Goal: Task Accomplishment & Management: Manage account settings

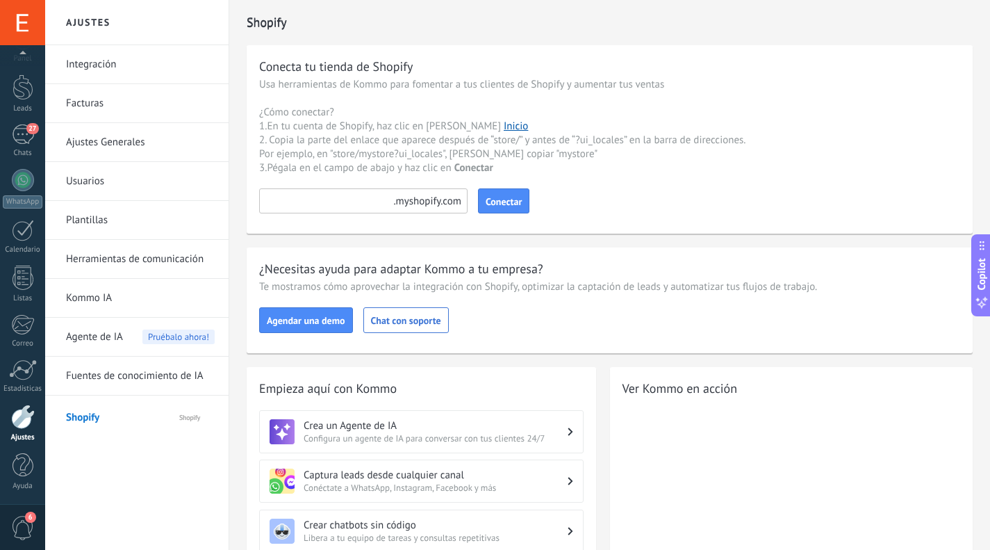
click at [345, 201] on input at bounding box center [363, 200] width 208 height 25
paste input "**********"
type input "**********"
click at [510, 203] on span "Conectar" at bounding box center [504, 202] width 36 height 10
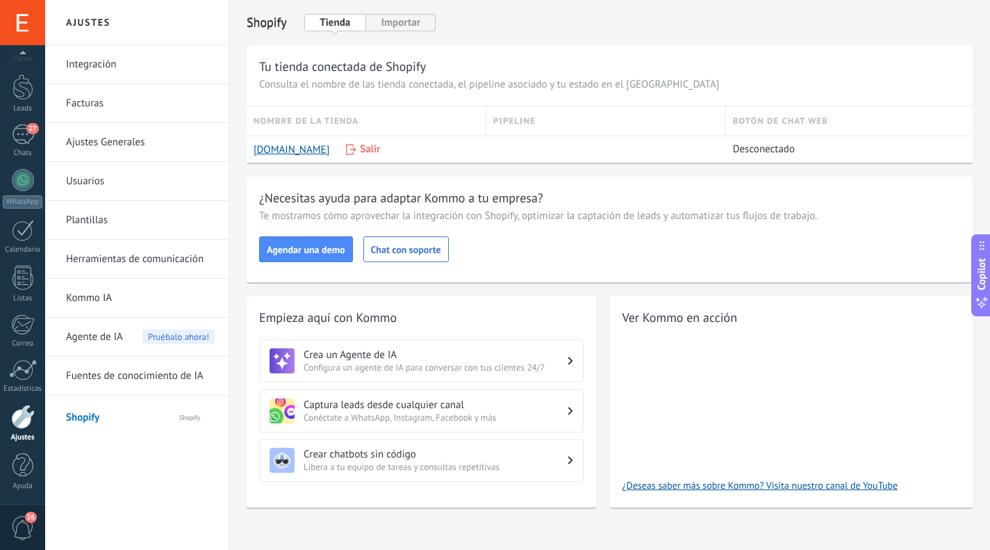
click at [120, 375] on link "Fuentes de conocimiento de IA" at bounding box center [140, 375] width 149 height 39
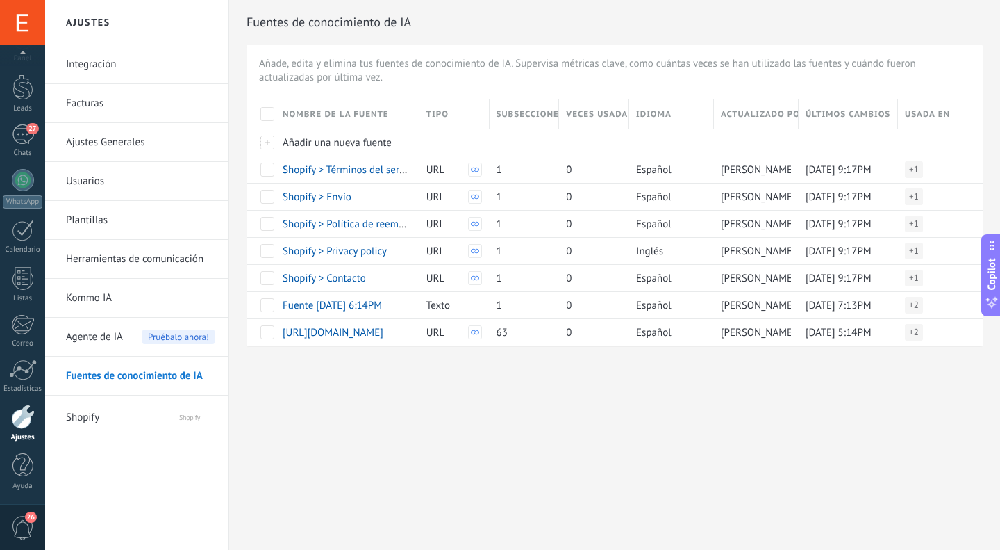
click at [317, 140] on span "Añadir una nueva fuente" at bounding box center [337, 142] width 109 height 13
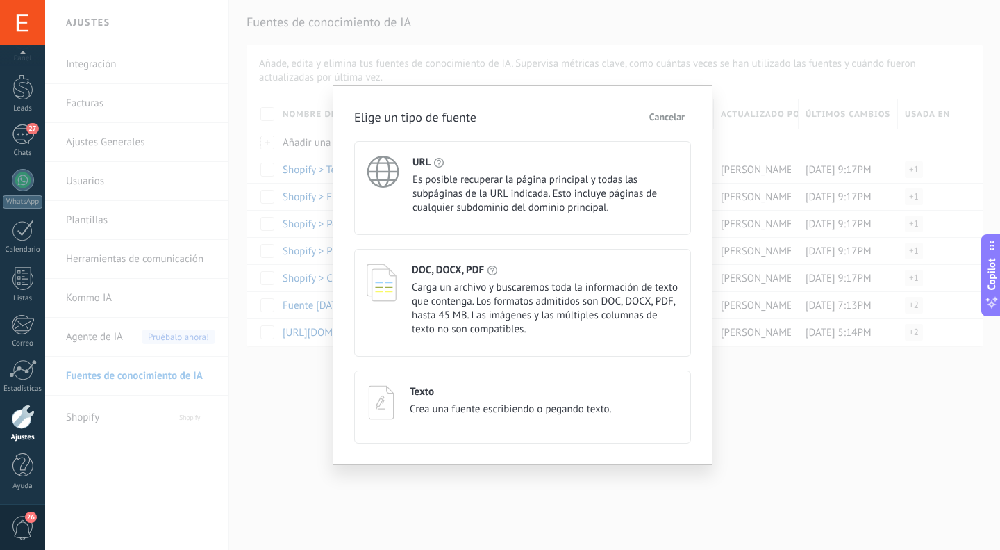
click at [489, 196] on span "Es posible recuperar la página principal y todas las subpáginas de la URL indic…" at bounding box center [546, 194] width 266 height 42
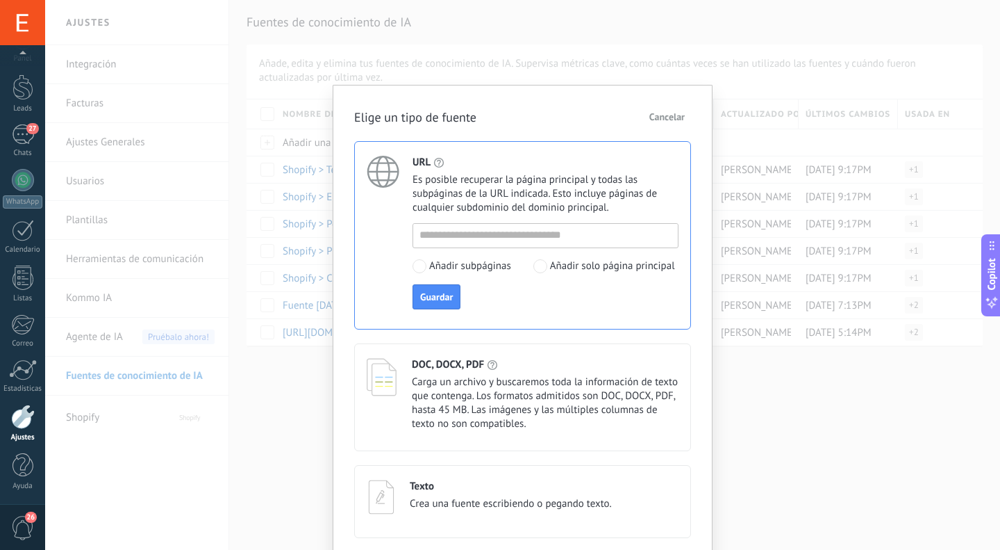
click at [672, 117] on span "Cancelar" at bounding box center [667, 117] width 35 height 10
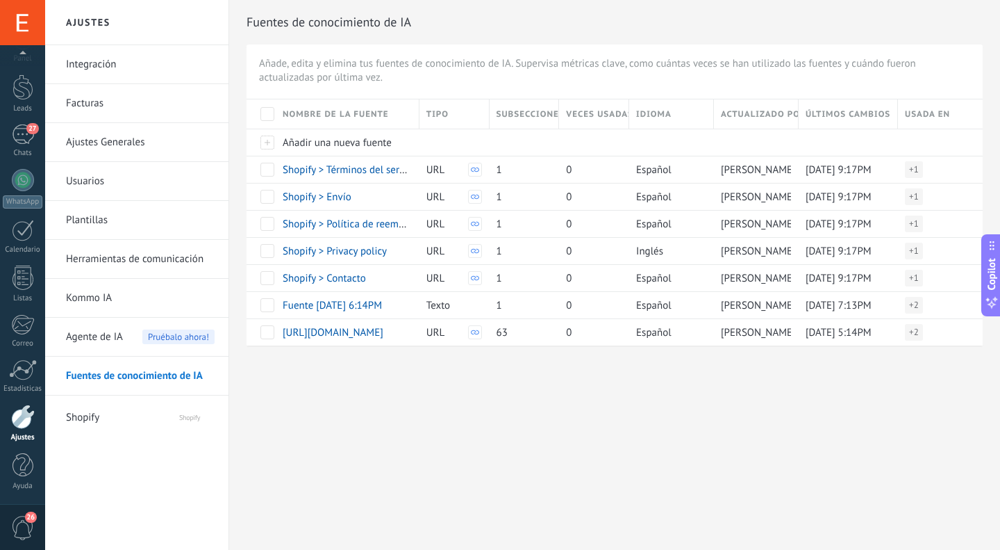
click at [94, 418] on span "Shopify" at bounding box center [108, 414] width 85 height 33
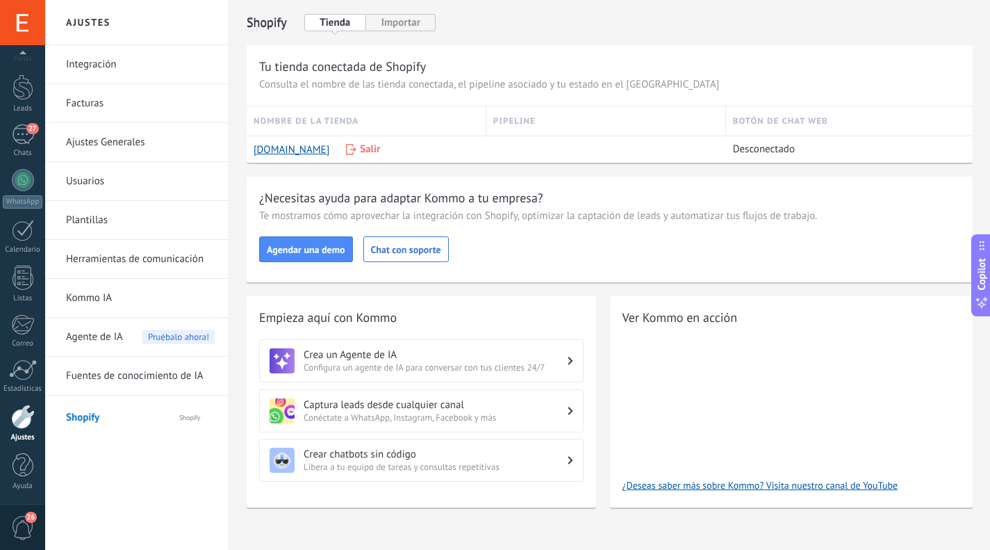
click at [406, 26] on button "Importar" at bounding box center [400, 22] width 69 height 17
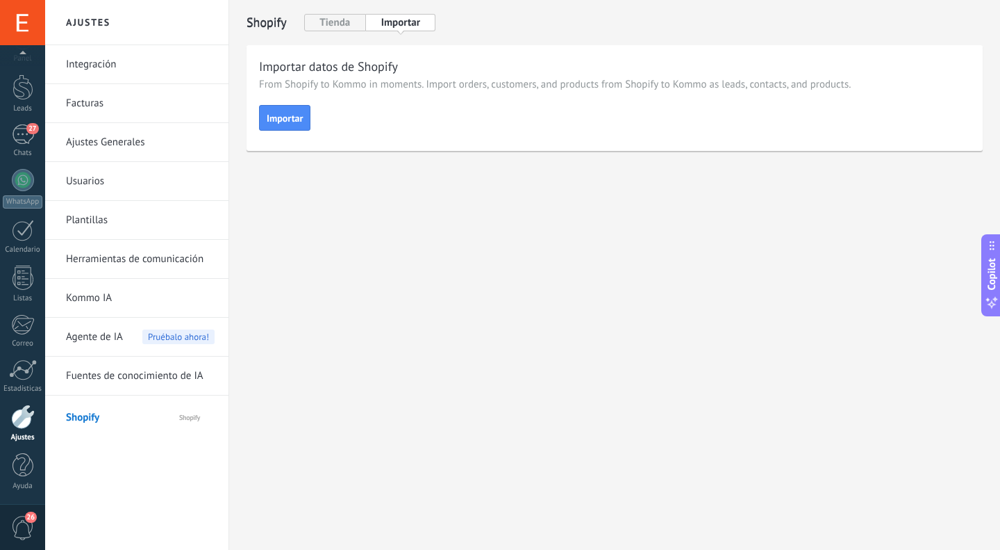
click at [293, 114] on span "Importar" at bounding box center [285, 118] width 36 height 10
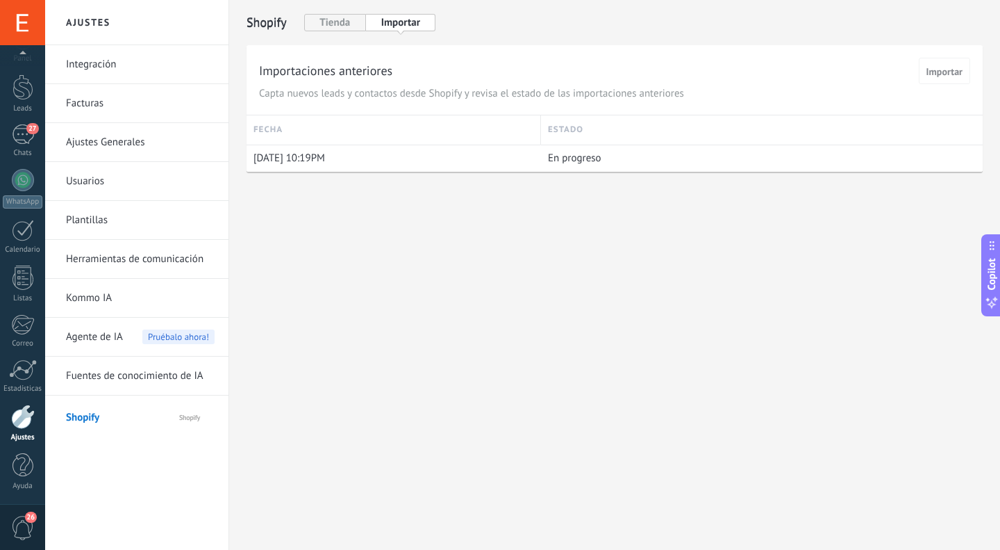
click at [90, 69] on link "Integración" at bounding box center [140, 64] width 149 height 39
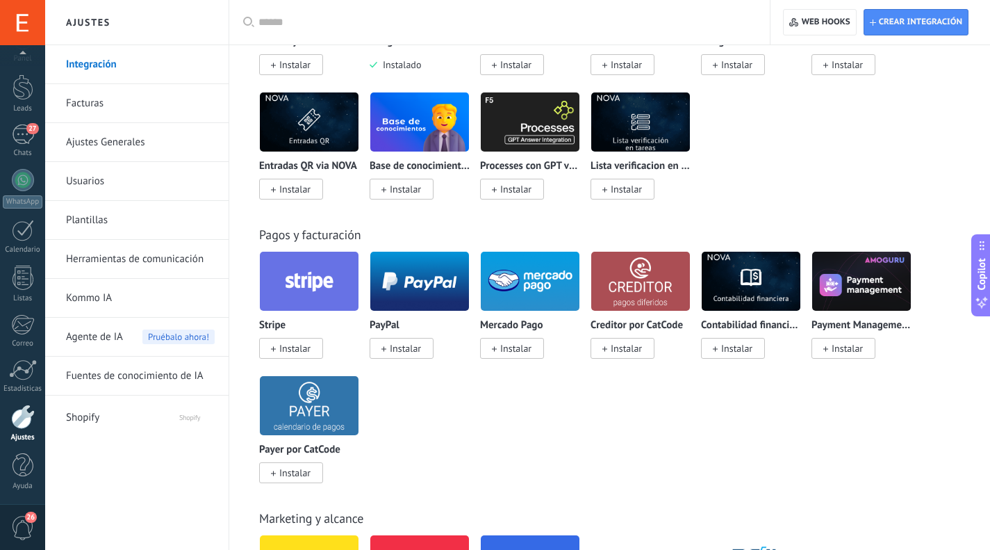
scroll to position [2338, 0]
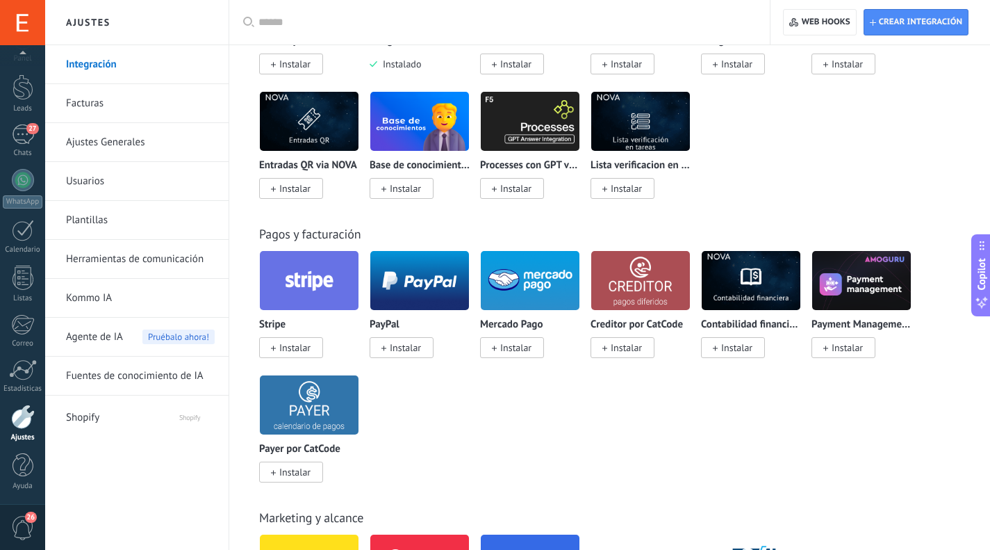
click at [830, 468] on div "Stripe Instalar PayPal Instalar Mercado Pago Instalar Creditor por CatCode Inst…" at bounding box center [617, 374] width 716 height 249
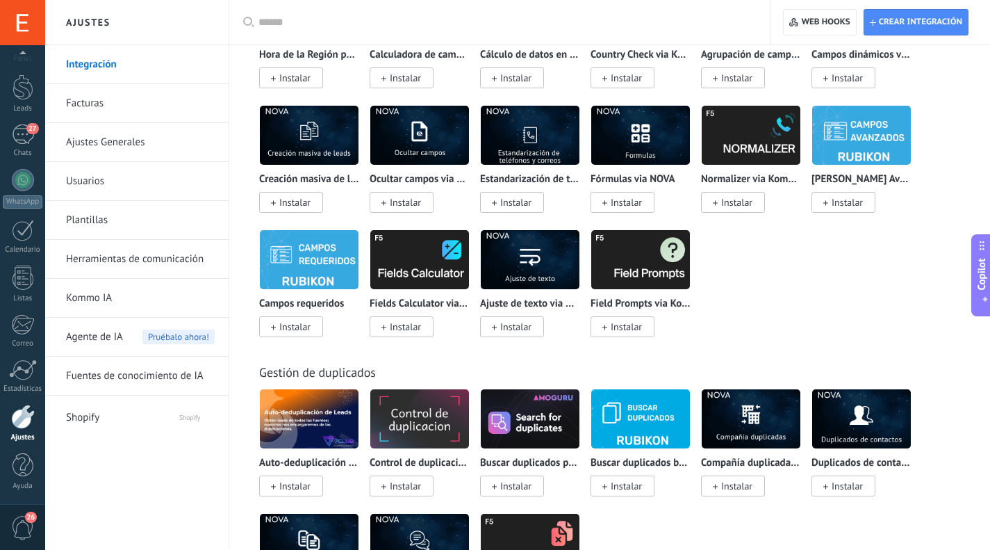
scroll to position [5568, 0]
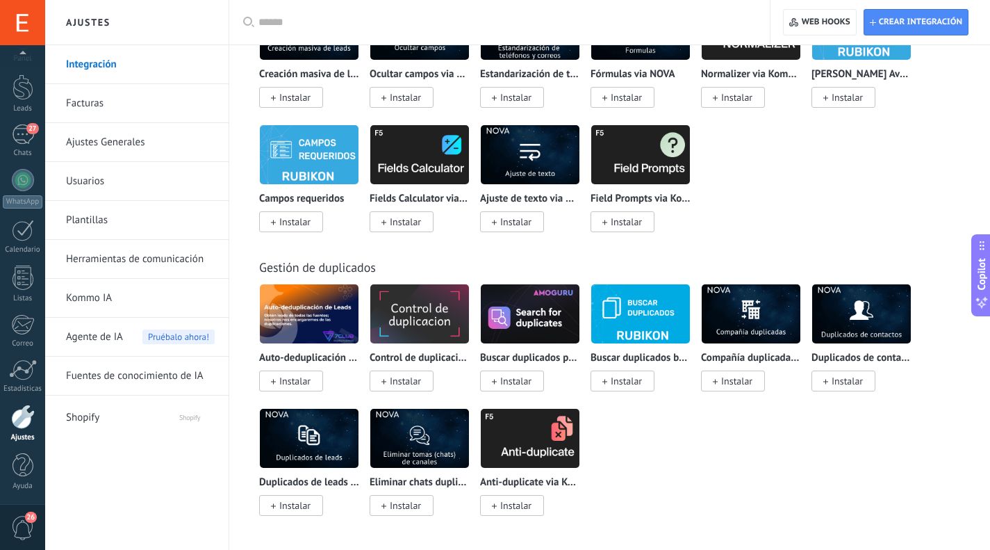
click at [26, 136] on div "27" at bounding box center [23, 134] width 22 height 20
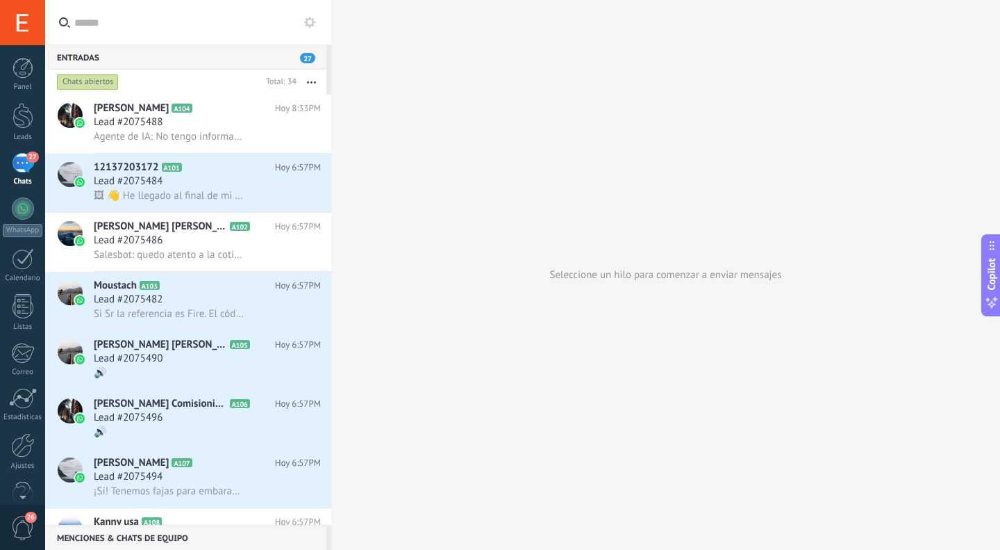
click at [154, 188] on span "Lead #2075484" at bounding box center [128, 181] width 69 height 14
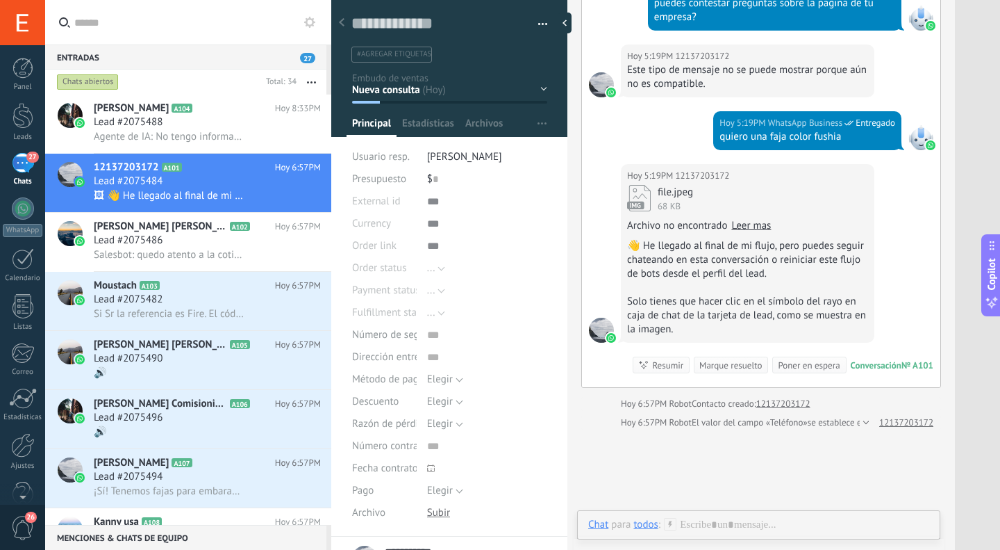
scroll to position [21, 0]
click at [146, 233] on span "Jose Daniel Jimenez JD1 Personal" at bounding box center [160, 227] width 133 height 14
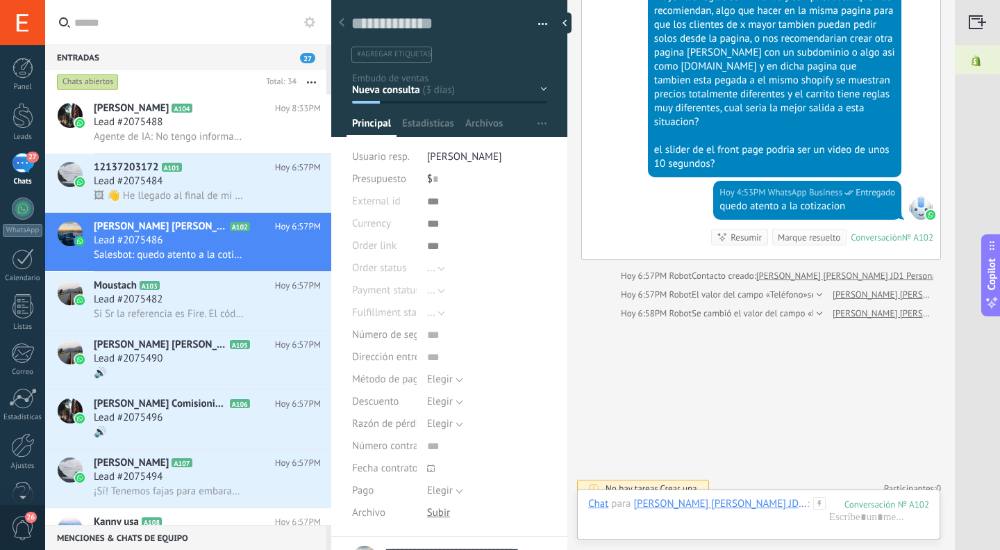
scroll to position [2008, 0]
click at [138, 135] on span "Agente de IA: No tengo información específica sobre blusas amarillas en este mo…" at bounding box center [169, 136] width 151 height 13
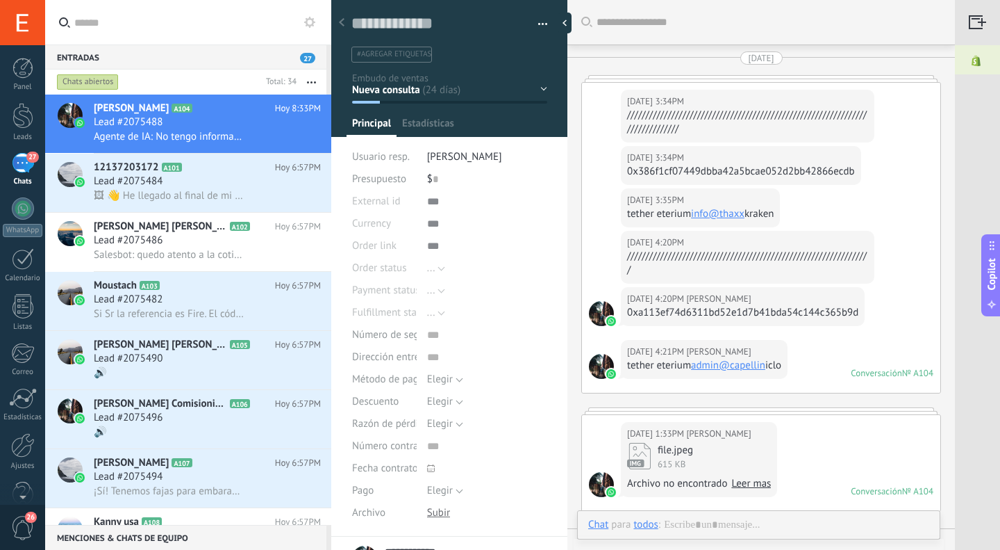
type textarea "**********"
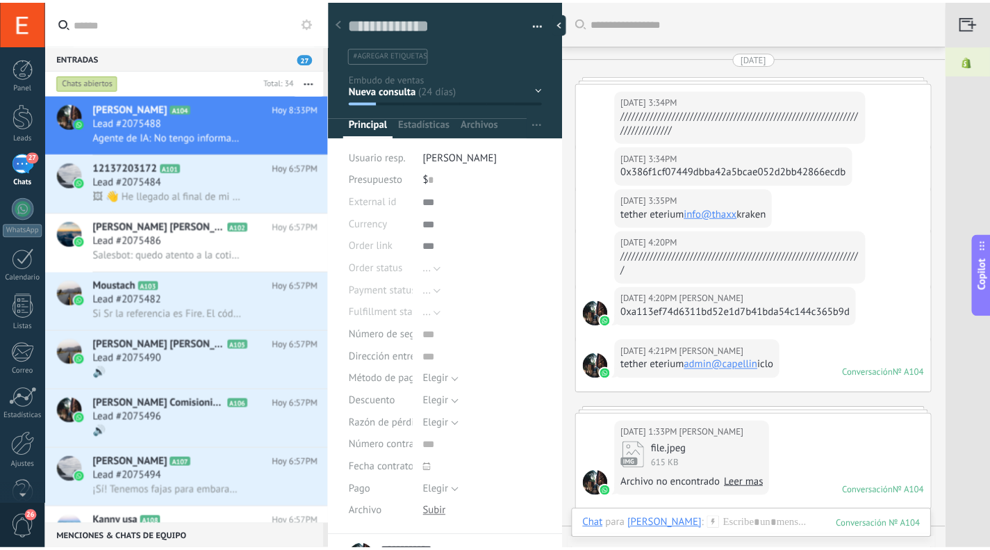
scroll to position [2716, 0]
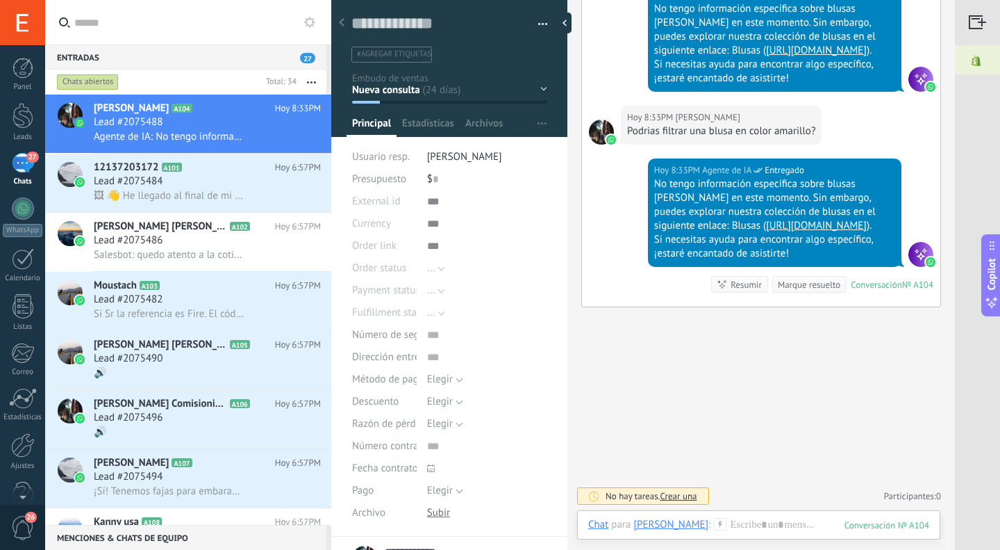
click at [25, 161] on div "27" at bounding box center [23, 163] width 22 height 20
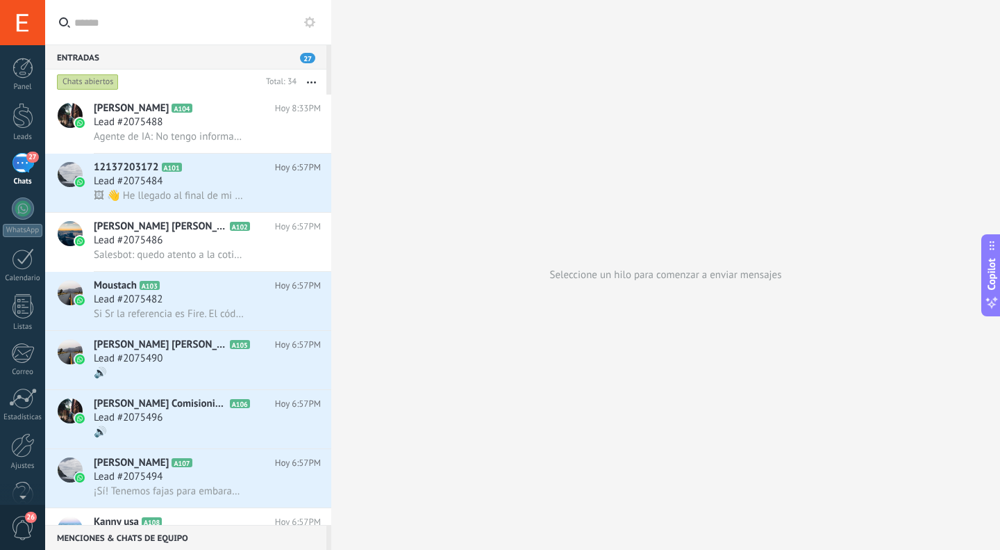
click at [24, 115] on div at bounding box center [23, 116] width 21 height 26
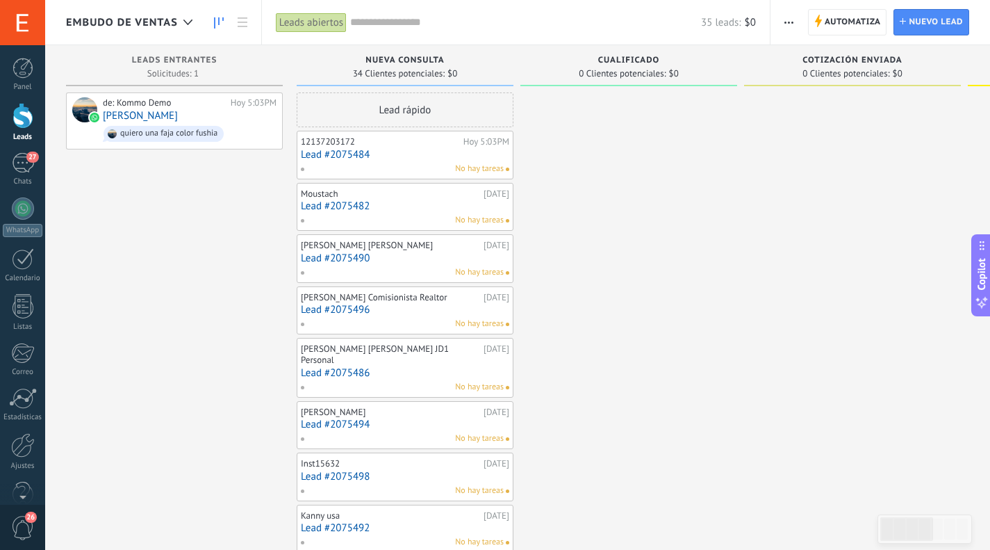
click at [24, 78] on div at bounding box center [23, 68] width 21 height 21
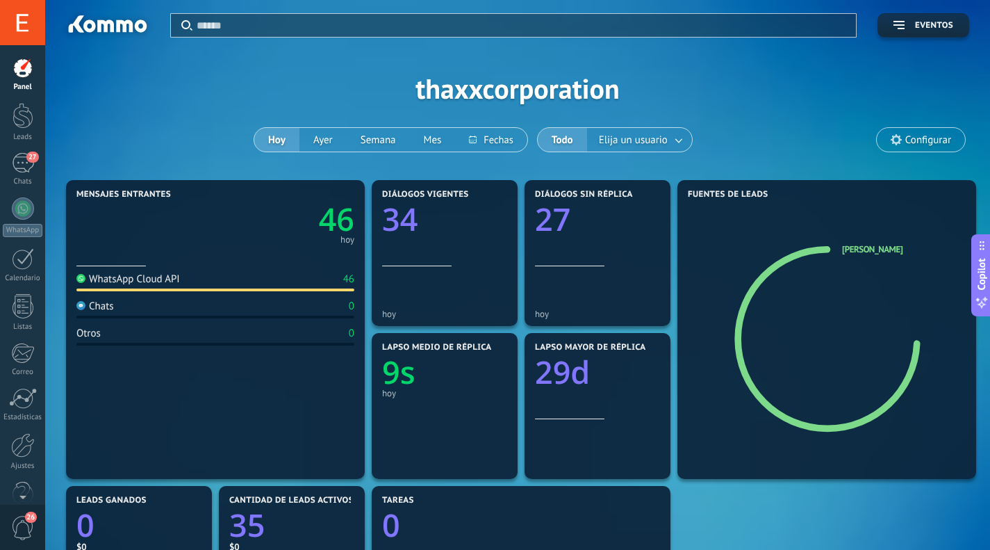
click at [24, 450] on div at bounding box center [23, 445] width 24 height 24
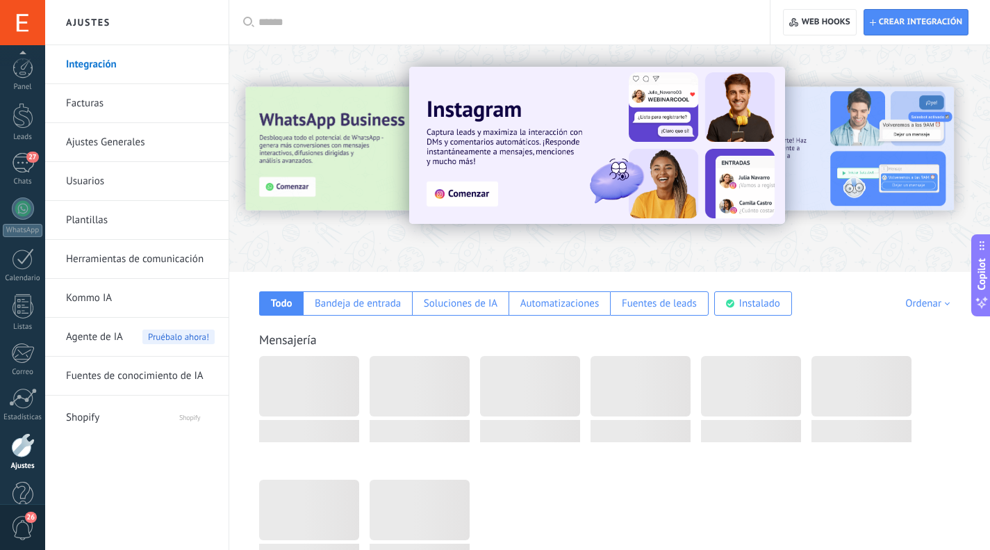
scroll to position [28, 0]
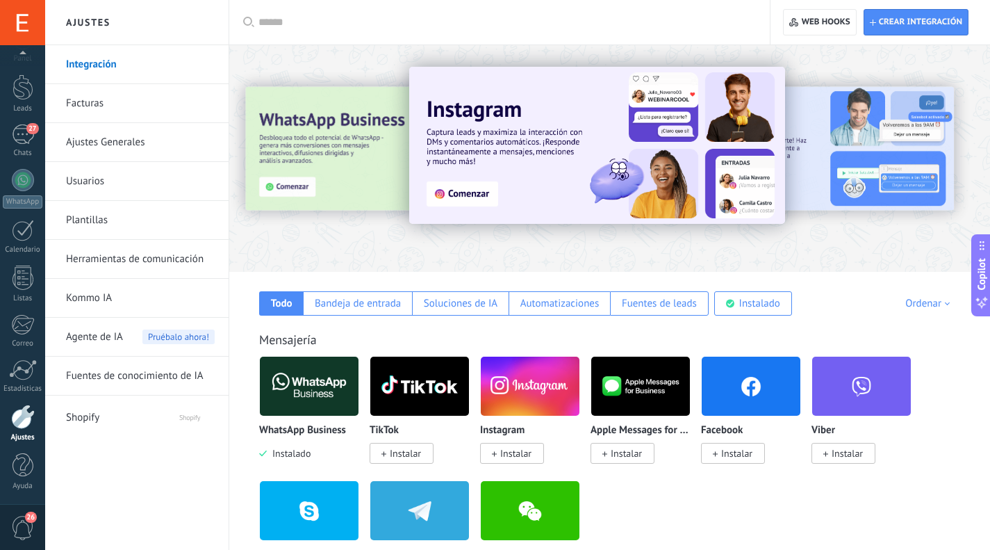
click at [94, 298] on link "Kommo IA" at bounding box center [140, 298] width 149 height 39
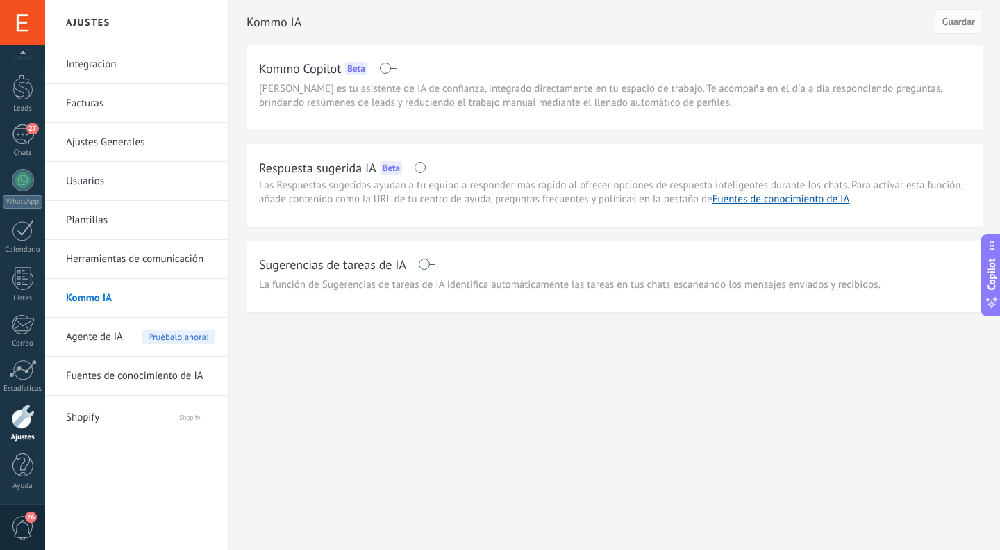
click at [429, 263] on span at bounding box center [426, 263] width 17 height 11
click at [956, 25] on span "Guardar" at bounding box center [959, 22] width 33 height 10
click at [104, 342] on span "Agente de IA" at bounding box center [94, 336] width 57 height 39
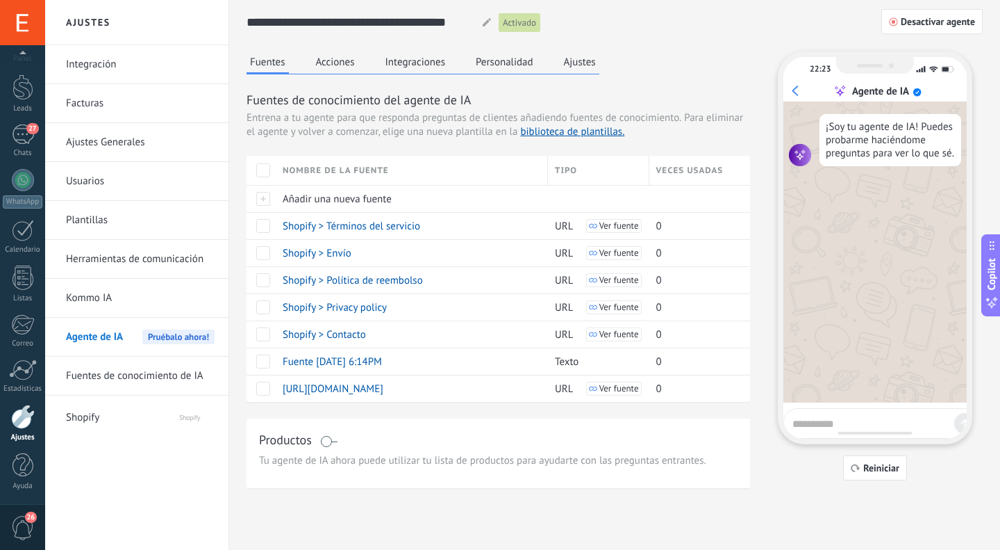
click at [336, 65] on button "Acciones" at bounding box center [336, 61] width 46 height 21
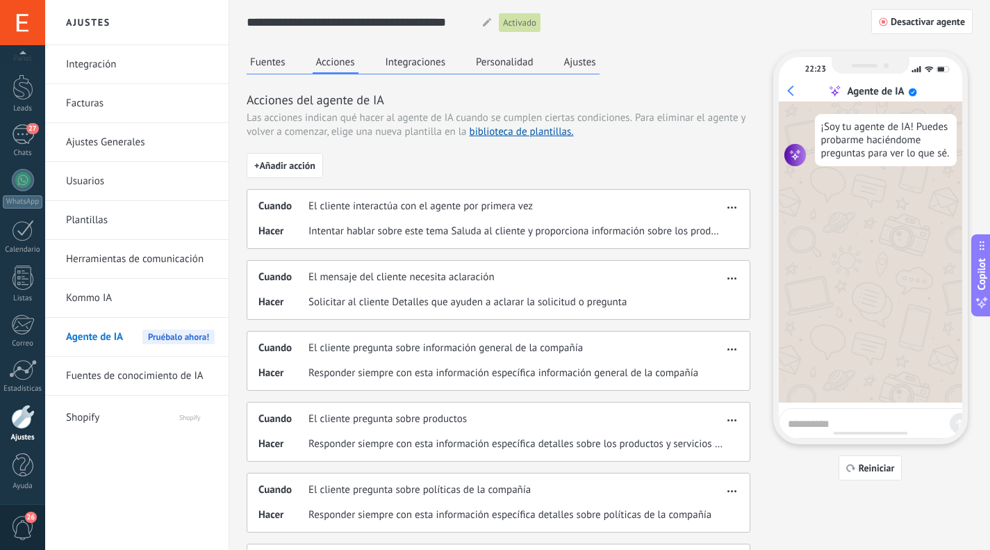
click at [414, 63] on button "Integraciones" at bounding box center [415, 61] width 67 height 21
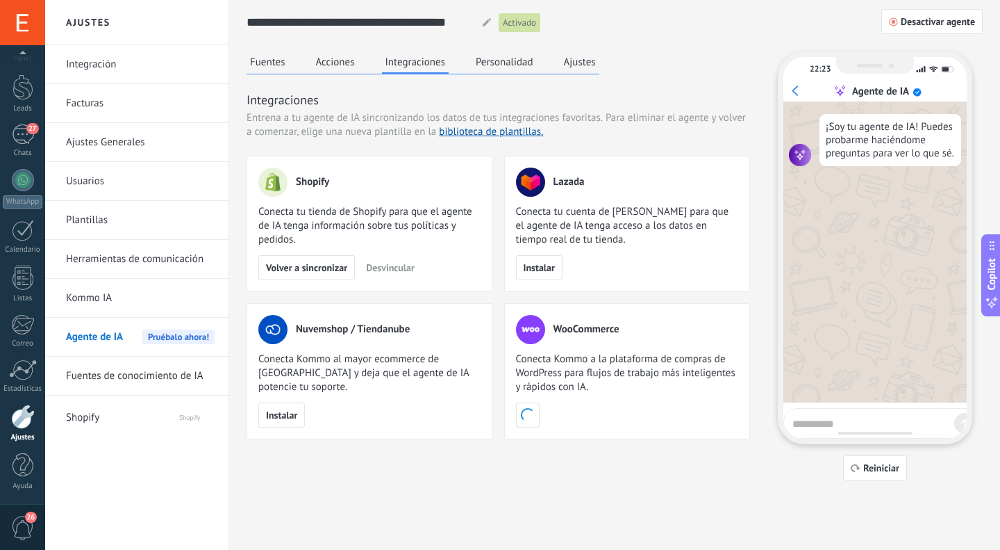
click at [494, 60] on button "Personalidad" at bounding box center [504, 61] width 65 height 21
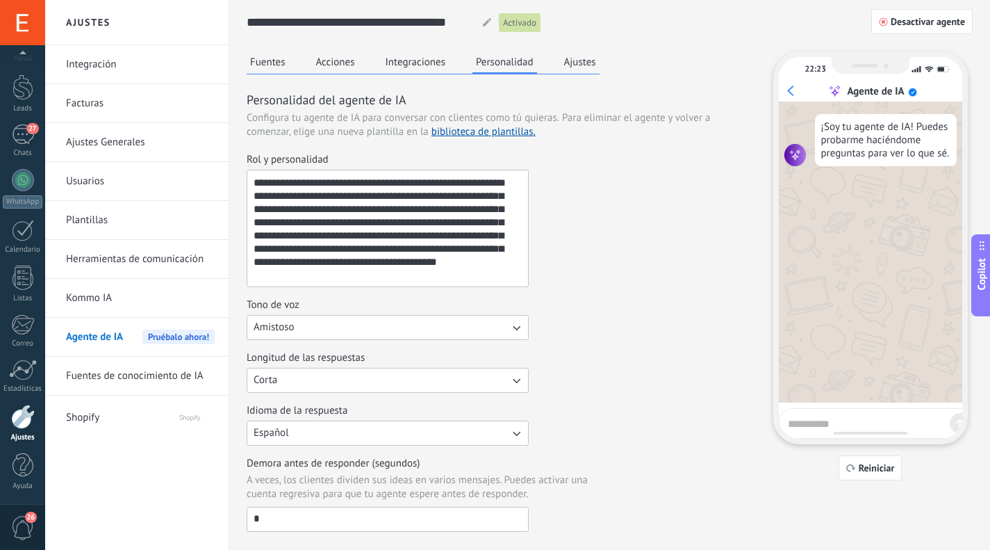
click at [573, 63] on button "Ajustes" at bounding box center [580, 61] width 39 height 21
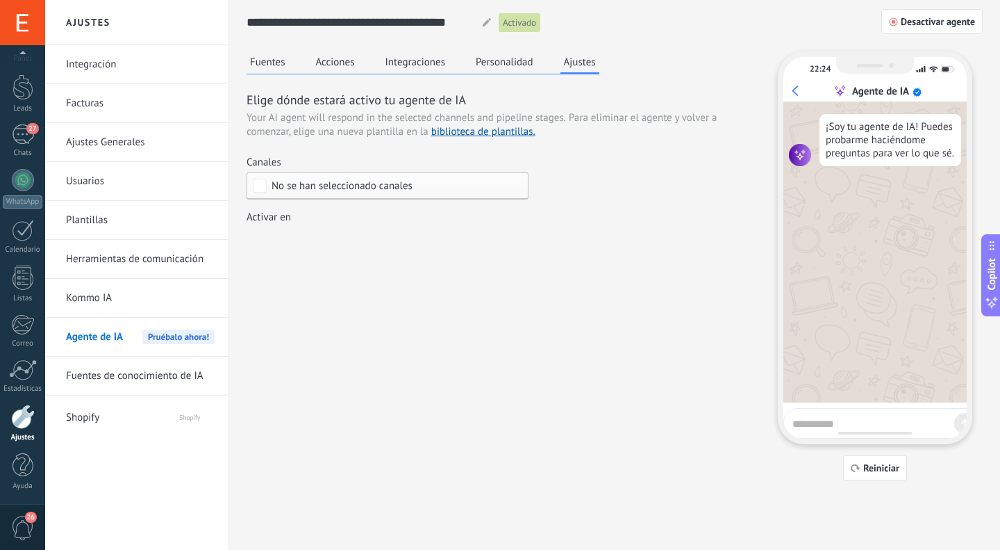
click at [340, 187] on span "No se han seleccionado canales" at bounding box center [342, 186] width 141 height 10
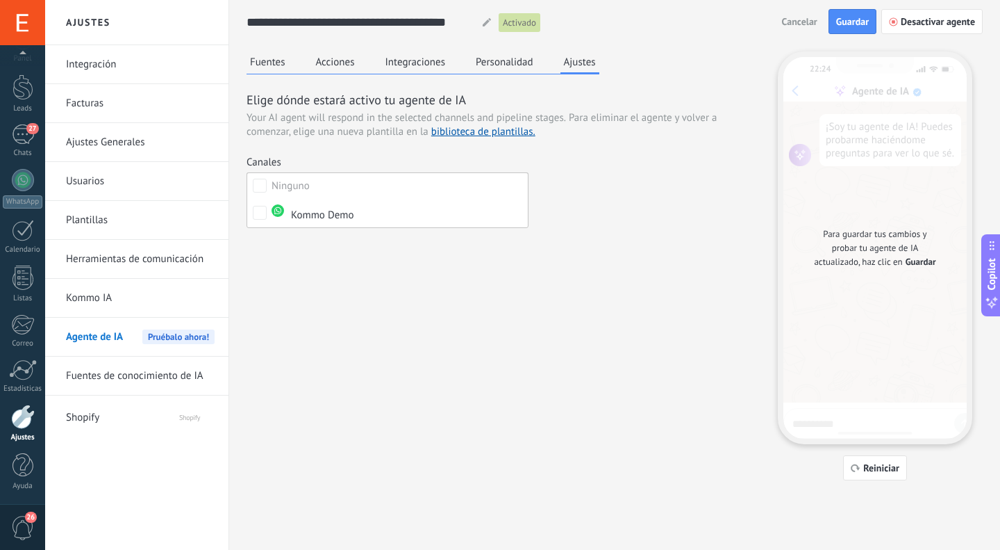
click at [340, 187] on label "Ninguno" at bounding box center [387, 185] width 281 height 25
click at [340, 187] on div "Seleccionar todo" at bounding box center [309, 186] width 74 height 14
click at [850, 24] on span "Guardar" at bounding box center [852, 22] width 33 height 10
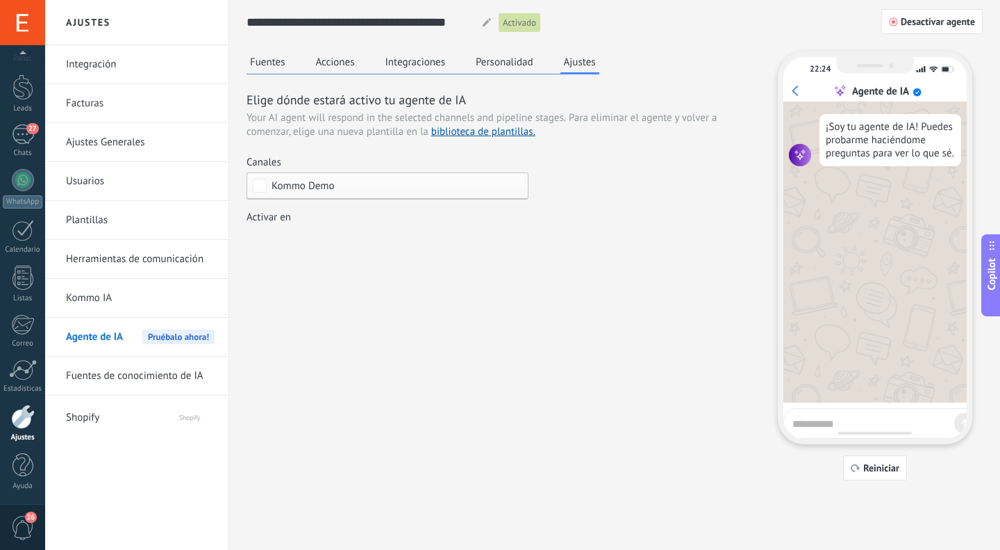
click at [124, 258] on link "Herramientas de comunicación" at bounding box center [140, 259] width 149 height 39
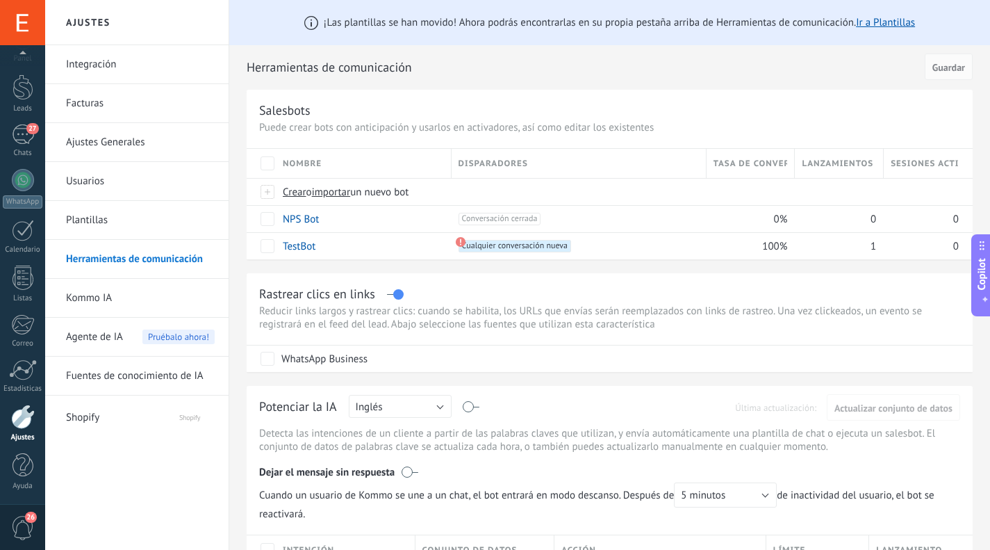
click at [474, 407] on label at bounding box center [471, 406] width 16 height 1
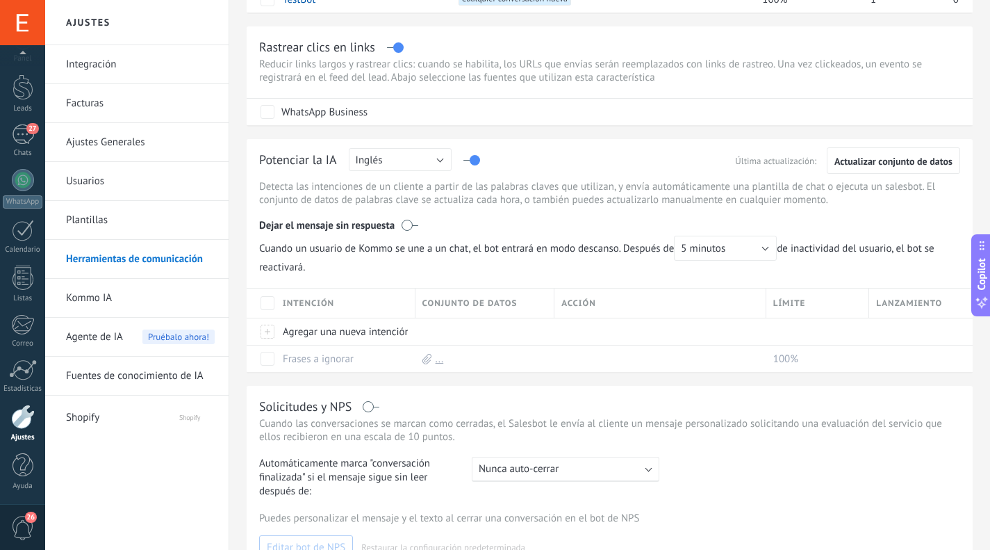
scroll to position [243, 0]
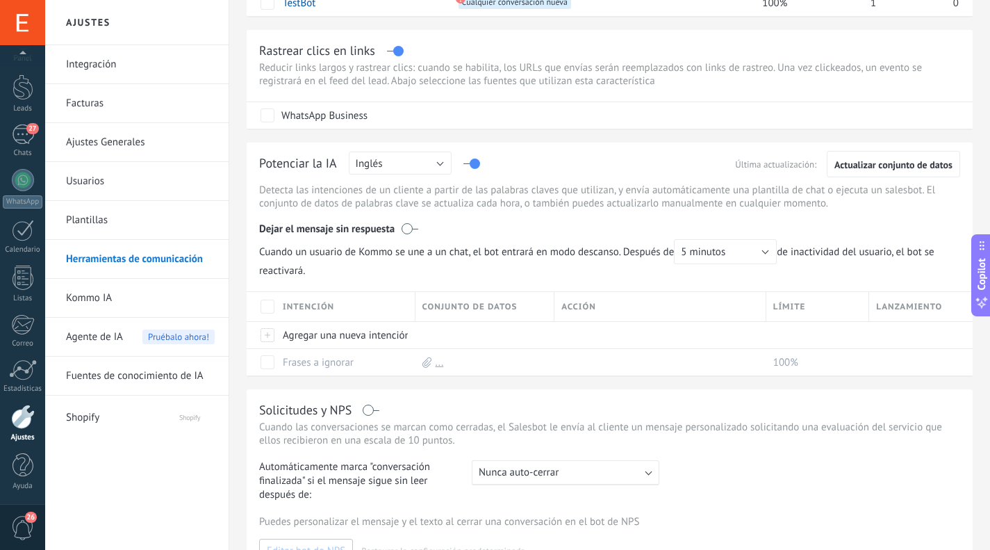
click at [891, 167] on span "Actualizar conjunto de datos" at bounding box center [893, 165] width 118 height 10
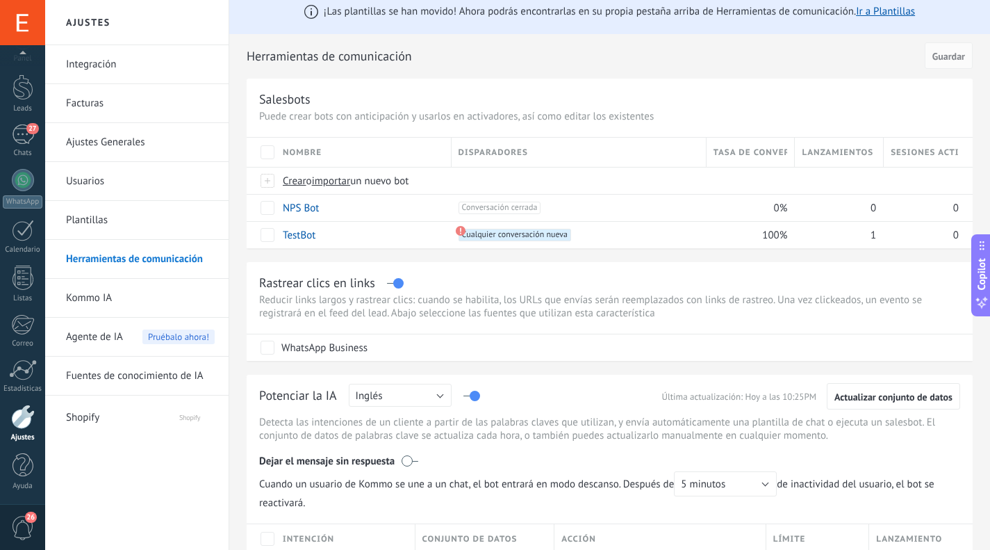
scroll to position [0, 0]
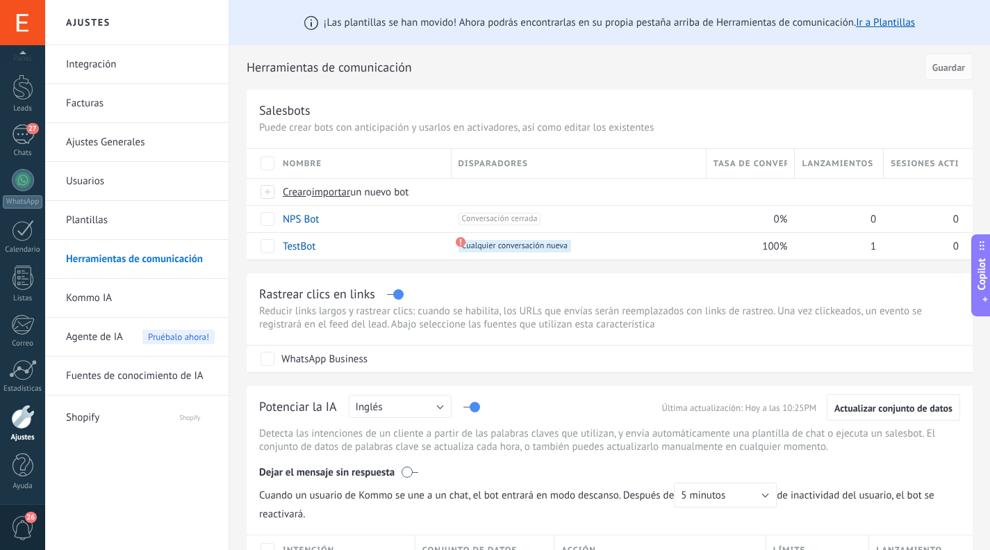
click at [943, 67] on span "Guardar" at bounding box center [948, 68] width 33 height 10
click at [101, 223] on link "Plantillas" at bounding box center [140, 220] width 149 height 39
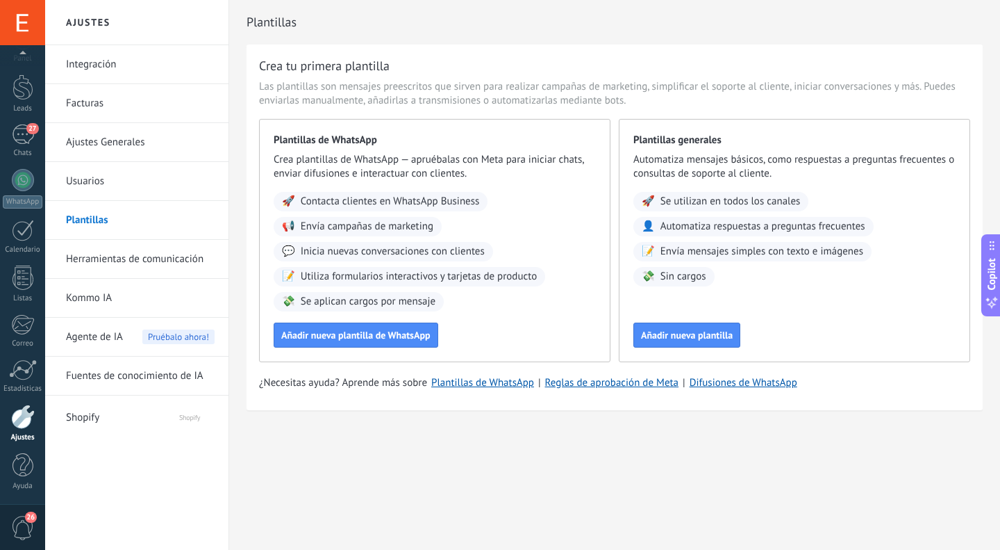
click at [91, 190] on link "Usuarios" at bounding box center [140, 181] width 149 height 39
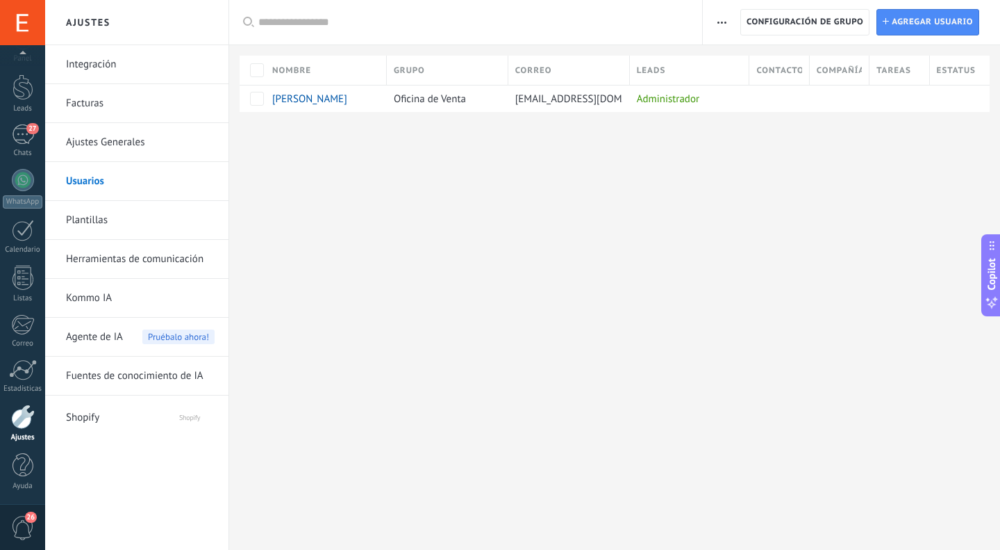
click at [106, 144] on link "Ajustes Generales" at bounding box center [140, 142] width 149 height 39
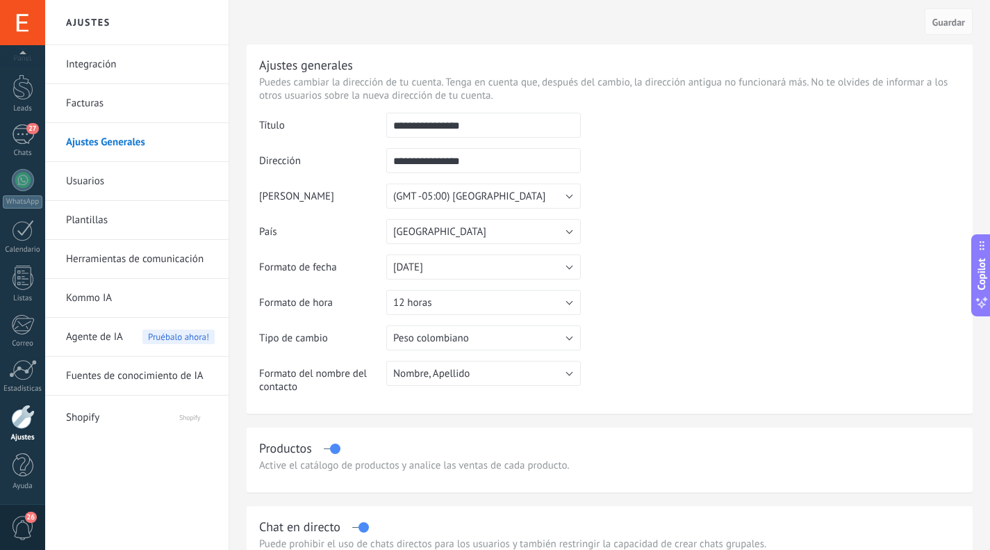
click at [106, 144] on link "Ajustes Generales" at bounding box center [140, 142] width 149 height 39
click at [494, 191] on button "(GMT -05:00) [GEOGRAPHIC_DATA]" at bounding box center [483, 195] width 195 height 25
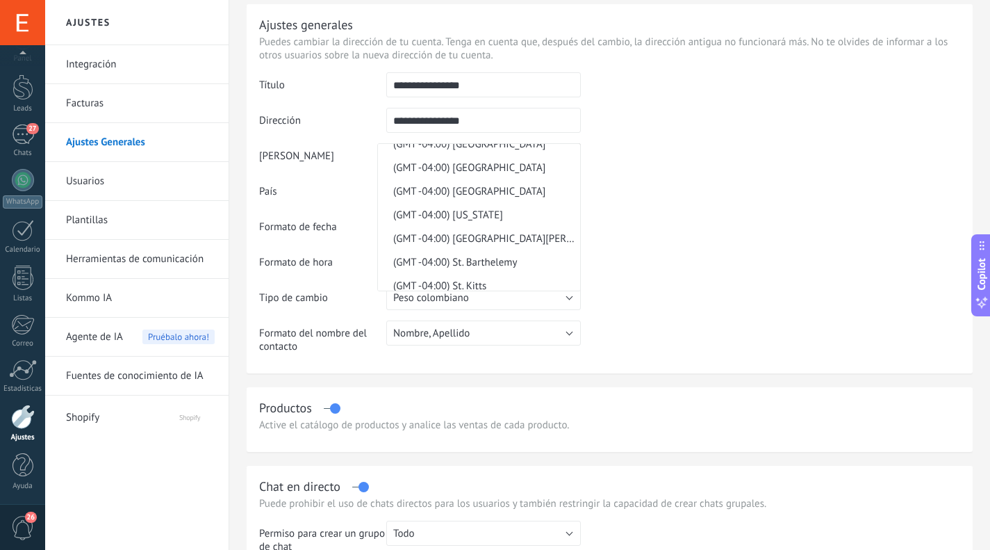
scroll to position [7999, 0]
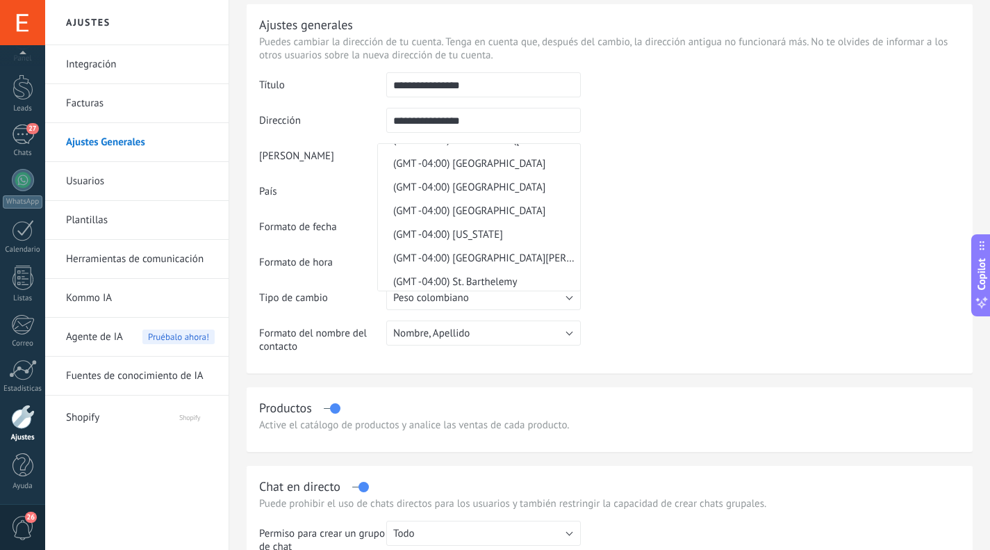
click at [520, 147] on span "(GMT -04:00) Eastern Time ([GEOGRAPHIC_DATA] & [GEOGRAPHIC_DATA])" at bounding box center [477, 139] width 198 height 13
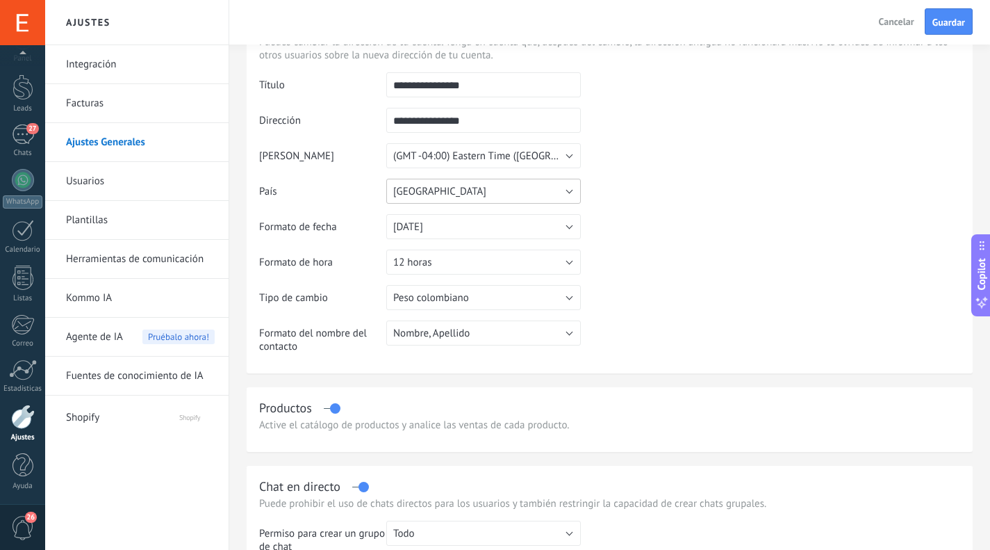
click at [467, 187] on button "[GEOGRAPHIC_DATA]" at bounding box center [483, 191] width 195 height 25
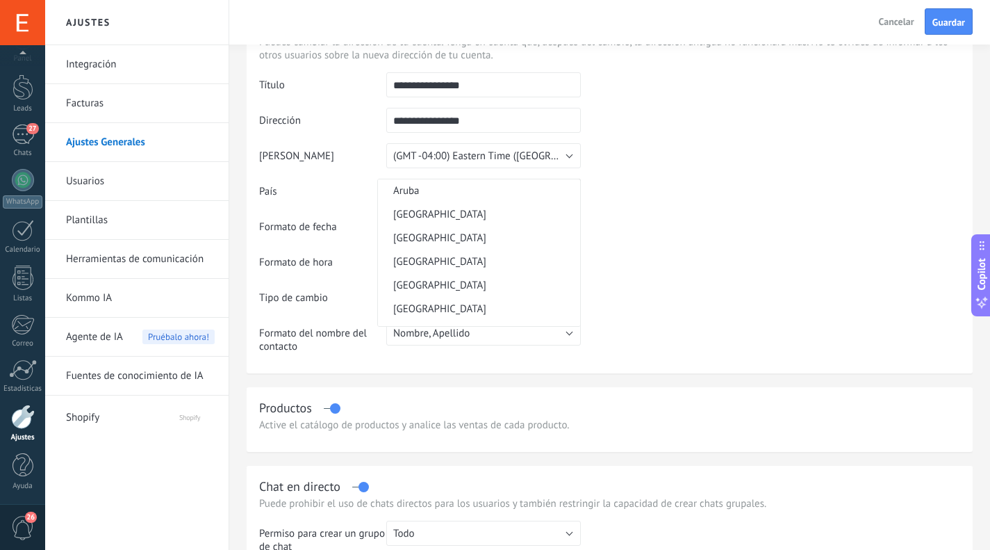
scroll to position [0, 0]
click at [449, 198] on span "[GEOGRAPHIC_DATA]" at bounding box center [477, 191] width 198 height 13
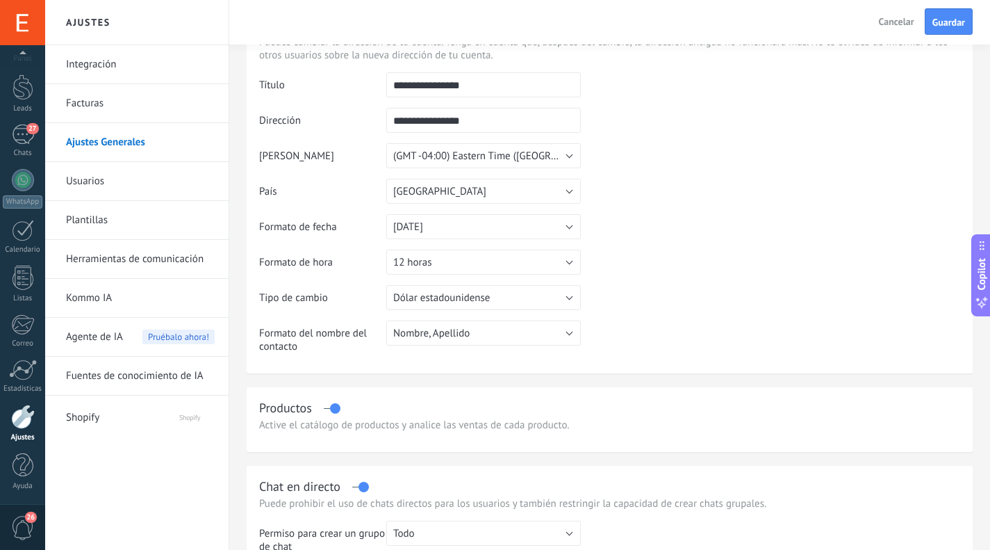
click at [950, 19] on span "Guardar" at bounding box center [948, 22] width 33 height 10
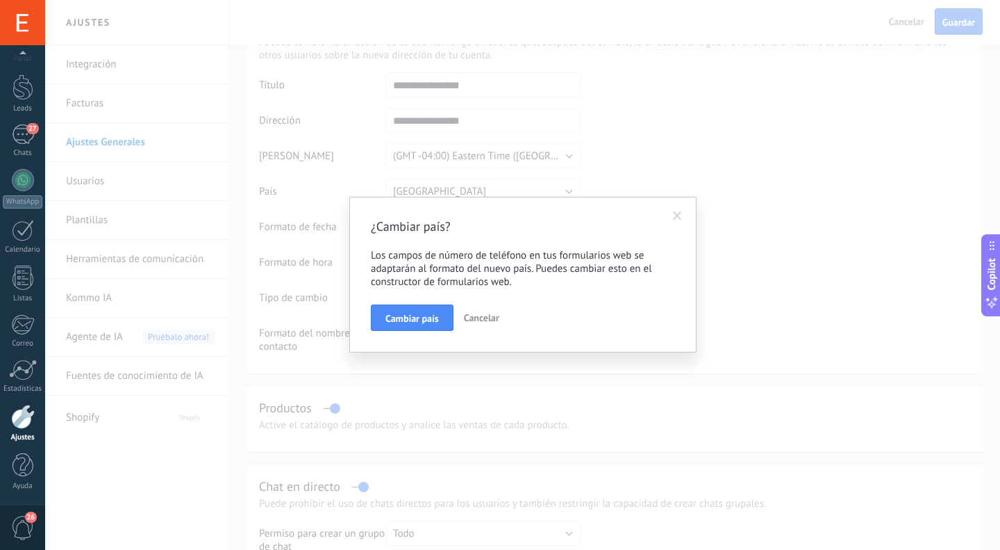
click at [413, 317] on span "Cambiar país" at bounding box center [412, 318] width 53 height 10
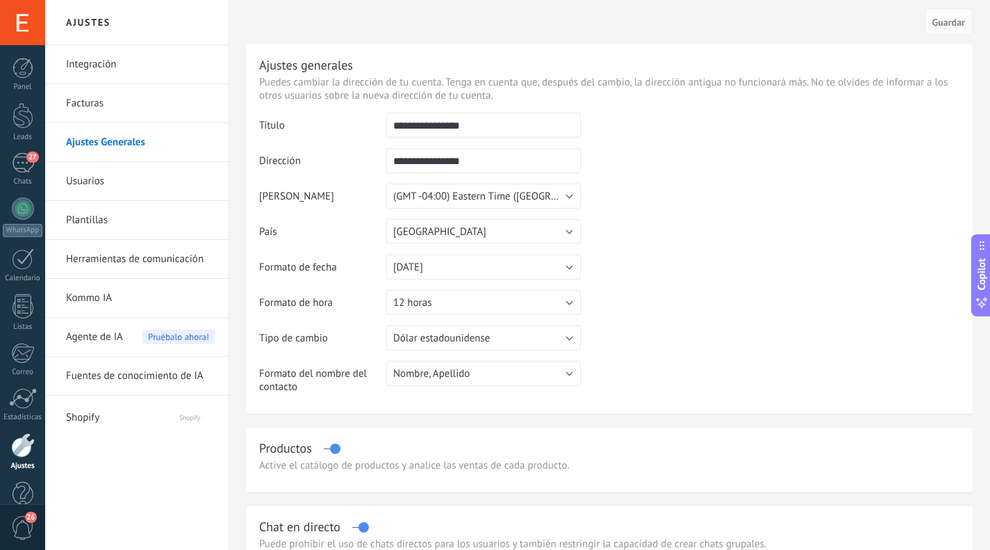
click at [96, 105] on link "Facturas" at bounding box center [140, 103] width 149 height 39
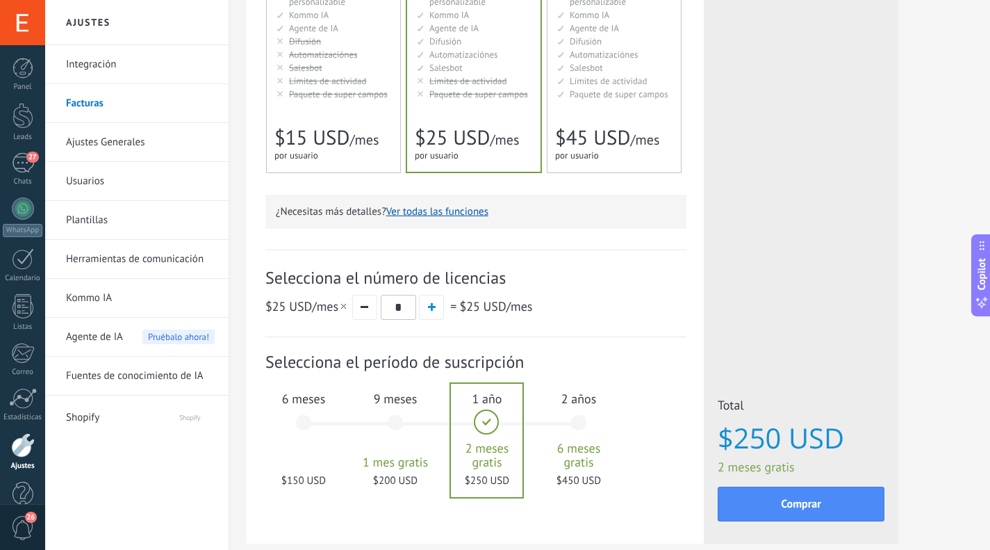
scroll to position [264, 0]
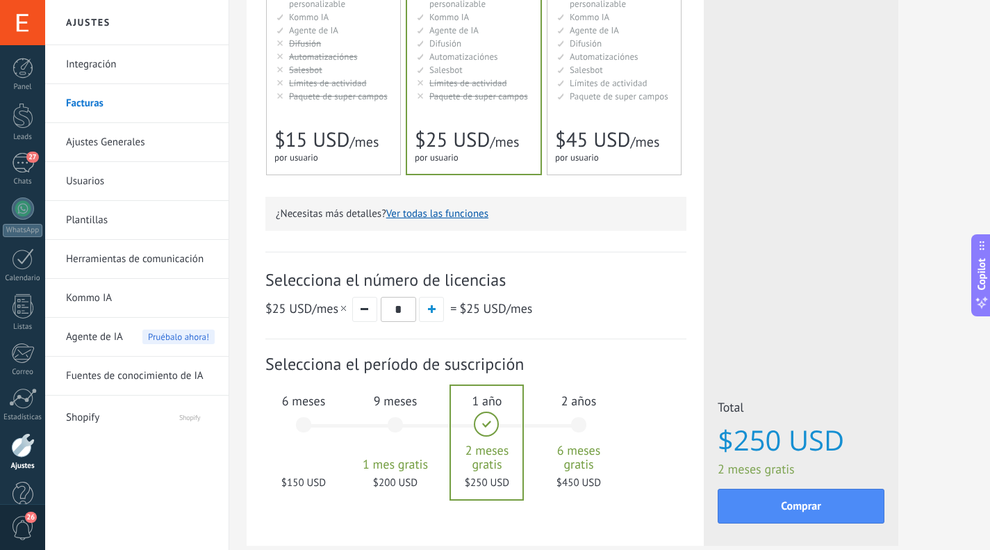
click at [339, 113] on div "Básico Для увеличения продаж в малом бизнесе For small businesses that want to …" at bounding box center [333, 15] width 133 height 320
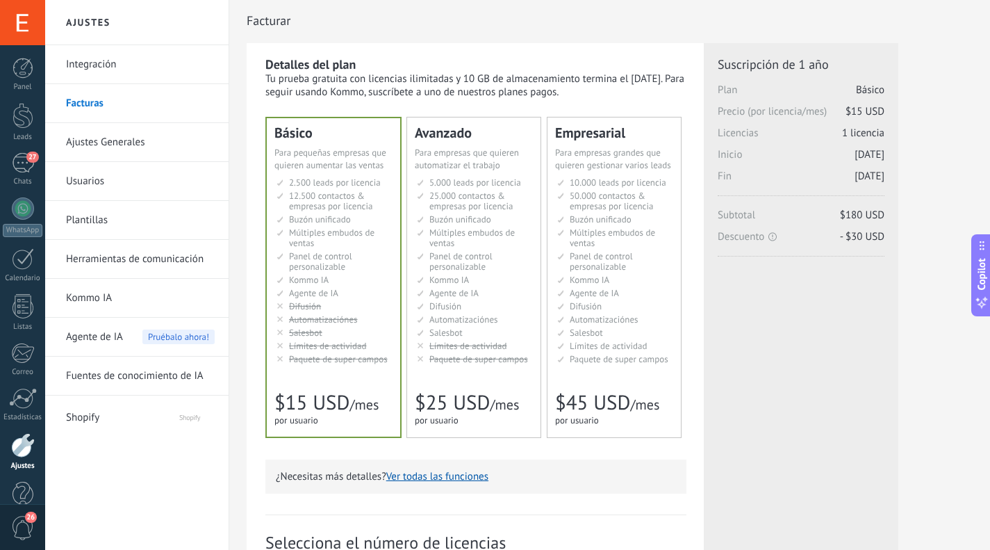
scroll to position [0, 0]
click at [98, 69] on link "Integración" at bounding box center [140, 64] width 149 height 39
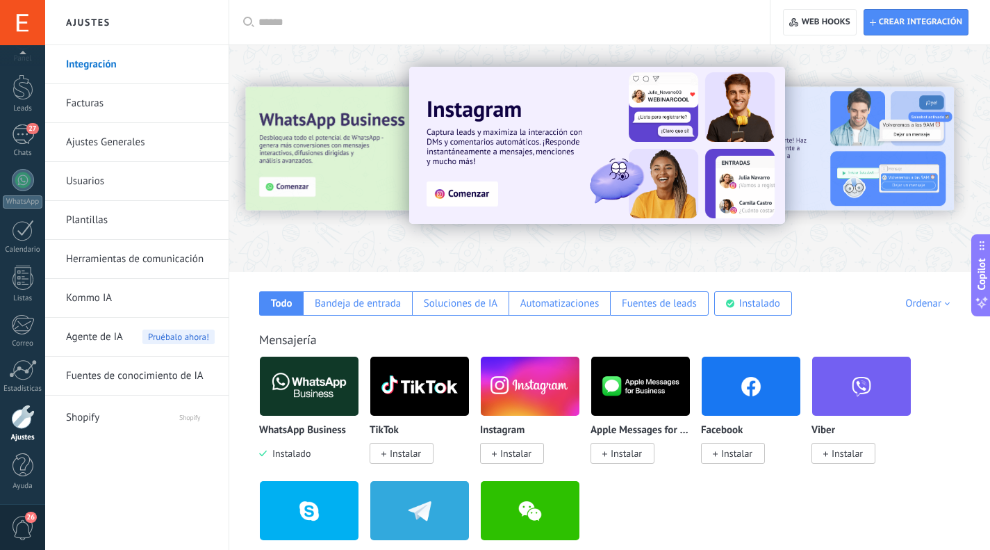
click at [20, 138] on div "27" at bounding box center [23, 134] width 22 height 20
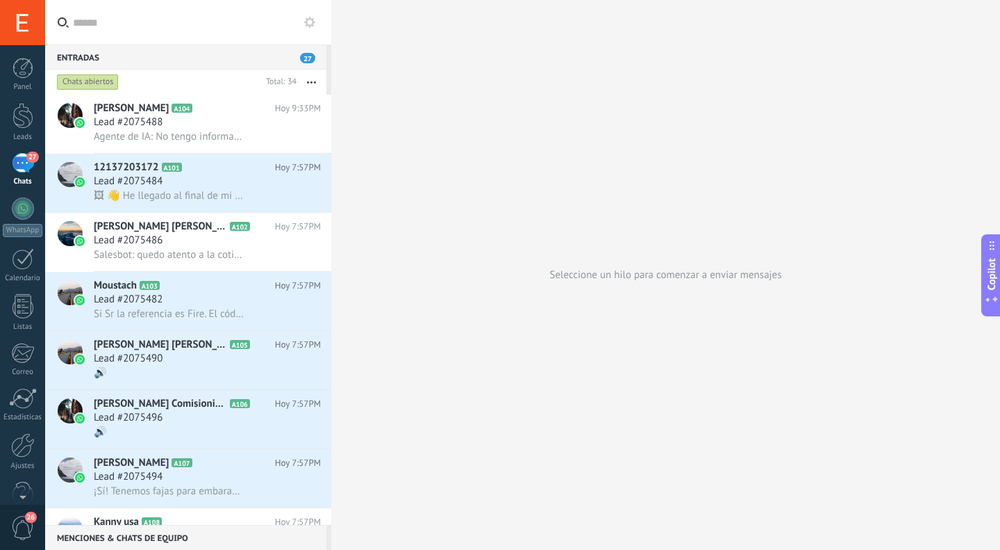
click at [22, 311] on div at bounding box center [23, 306] width 21 height 24
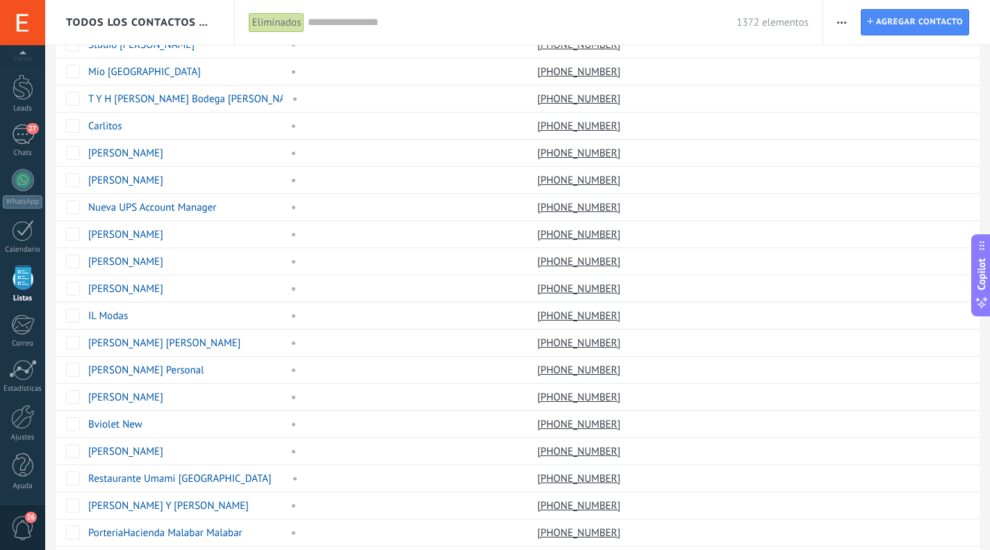
scroll to position [245, 0]
click at [22, 422] on div at bounding box center [23, 416] width 24 height 24
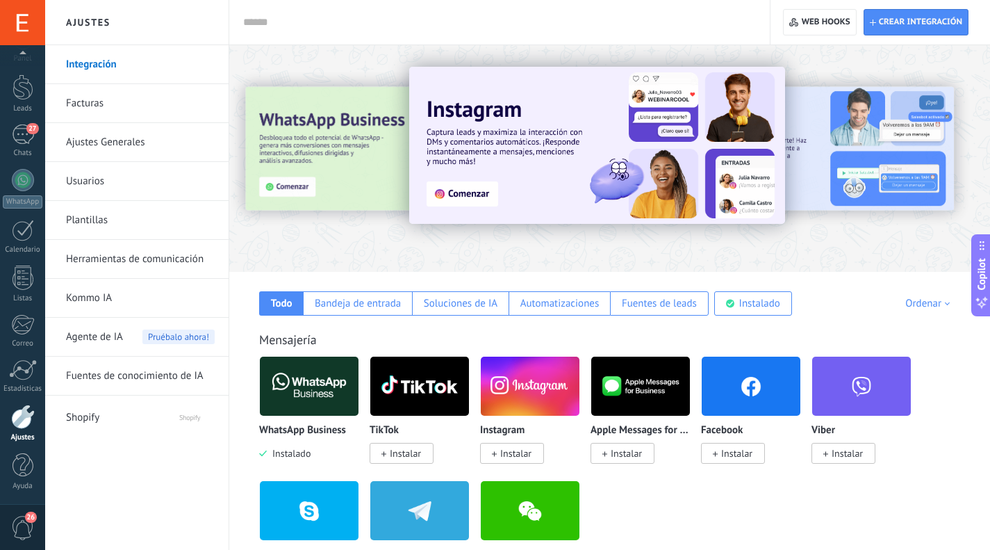
click at [110, 140] on link "Ajustes Generales" at bounding box center [140, 142] width 149 height 39
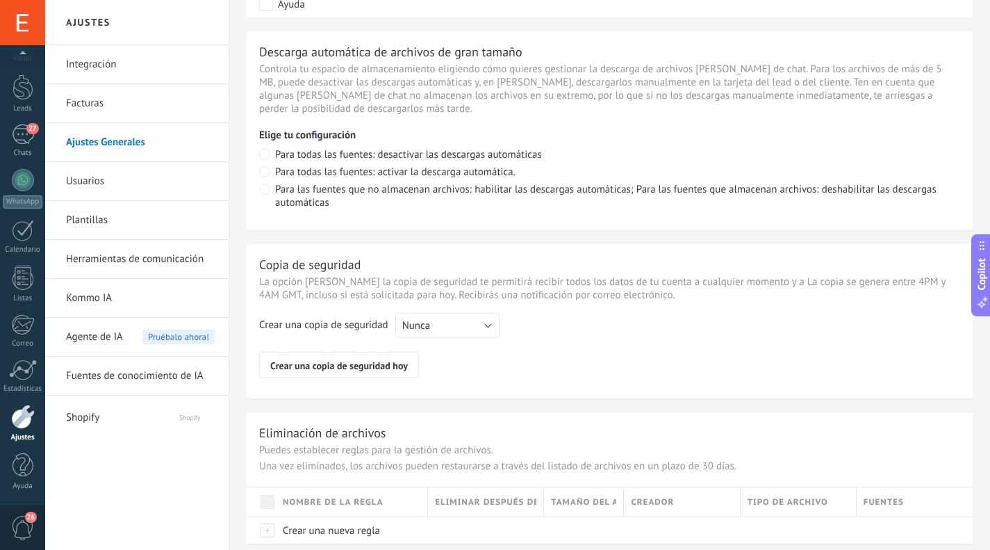
scroll to position [1017, 0]
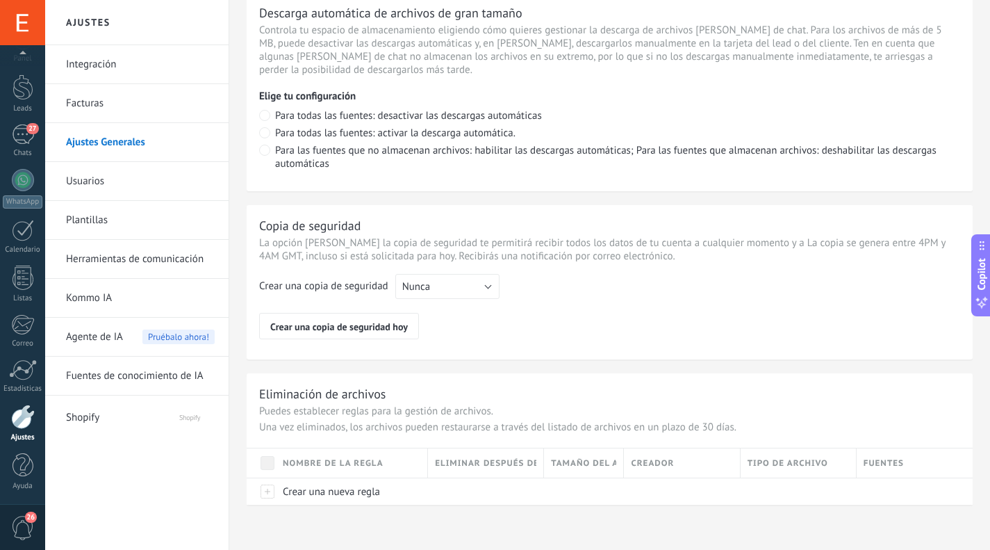
click at [103, 63] on link "Integración" at bounding box center [140, 64] width 149 height 39
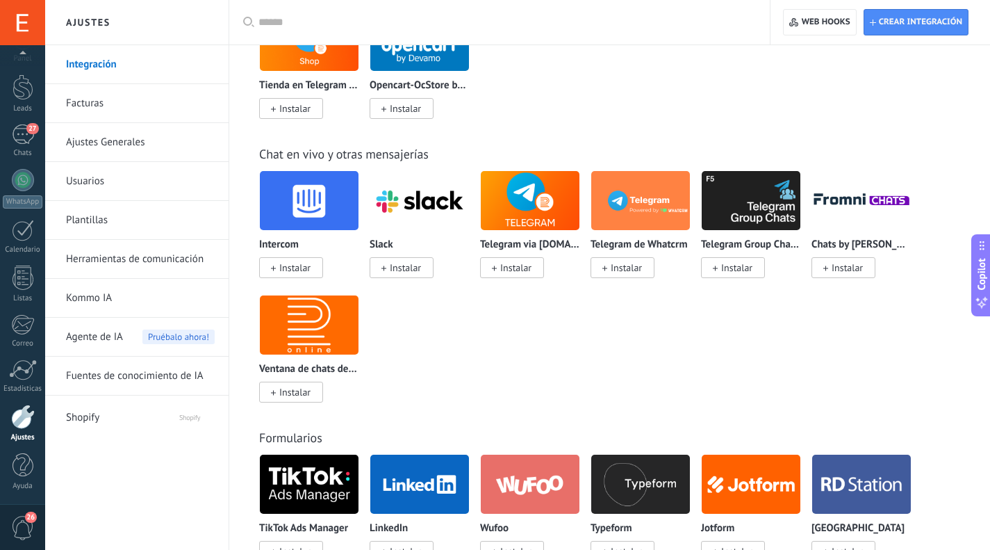
scroll to position [1038, 0]
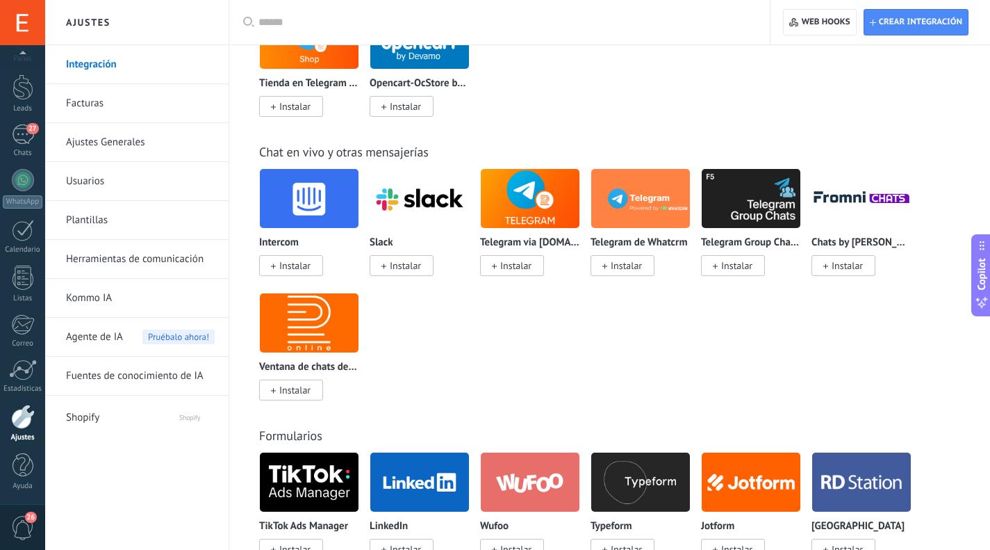
click at [304, 209] on img at bounding box center [309, 198] width 99 height 67
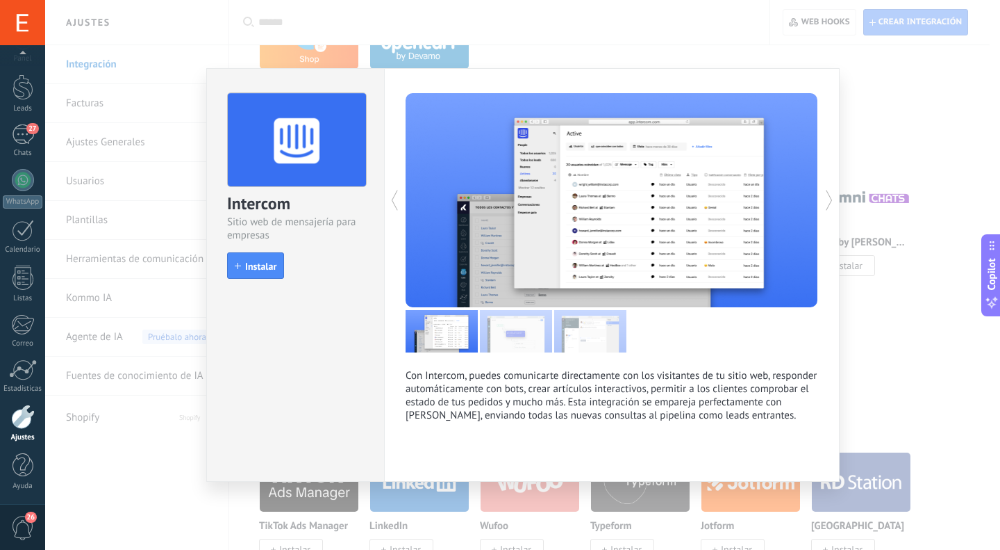
click at [529, 29] on div "Intercom Sitio web de mensajería para empresas install Instalar Con Intercom, p…" at bounding box center [522, 275] width 955 height 550
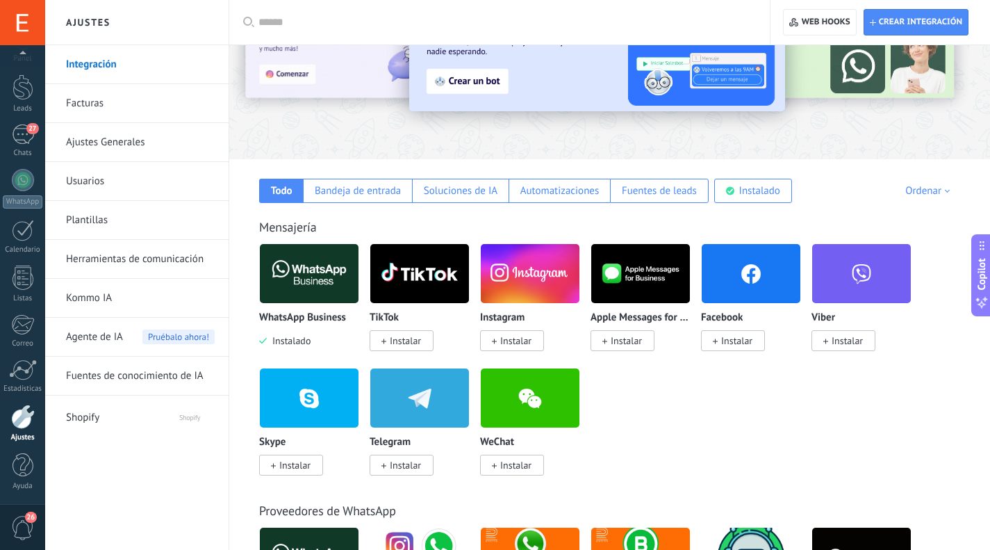
scroll to position [0, 0]
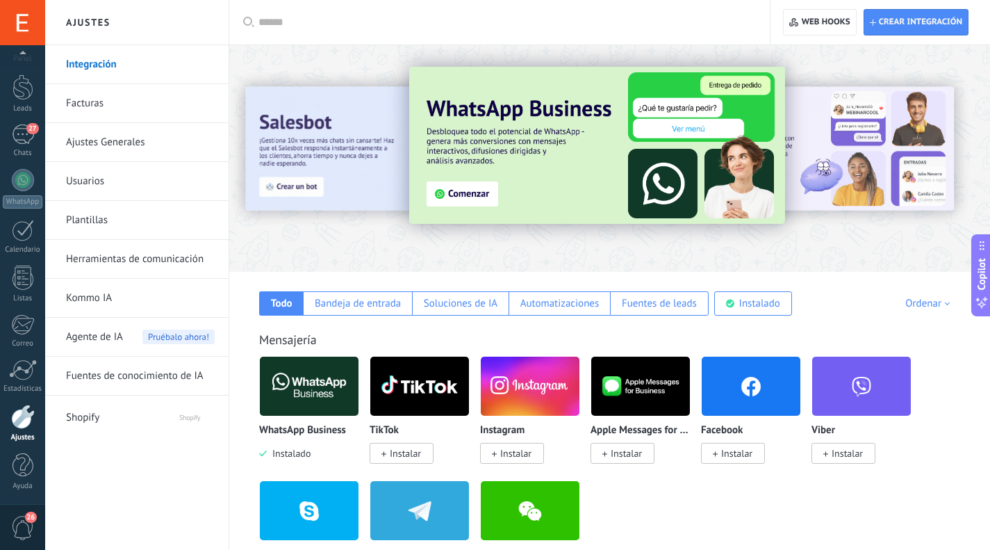
click at [652, 297] on div "Fuentes de leads" at bounding box center [659, 303] width 75 height 13
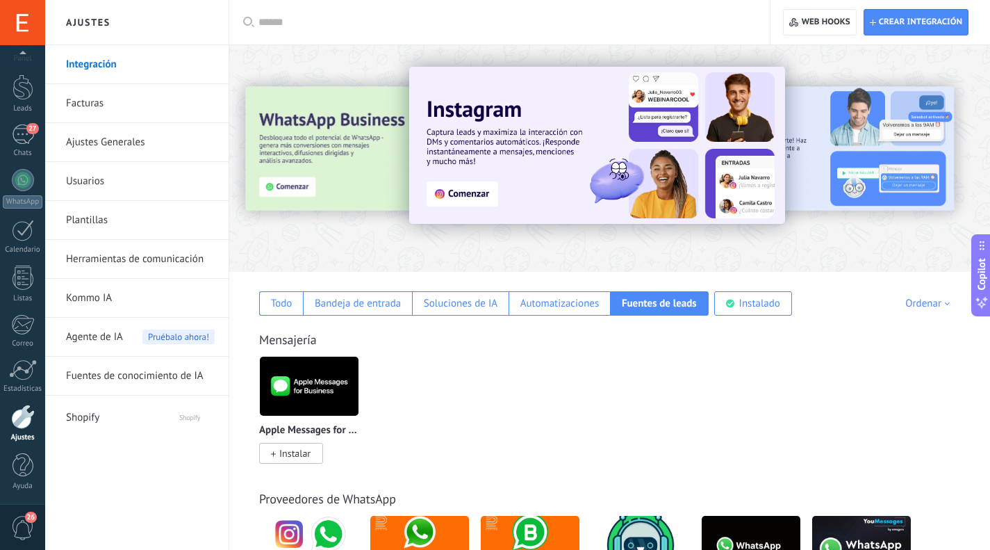
click at [889, 22] on span "Crear integración" at bounding box center [920, 22] width 83 height 11
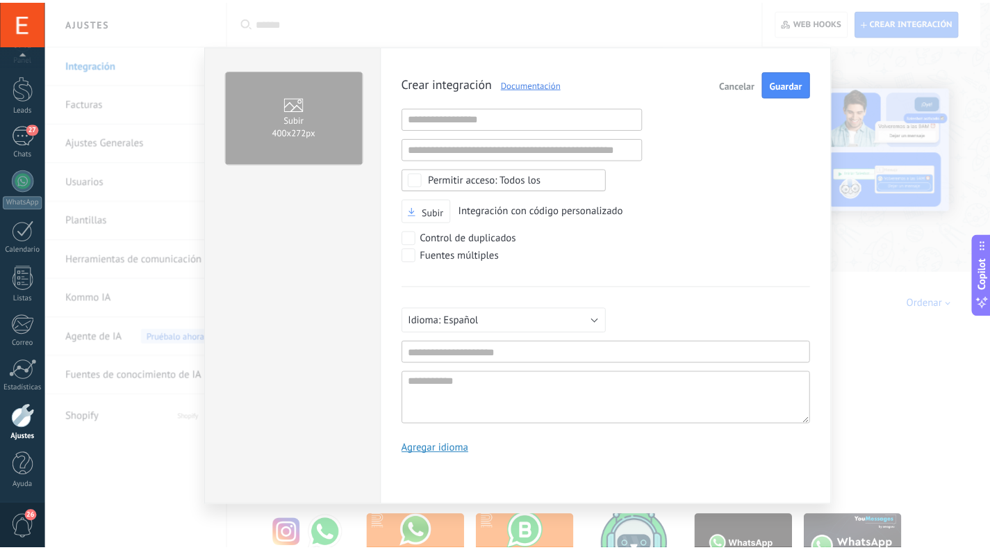
scroll to position [13, 0]
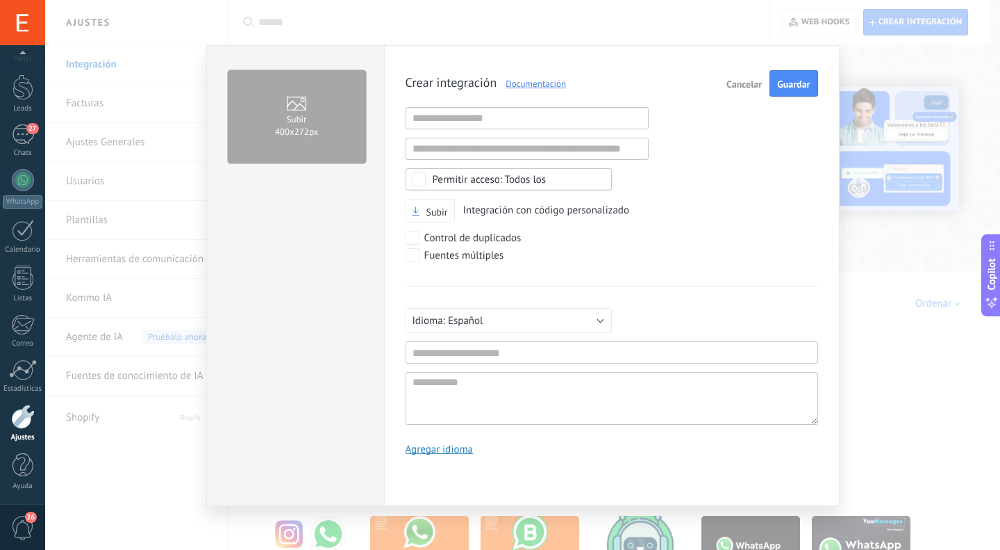
click at [750, 79] on span "Cancelar" at bounding box center [744, 84] width 35 height 10
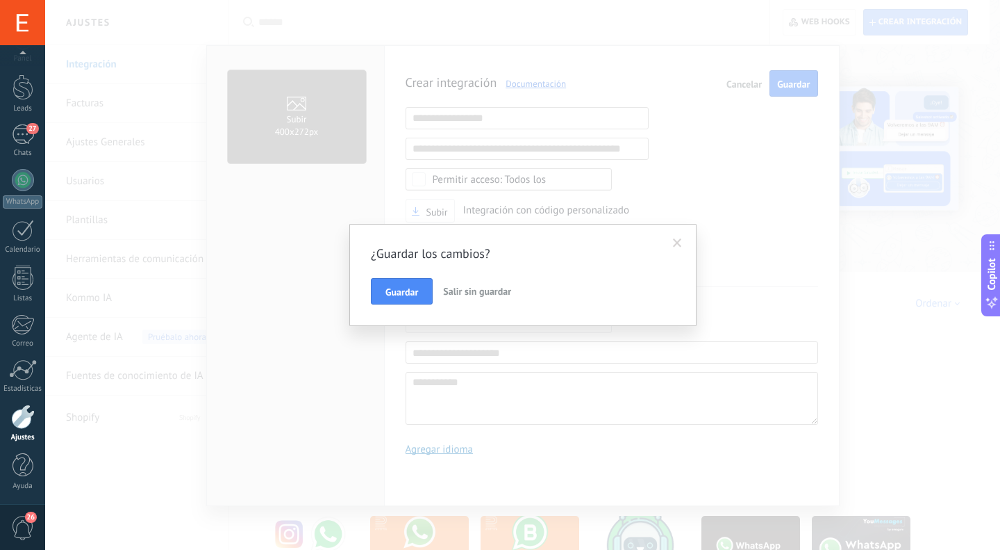
click at [470, 290] on span "Salir sin guardar" at bounding box center [477, 291] width 68 height 13
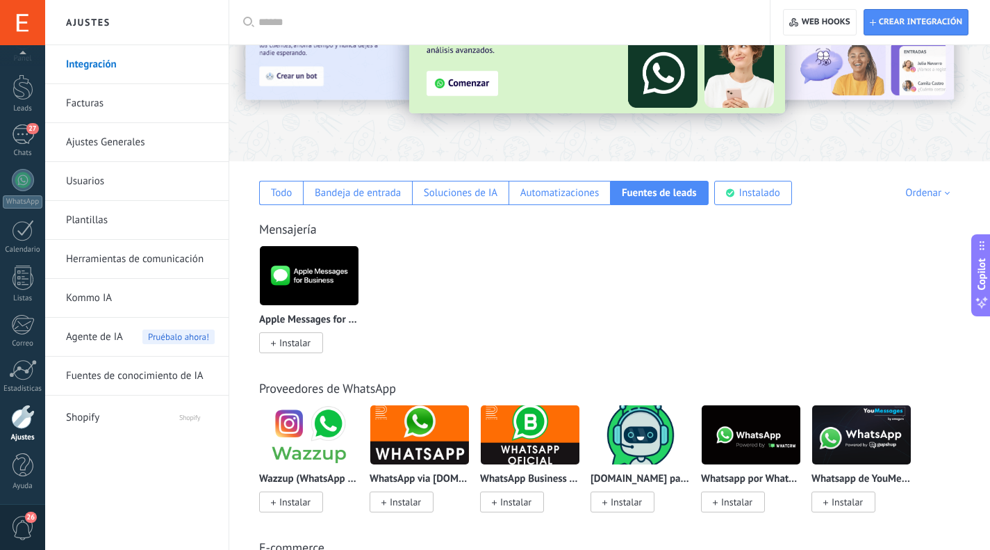
scroll to position [96, 0]
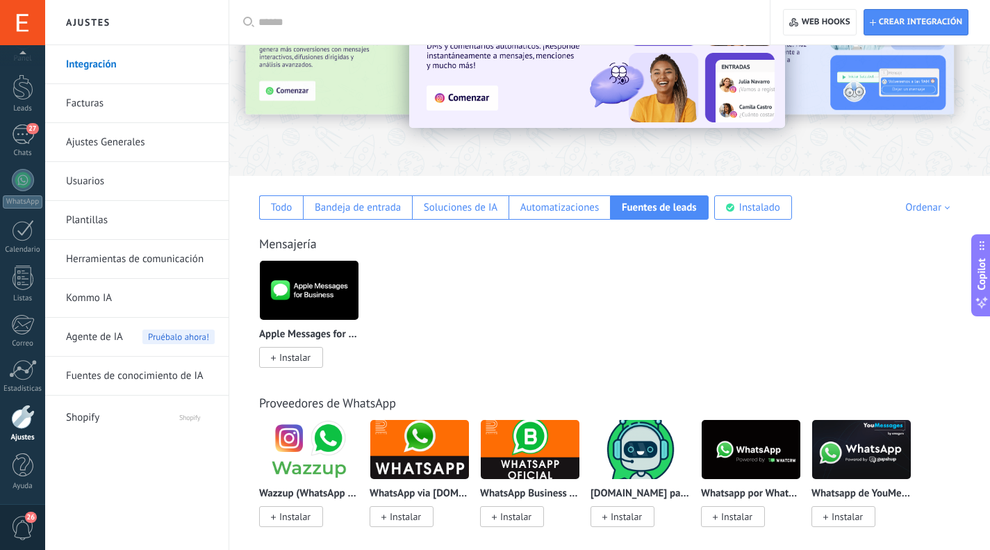
click at [125, 374] on link "Fuentes de conocimiento de IA" at bounding box center [140, 375] width 149 height 39
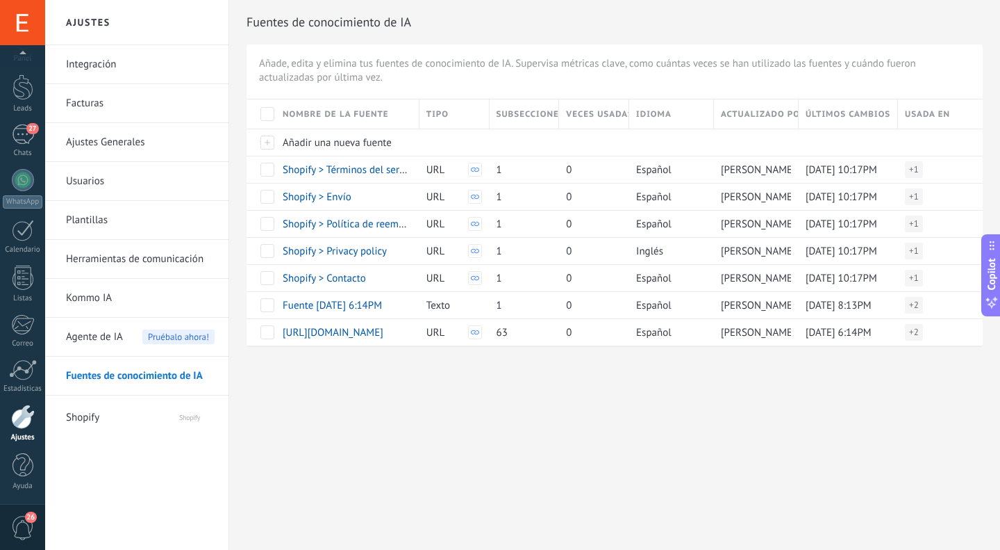
click at [94, 424] on span "Shopify" at bounding box center [108, 414] width 85 height 33
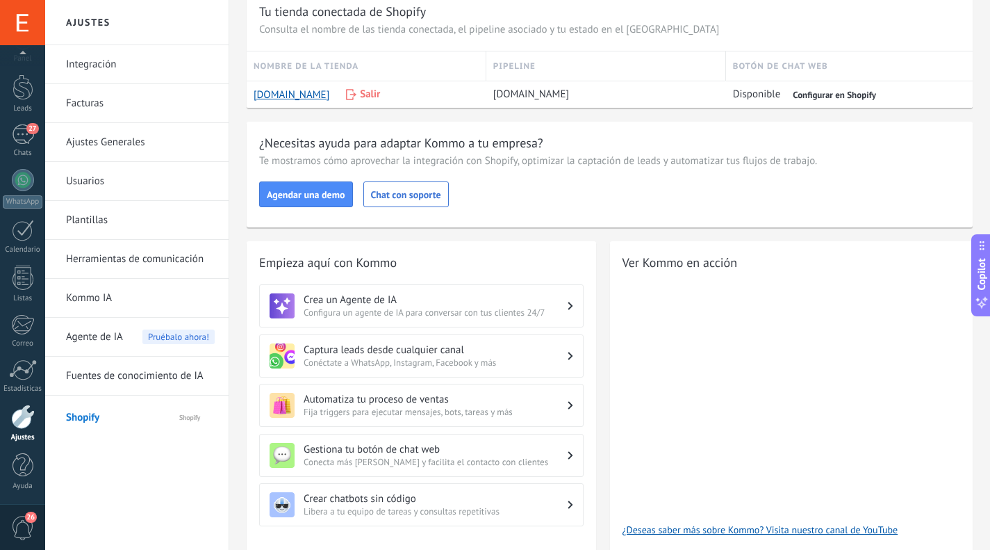
scroll to position [102, 0]
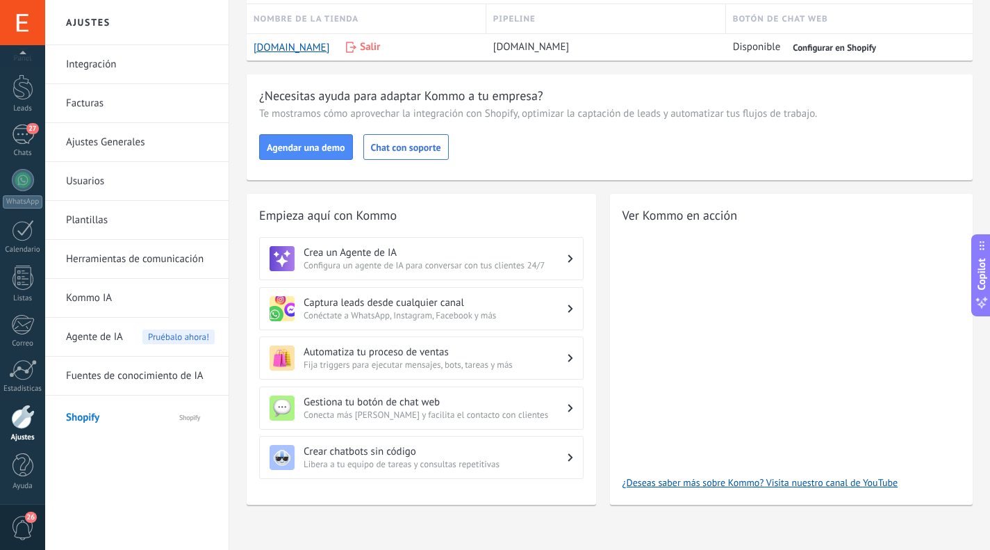
click at [351, 408] on span "Conecta más canales y facilita el contacto con clientes" at bounding box center [436, 414] width 264 height 12
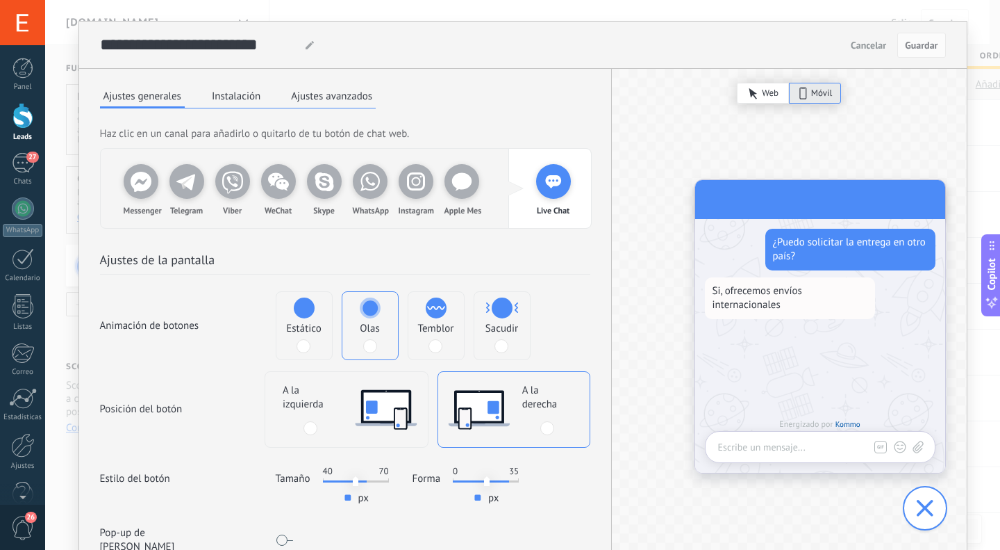
click at [868, 42] on span "Cancelar" at bounding box center [868, 45] width 35 height 10
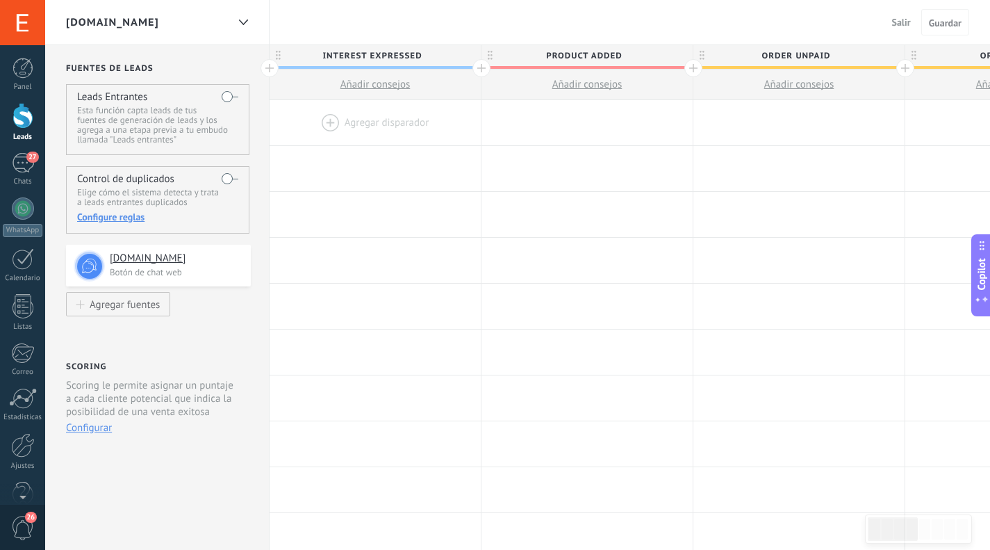
click at [239, 22] on icon at bounding box center [243, 22] width 9 height 6
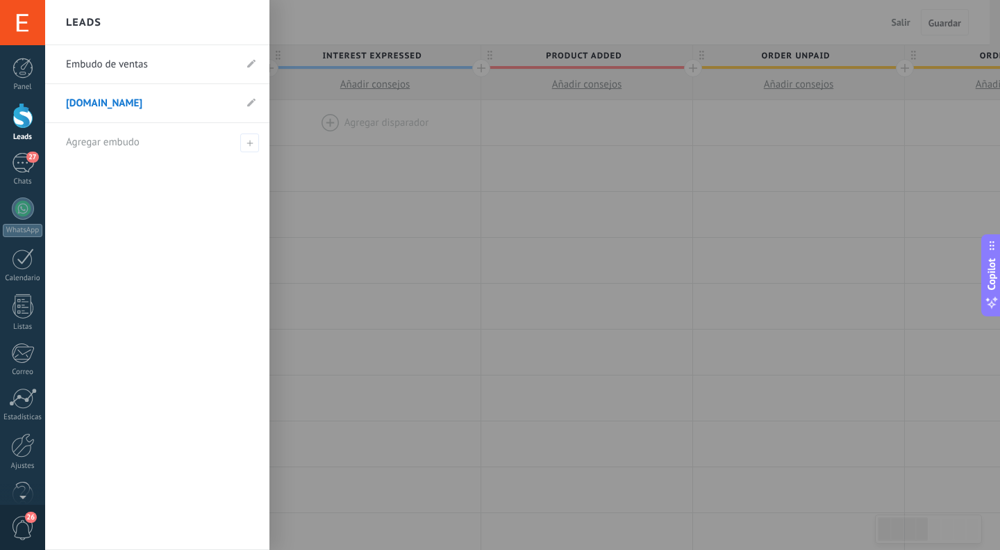
click at [127, 104] on link "[DOMAIN_NAME]" at bounding box center [150, 103] width 169 height 39
click at [24, 116] on div at bounding box center [23, 116] width 21 height 26
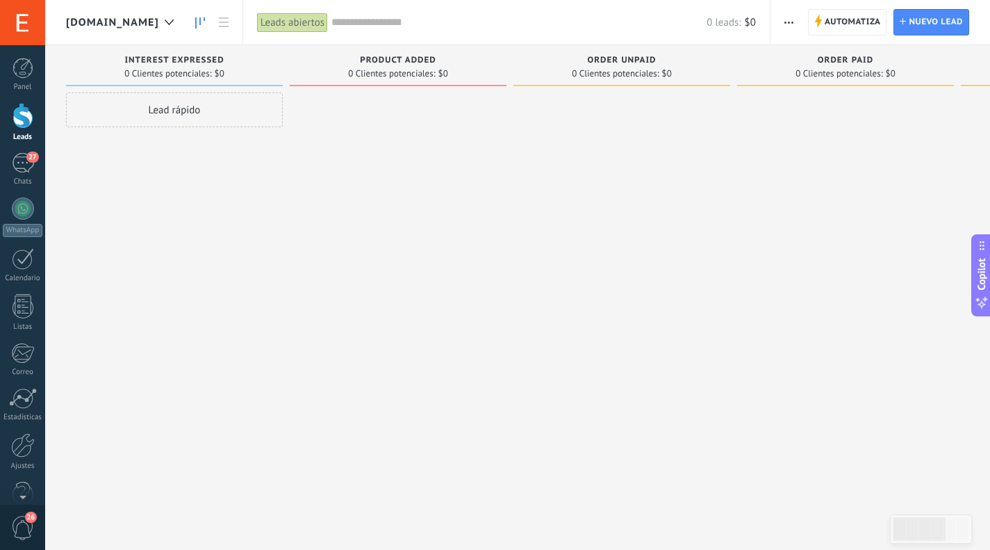
click at [27, 75] on div at bounding box center [23, 68] width 21 height 21
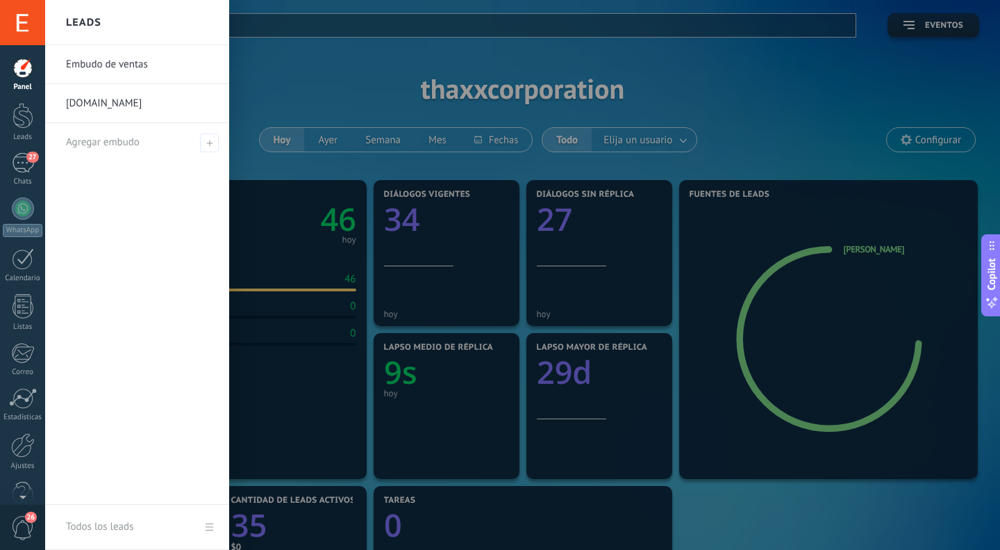
click at [21, 115] on div at bounding box center [23, 116] width 21 height 26
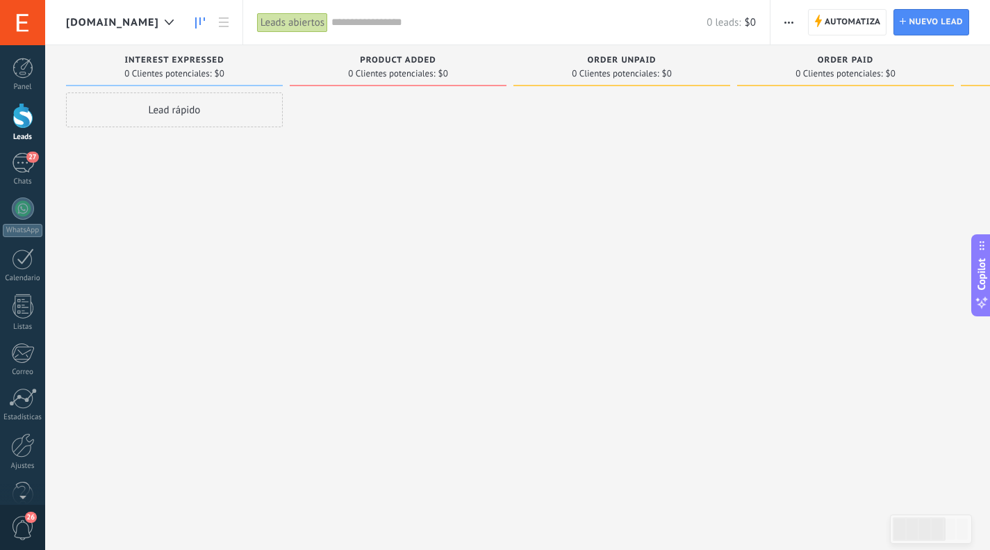
click at [26, 163] on div "27" at bounding box center [23, 163] width 22 height 20
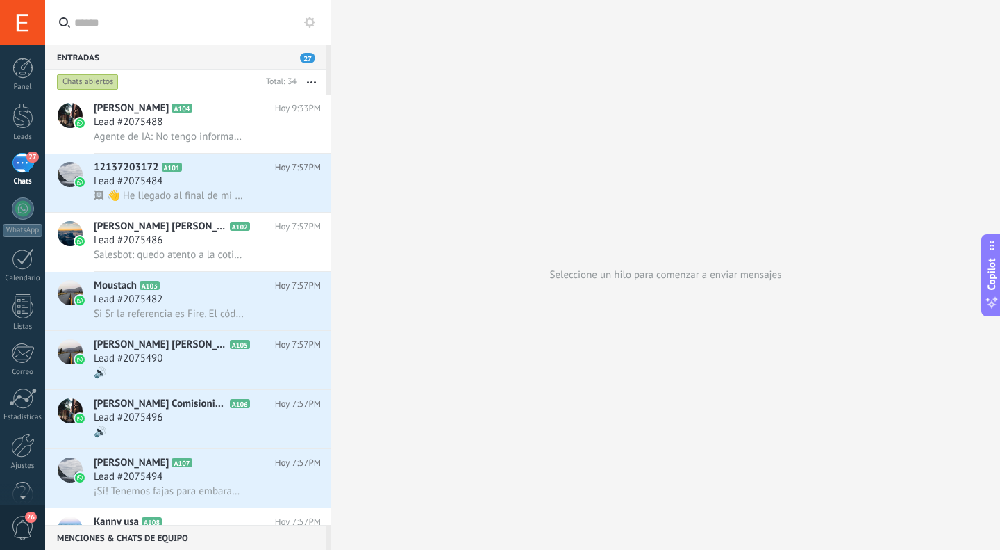
click at [31, 208] on div at bounding box center [23, 208] width 22 height 22
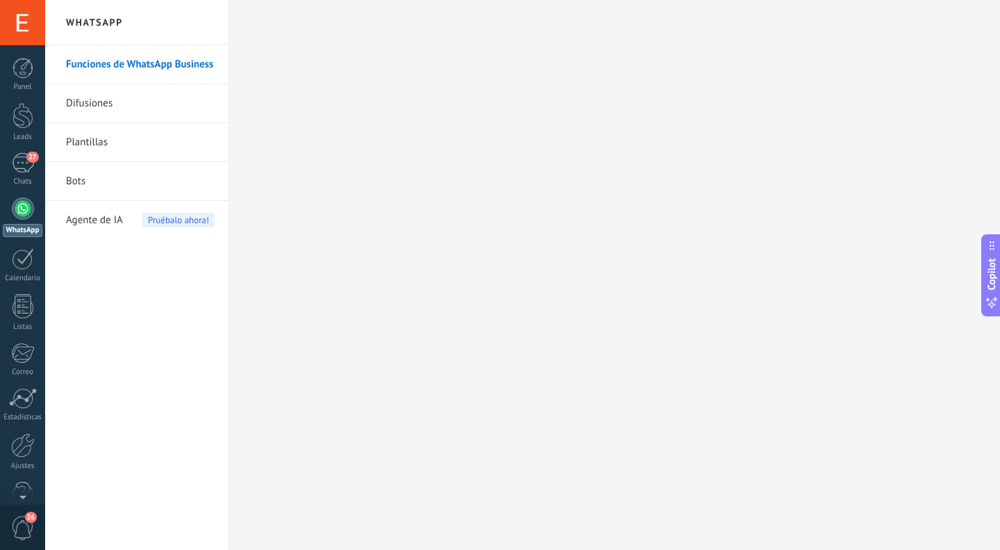
click at [23, 73] on div at bounding box center [23, 68] width 21 height 21
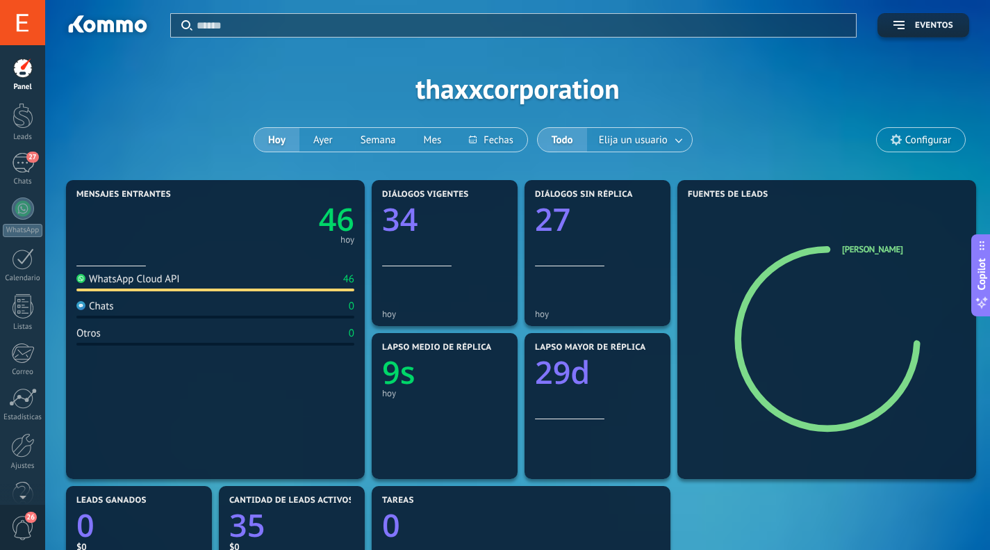
click at [21, 263] on div at bounding box center [23, 259] width 22 height 22
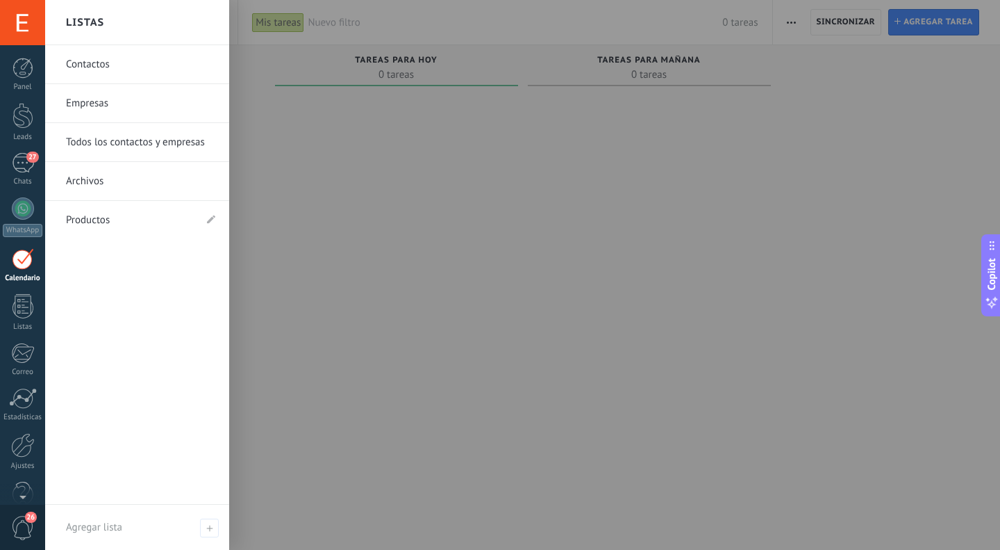
click at [24, 301] on div at bounding box center [23, 306] width 21 height 24
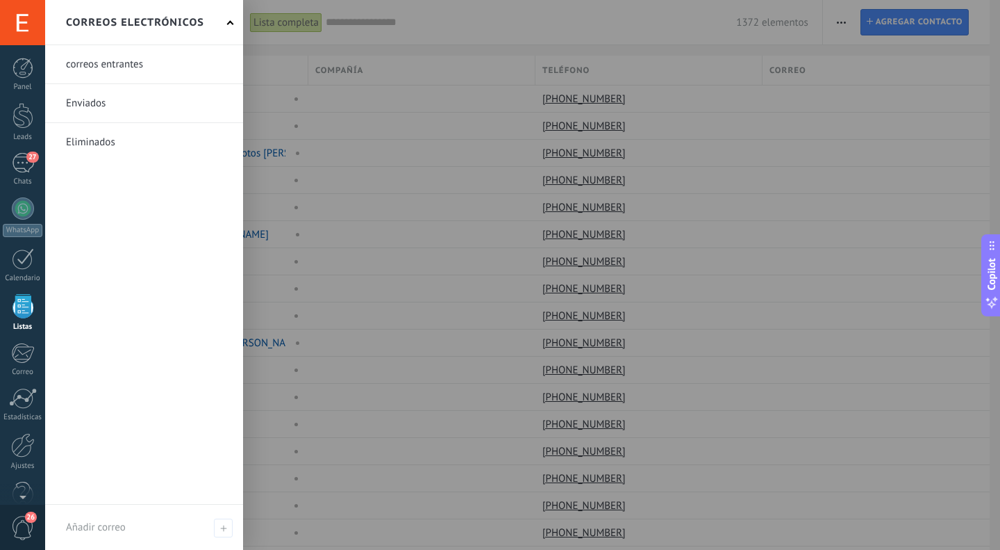
click at [24, 351] on div at bounding box center [22, 352] width 23 height 21
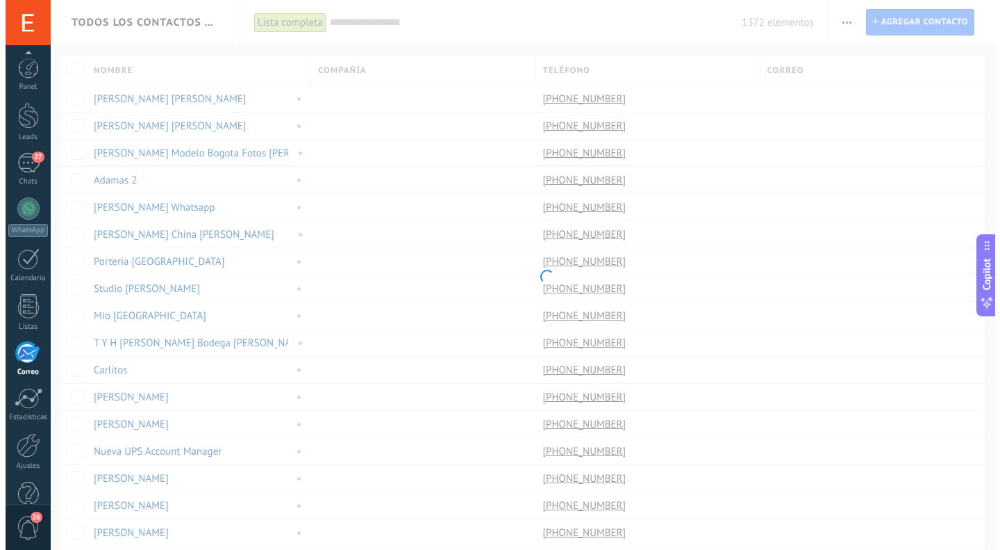
scroll to position [28, 0]
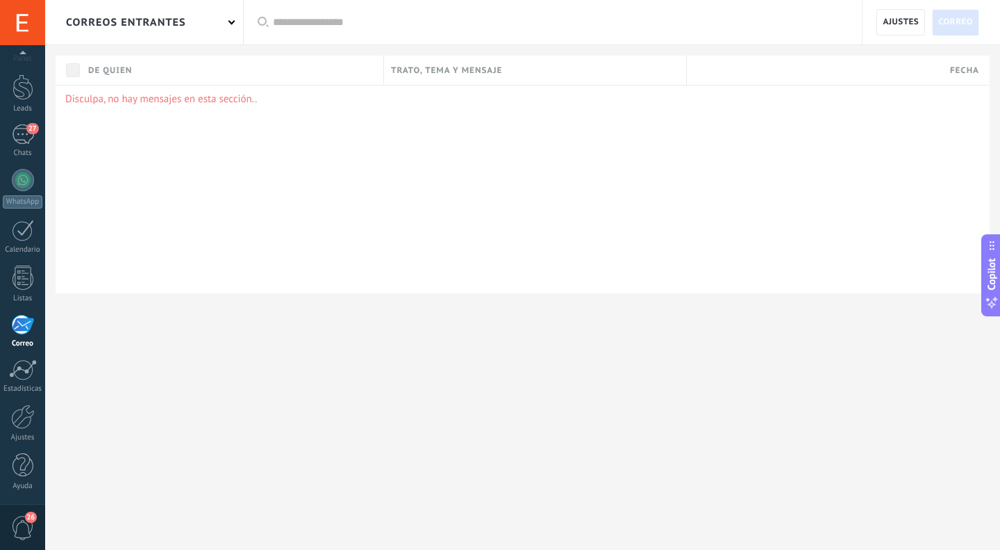
click at [25, 374] on div at bounding box center [23, 369] width 28 height 21
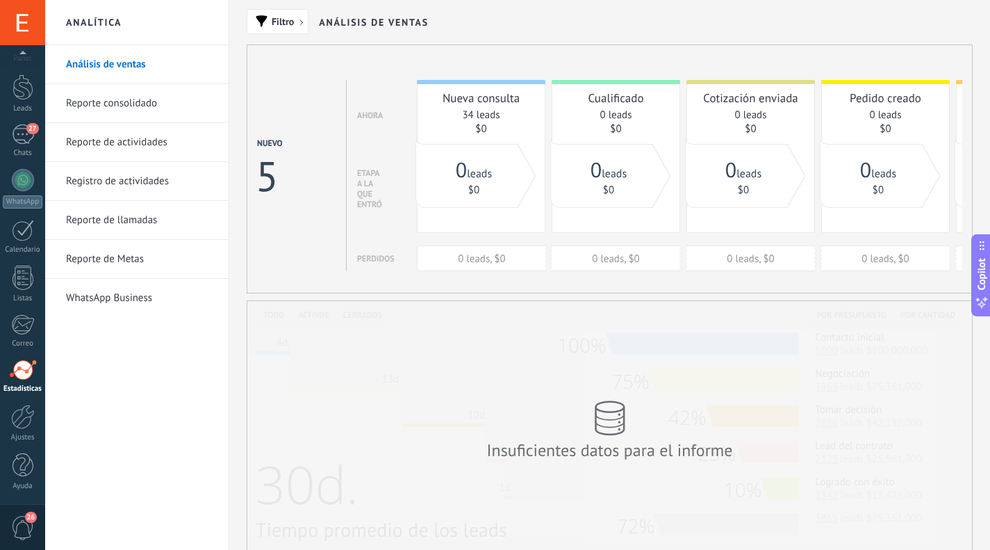
click at [22, 413] on div at bounding box center [23, 416] width 24 height 24
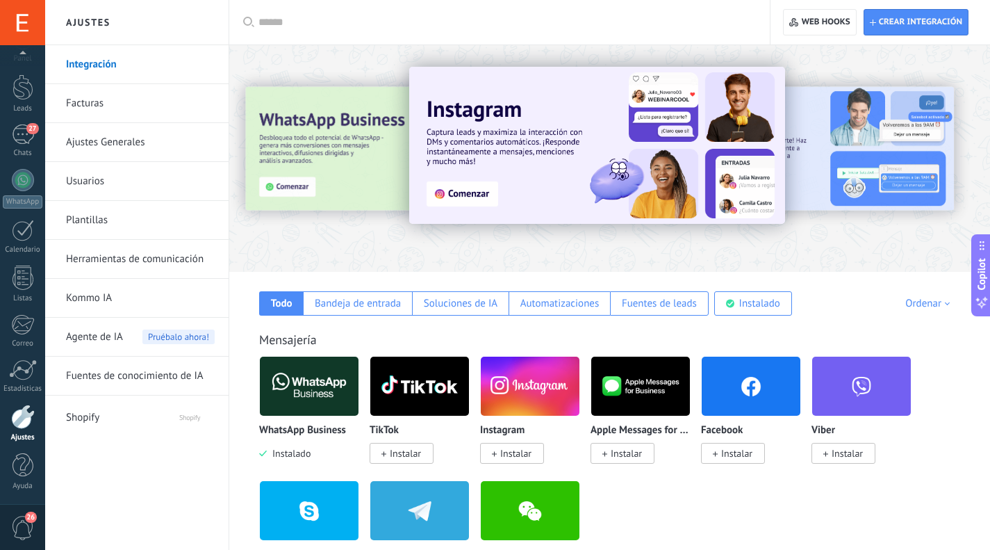
click at [96, 177] on link "Usuarios" at bounding box center [140, 181] width 149 height 39
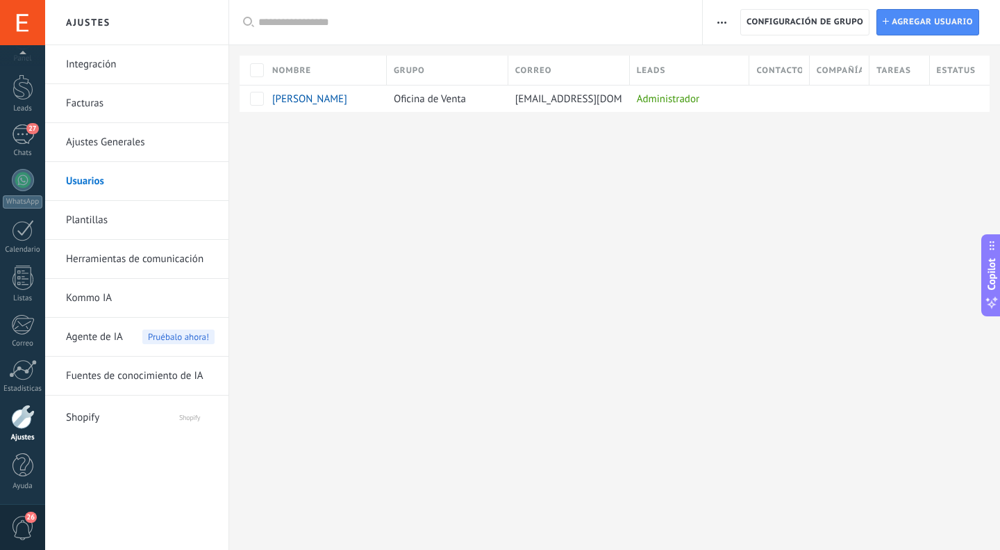
click at [358, 178] on div "Ajustes Integración Facturas Ajustes Generales Usuarios Plantillas Herramientas…" at bounding box center [522, 275] width 955 height 550
click at [91, 65] on link "Integración" at bounding box center [140, 64] width 149 height 39
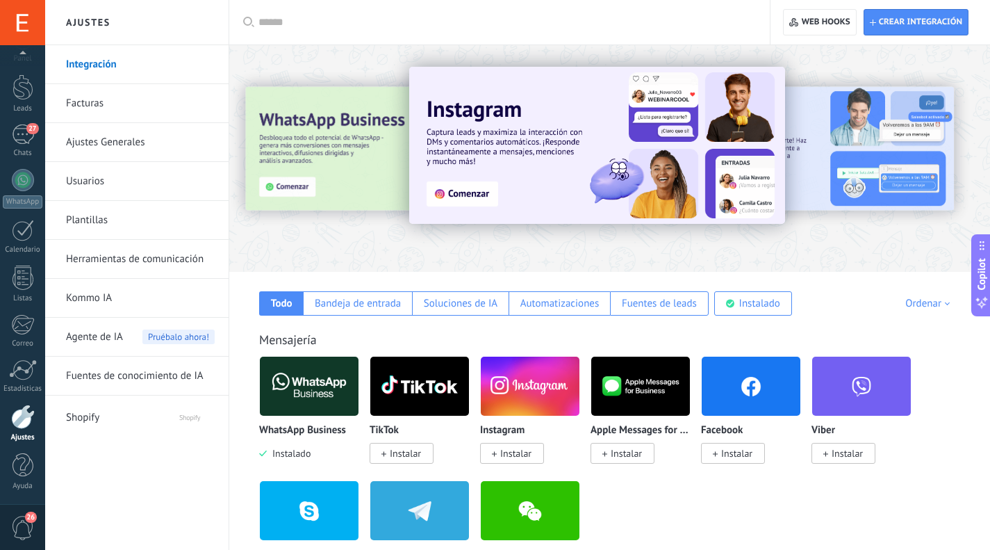
click at [363, 61] on div at bounding box center [609, 154] width 761 height 199
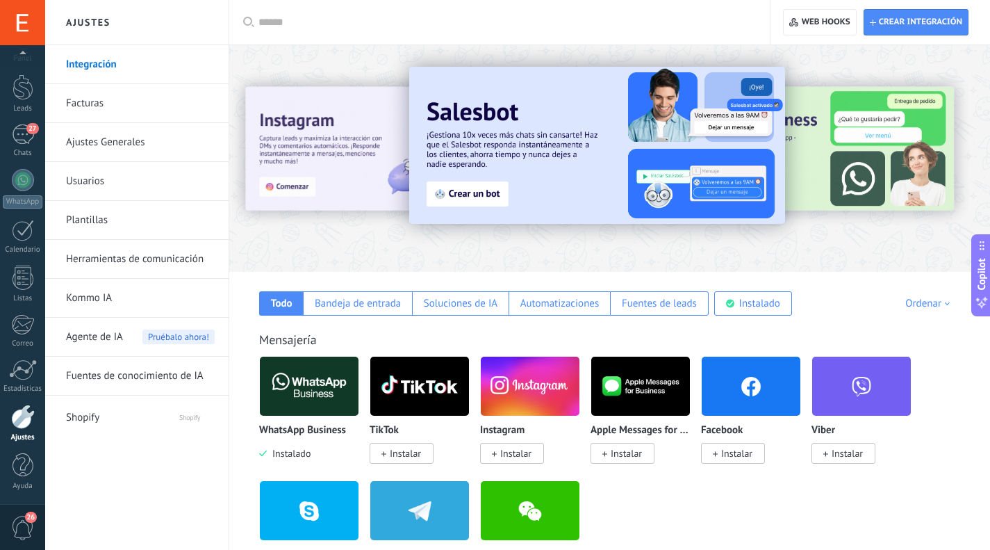
click at [89, 181] on link "Usuarios" at bounding box center [140, 181] width 149 height 39
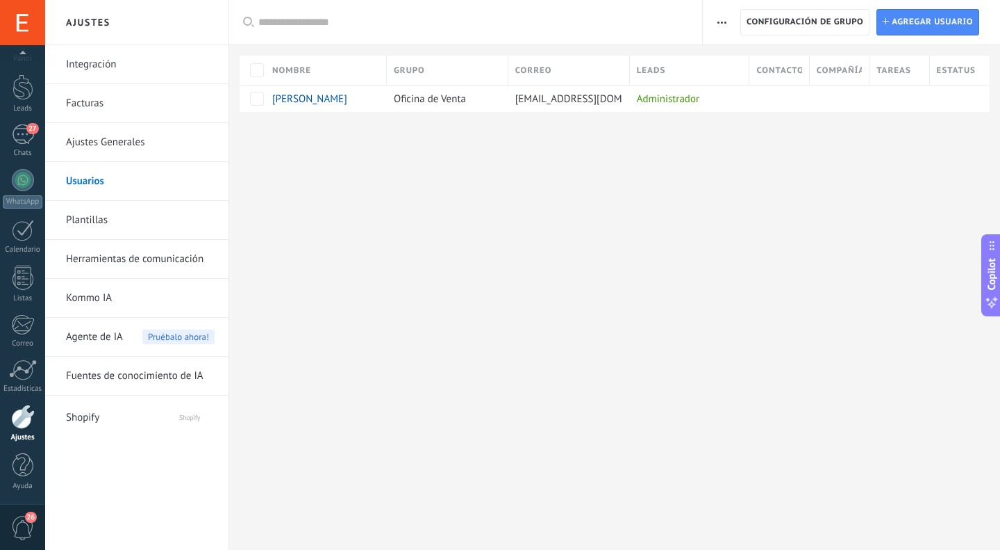
click at [936, 15] on span "Agregar usuario" at bounding box center [932, 22] width 81 height 25
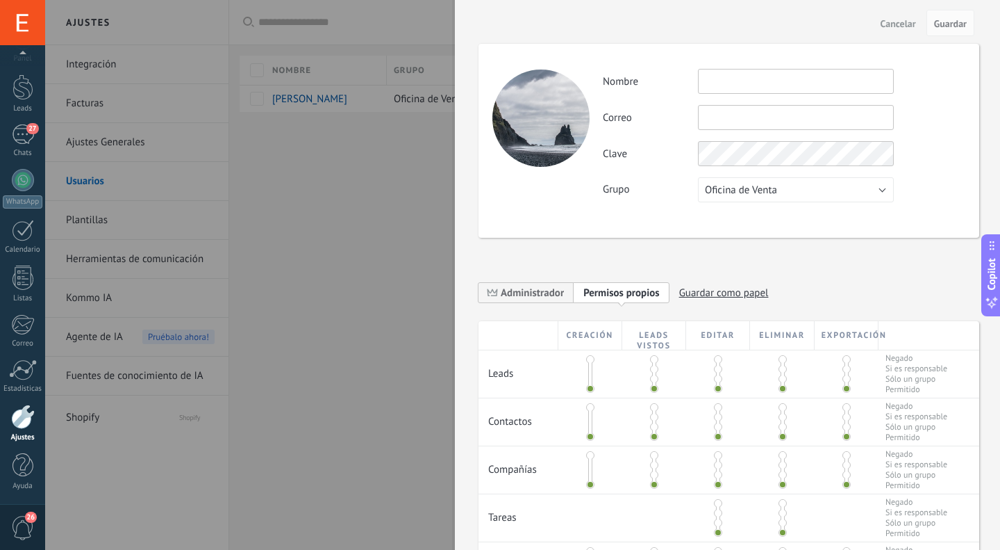
click at [752, 81] on input "text" at bounding box center [796, 81] width 196 height 25
click at [989, 251] on button "Copilot" at bounding box center [991, 275] width 19 height 82
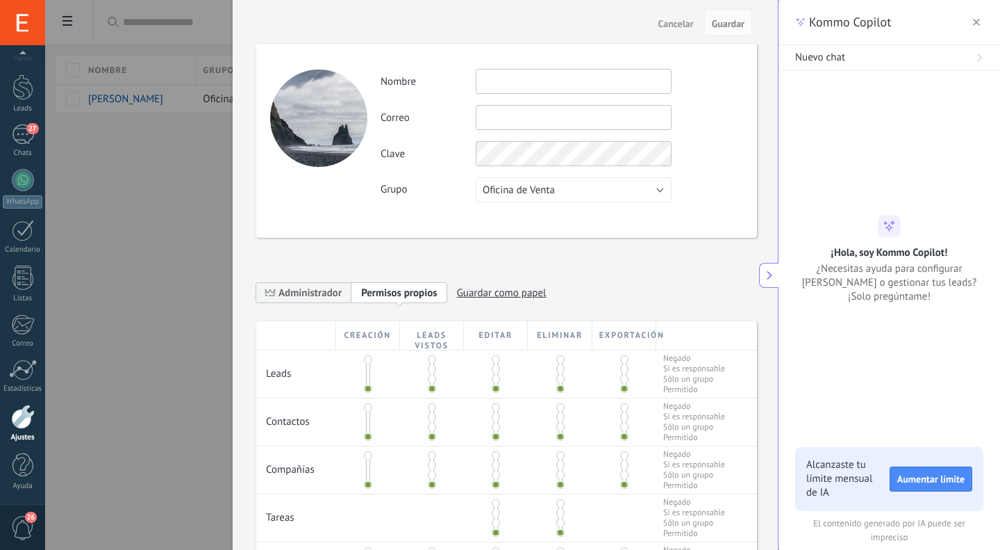
type textarea "**********"
click at [570, 81] on input "text" at bounding box center [574, 81] width 196 height 25
type input "**********"
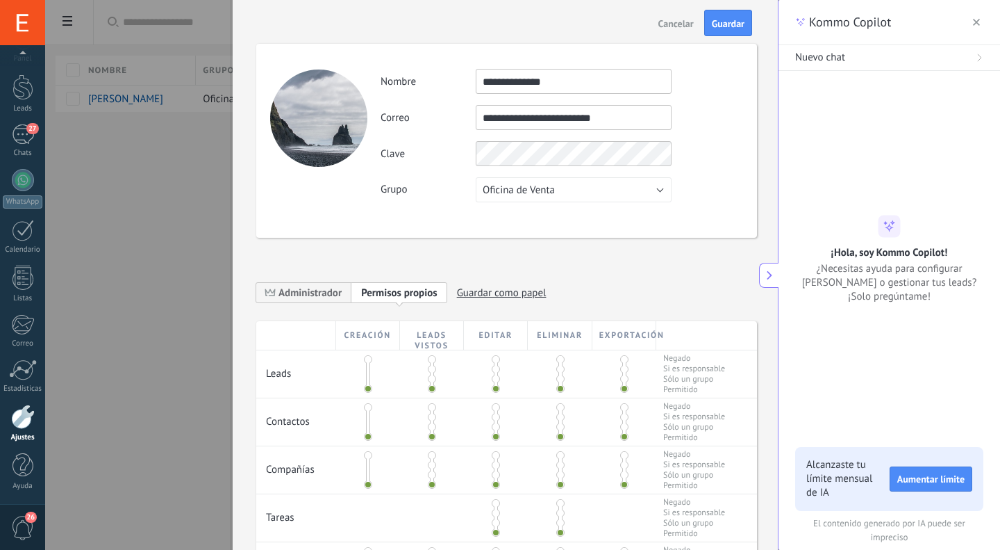
type input "**********"
click at [556, 188] on button "Oficina de Venta" at bounding box center [574, 189] width 196 height 25
click at [520, 190] on span "Oficina de Venta" at bounding box center [567, 189] width 199 height 13
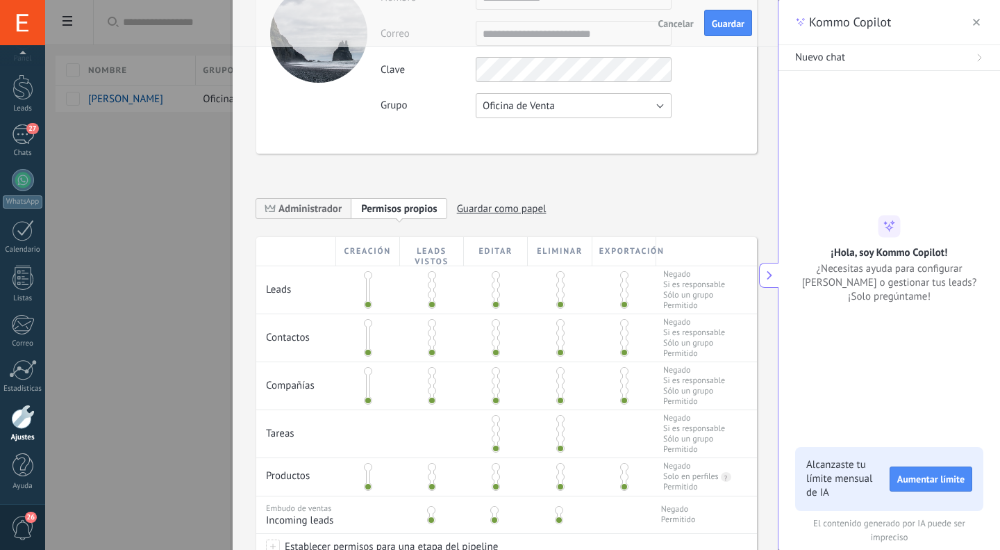
scroll to position [89, 0]
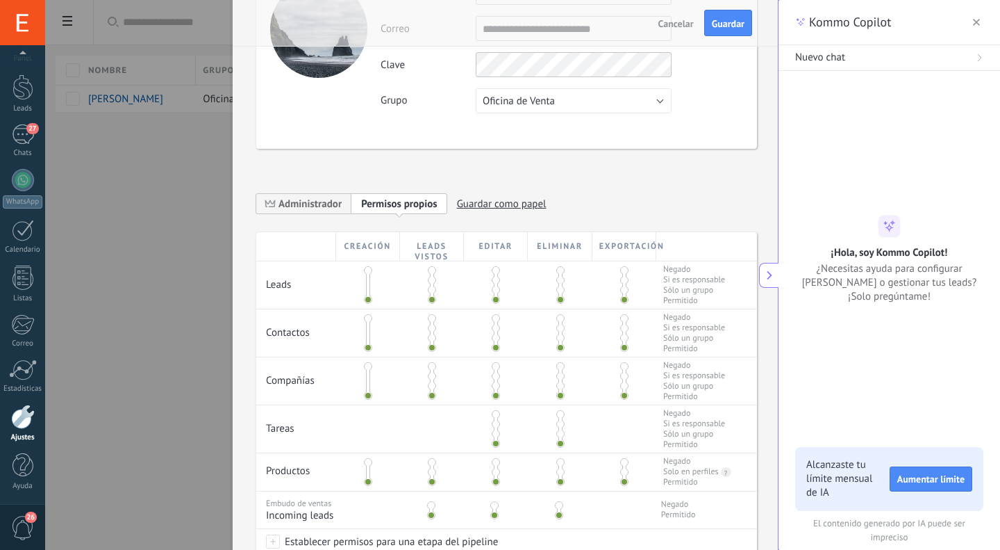
click at [368, 270] on span at bounding box center [368, 270] width 8 height 8
click at [365, 299] on span at bounding box center [368, 299] width 8 height 8
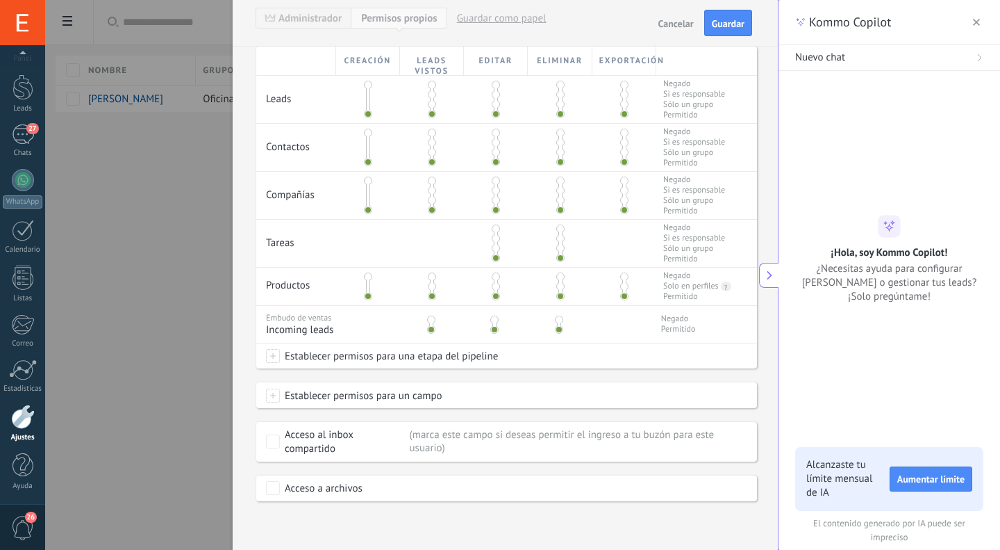
scroll to position [279, 0]
click at [272, 356] on span at bounding box center [273, 356] width 14 height 14
click at [272, 356] on span at bounding box center [307, 358] width 71 height 12
click at [552, 360] on div at bounding box center [522, 275] width 955 height 550
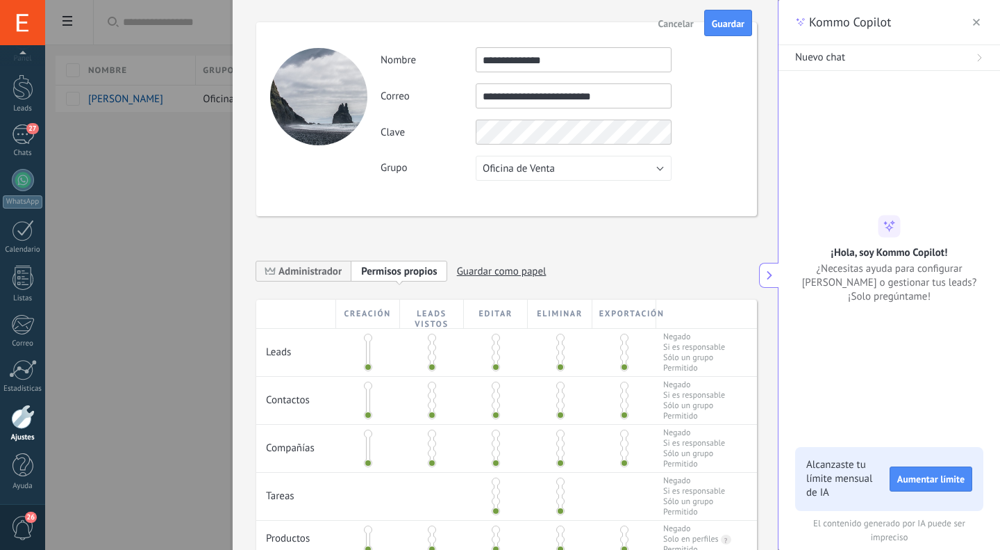
scroll to position [0, 0]
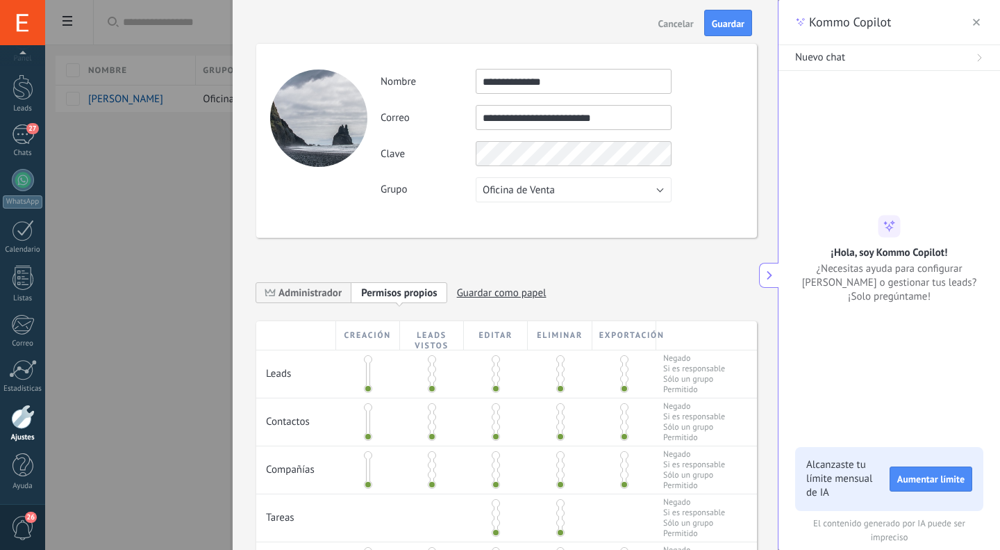
click at [933, 477] on span "Aumentar límite" at bounding box center [931, 479] width 67 height 10
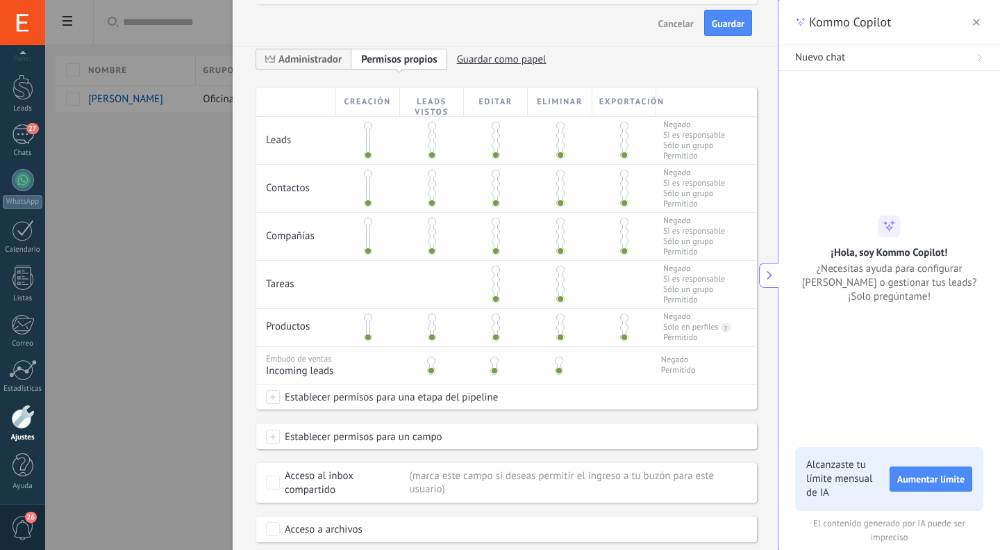
scroll to position [234, 0]
click at [697, 304] on span "Permitido" at bounding box center [694, 299] width 62 height 10
click at [0, 188] on link "WhatsApp" at bounding box center [22, 189] width 45 height 40
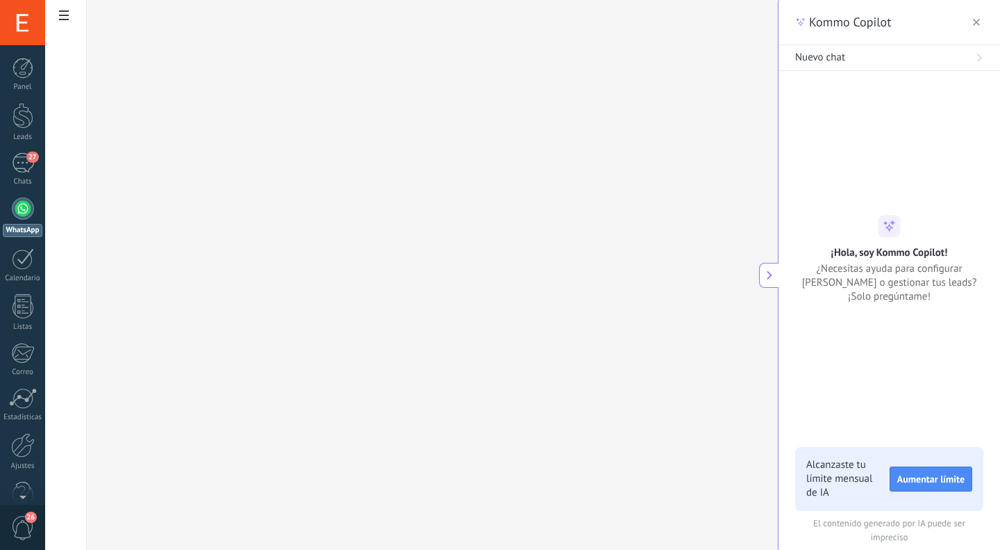
click at [977, 22] on use "button" at bounding box center [976, 22] width 7 height 7
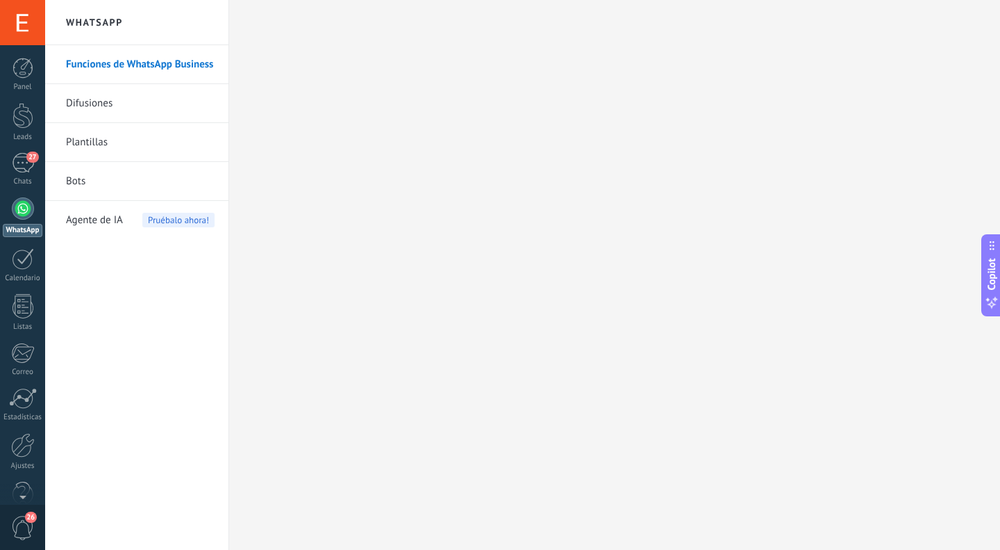
click at [106, 103] on link "Difusiones" at bounding box center [140, 103] width 149 height 39
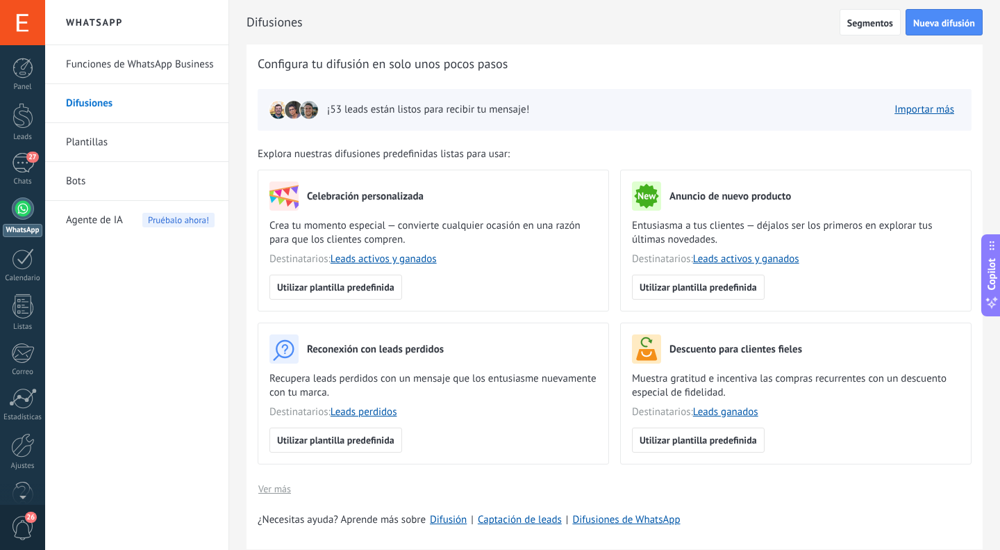
click at [21, 263] on div at bounding box center [23, 259] width 22 height 22
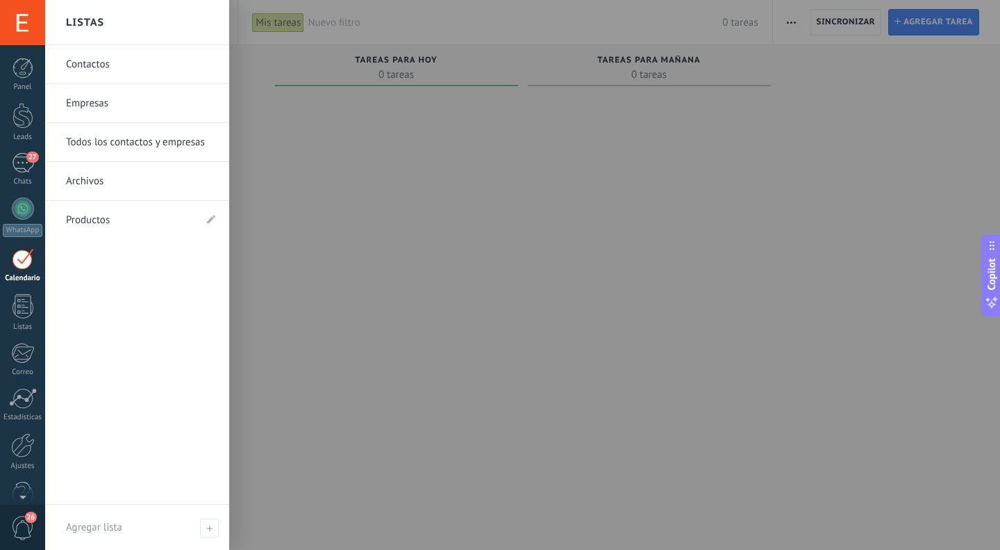
click at [26, 313] on div at bounding box center [23, 306] width 21 height 24
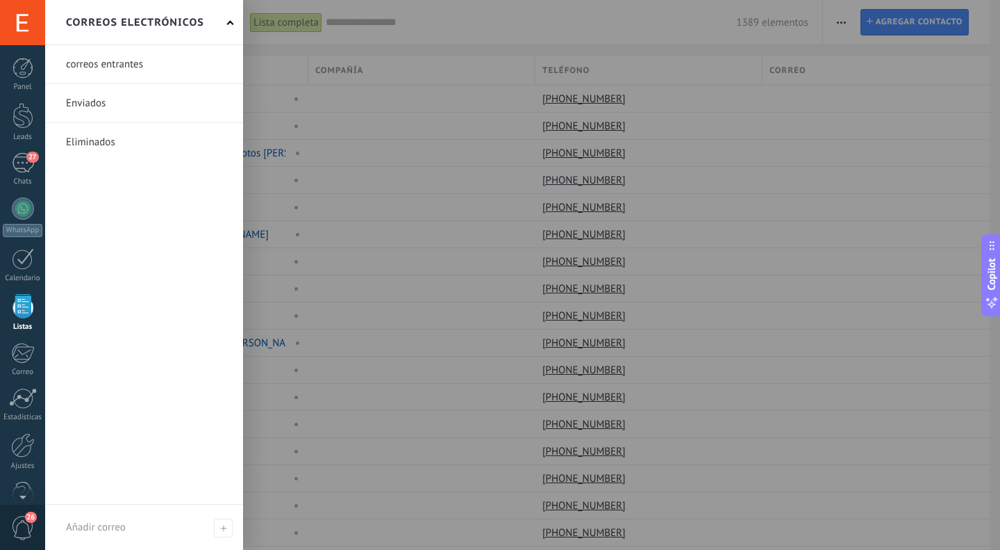
click at [25, 357] on div at bounding box center [22, 352] width 23 height 21
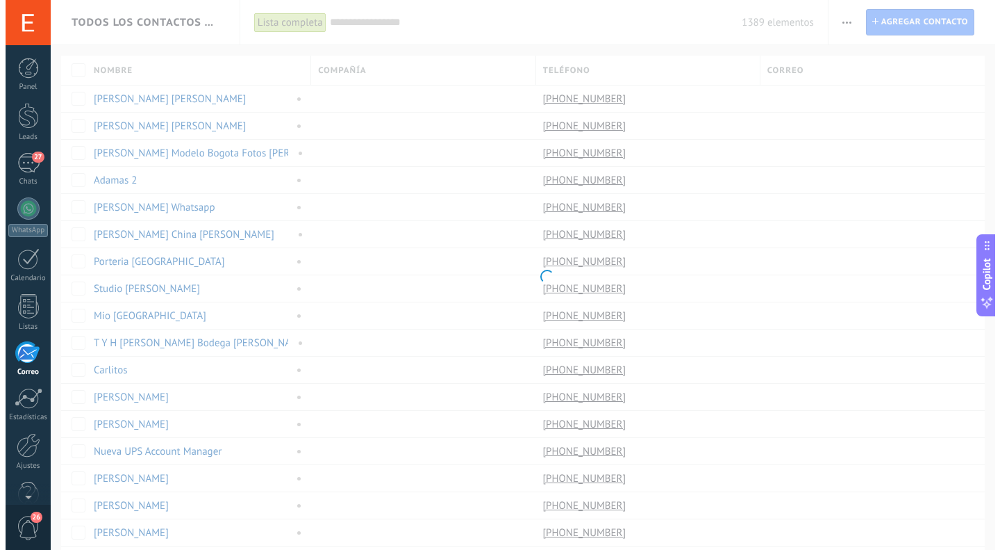
scroll to position [28, 0]
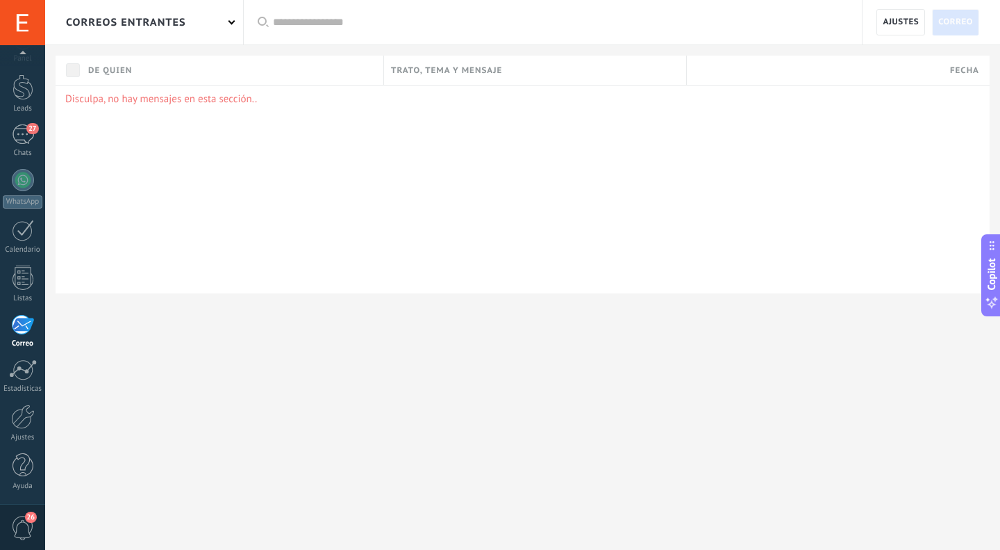
click at [30, 135] on div "27" at bounding box center [23, 134] width 22 height 20
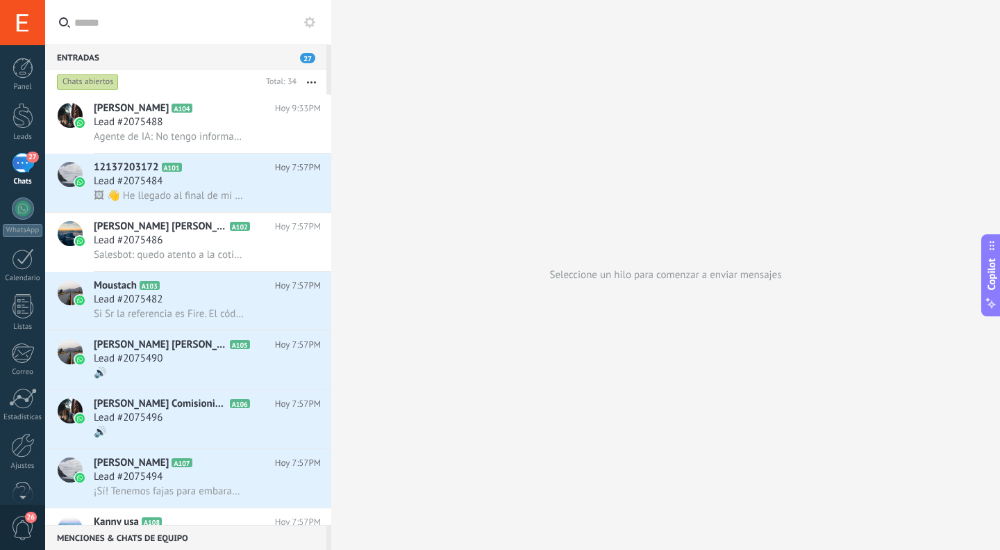
click at [24, 65] on div at bounding box center [23, 68] width 21 height 21
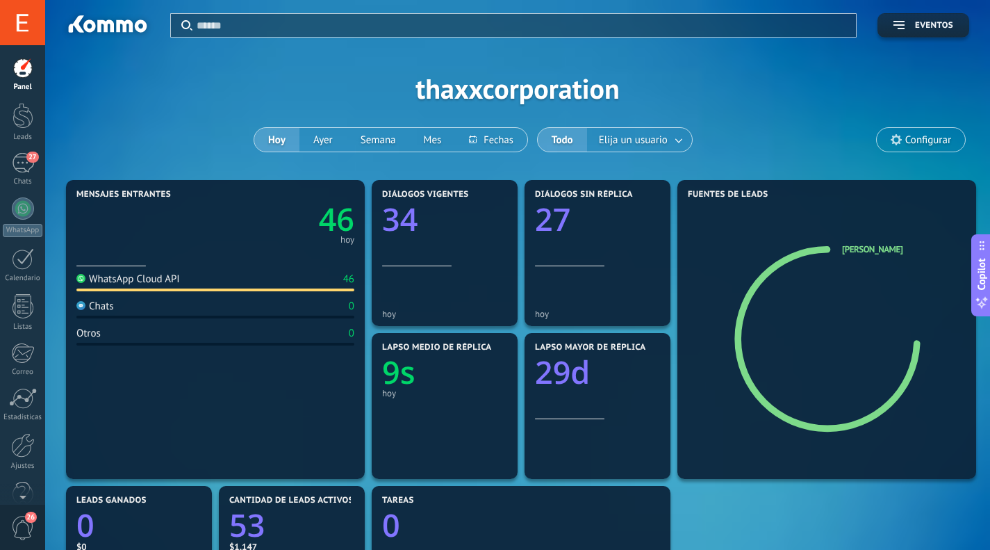
click at [24, 444] on div at bounding box center [23, 445] width 24 height 24
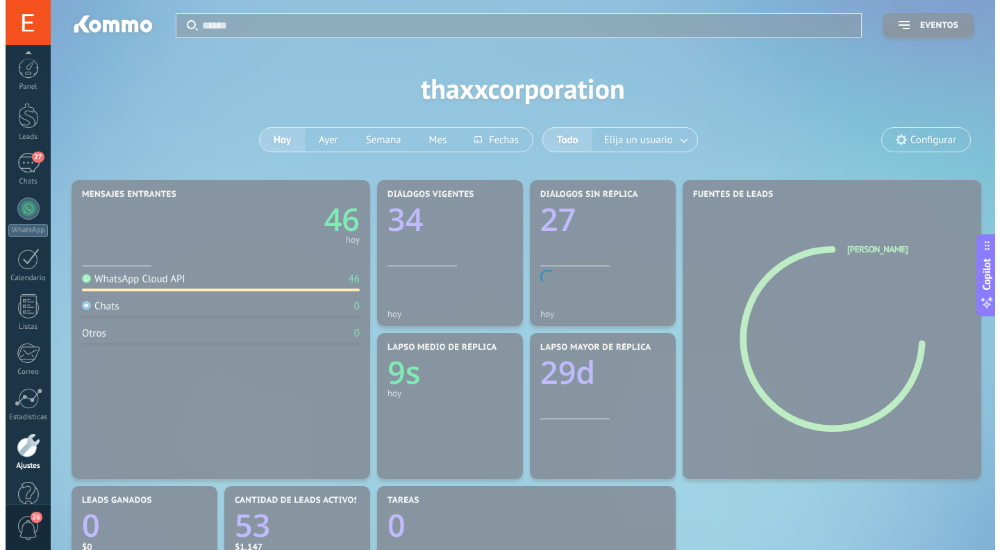
scroll to position [28, 0]
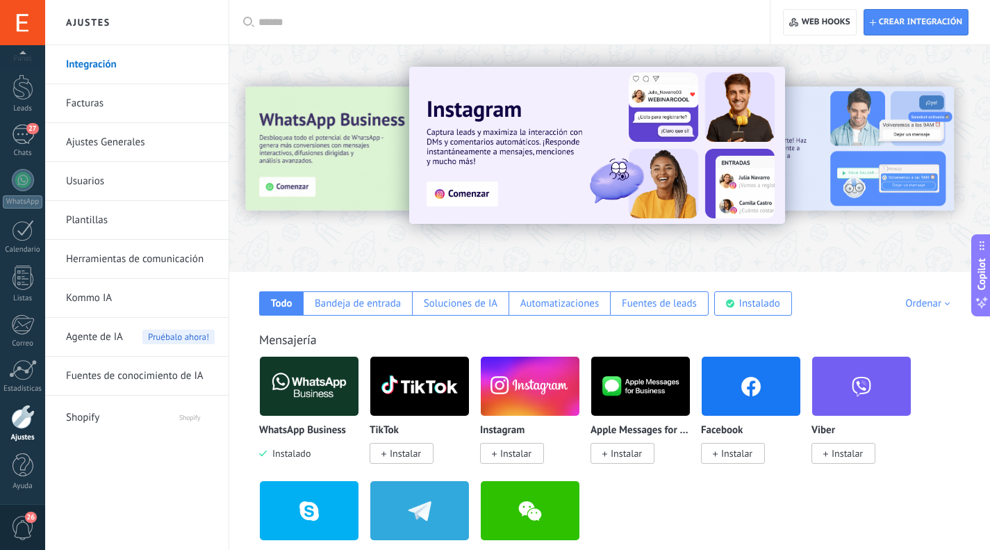
click at [96, 176] on link "Usuarios" at bounding box center [140, 181] width 149 height 39
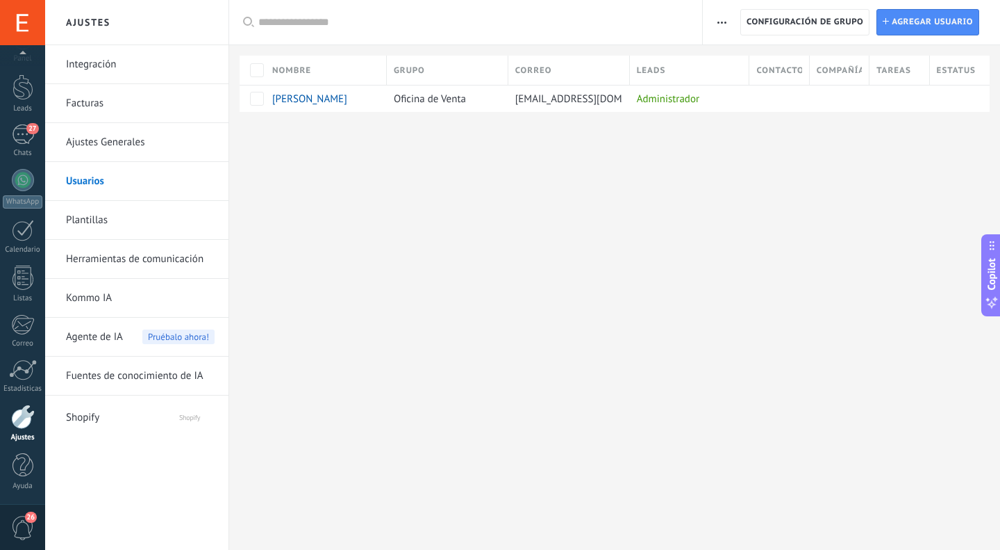
click at [723, 16] on span "button" at bounding box center [722, 22] width 9 height 26
click at [920, 21] on span "Agregar usuario" at bounding box center [932, 22] width 81 height 25
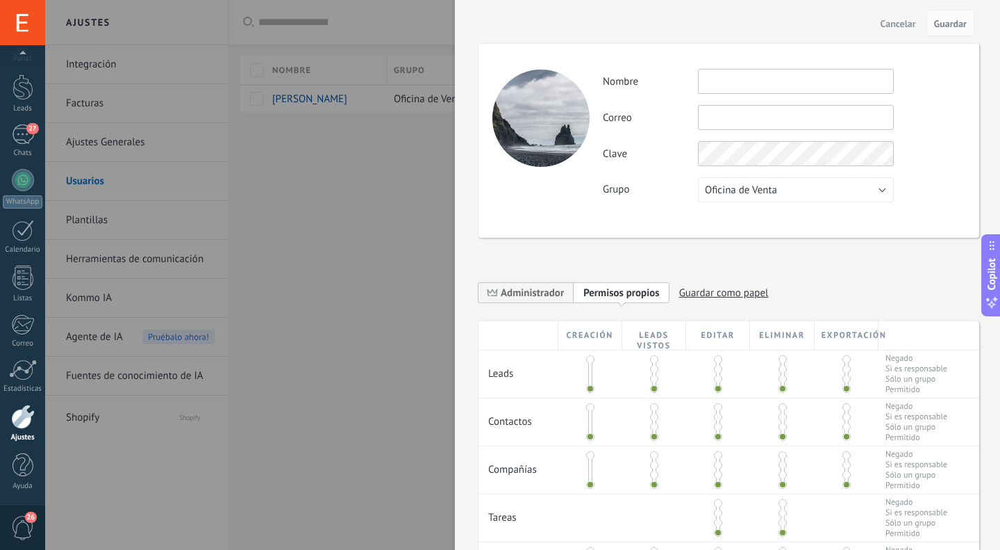
click at [782, 80] on input "text" at bounding box center [796, 81] width 196 height 25
click at [6, 205] on div "WhatsApp" at bounding box center [23, 201] width 40 height 13
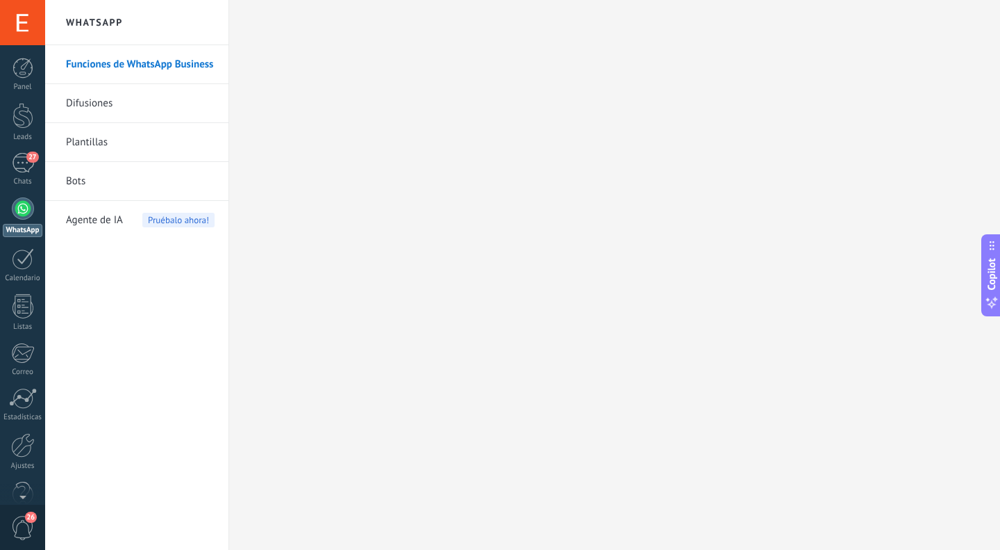
click at [23, 447] on div at bounding box center [23, 445] width 24 height 24
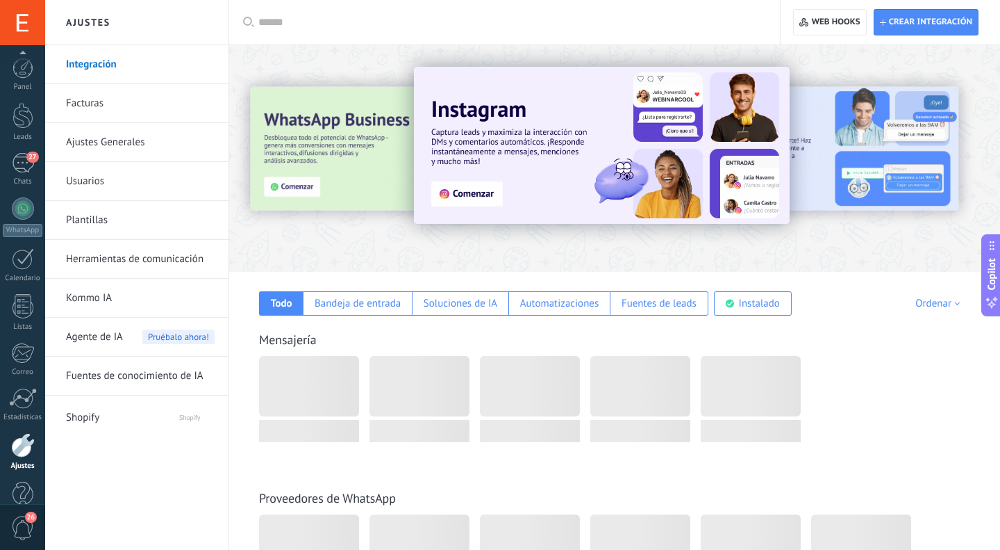
scroll to position [28, 0]
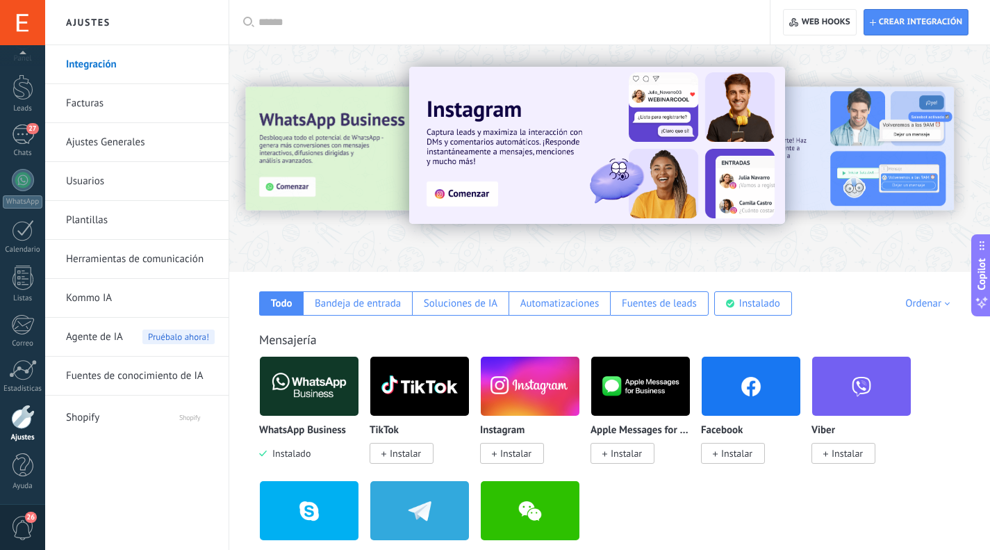
click at [100, 182] on link "Usuarios" at bounding box center [140, 181] width 149 height 39
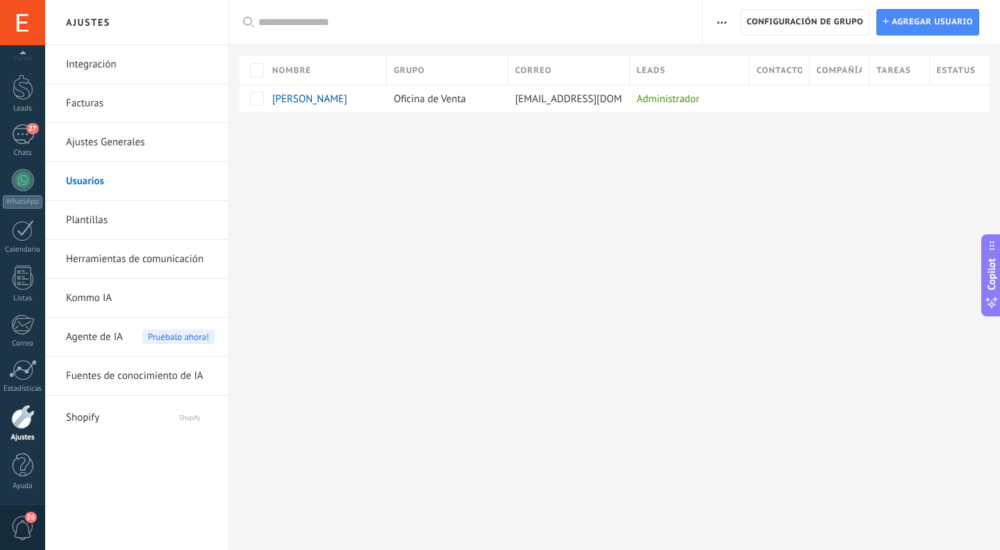
click at [910, 25] on span "Agregar usuario" at bounding box center [932, 22] width 81 height 25
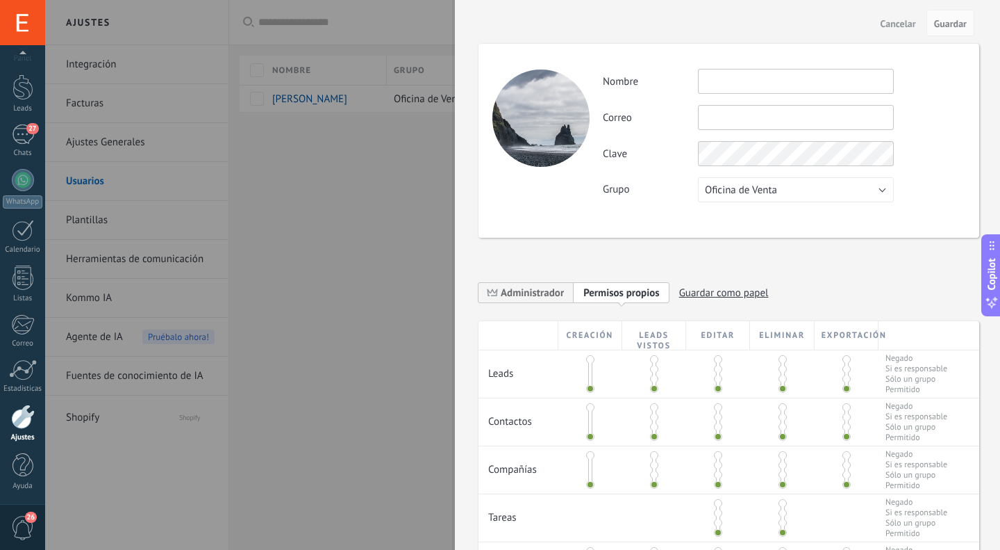
click at [777, 76] on input "text" at bounding box center [796, 81] width 196 height 25
type input "**********"
click at [715, 213] on div "**********" at bounding box center [729, 141] width 501 height 194
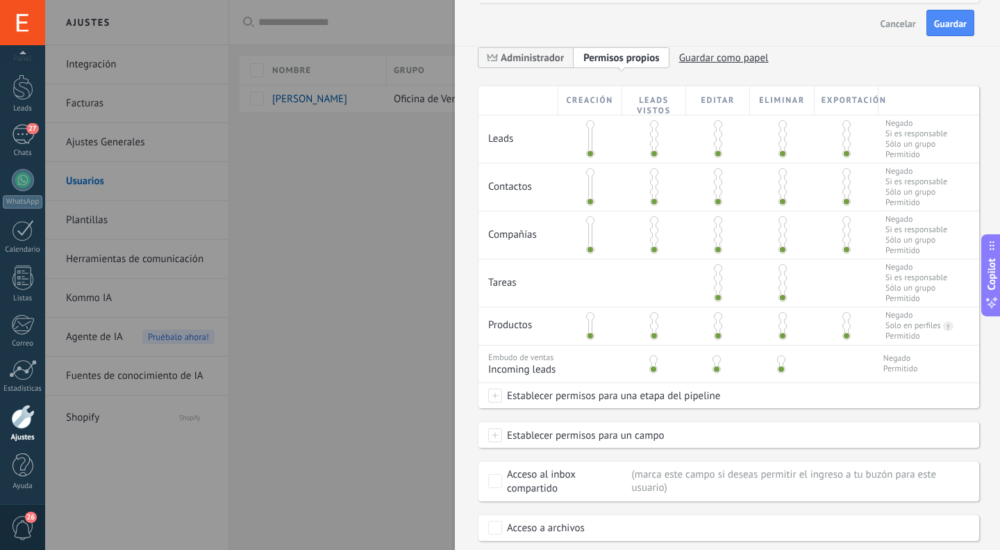
scroll to position [281, 0]
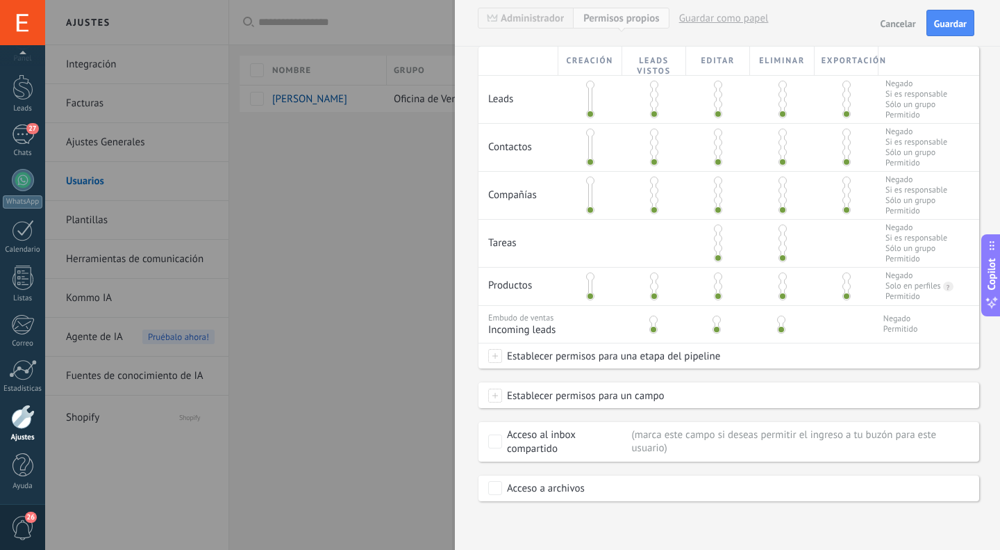
click at [490, 390] on span at bounding box center [495, 395] width 14 height 14
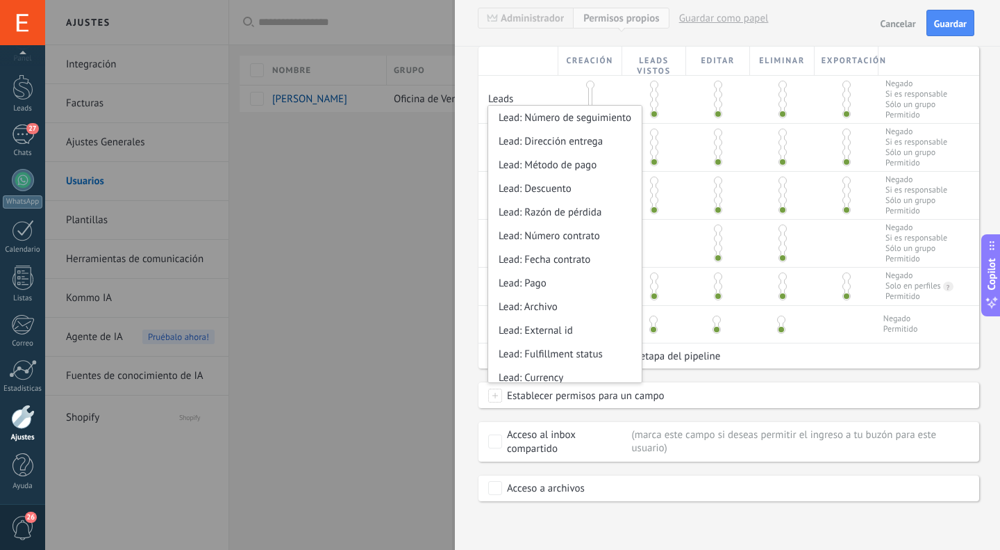
click at [495, 395] on span at bounding box center [495, 395] width 14 height 14
click at [524, 398] on span "Establecer permisos para un campo" at bounding box center [583, 395] width 163 height 25
click at [549, 395] on span "Establecer permisos para un campo" at bounding box center [583, 395] width 163 height 25
click at [700, 393] on div "Establecer permisos para un campo Lead: Número de seguimiento Lead: Dirección e…" at bounding box center [729, 395] width 501 height 25
click at [708, 418] on div "Creación Leads vistos Editar Eliminar Exportación Leads Negado Si es responsabl…" at bounding box center [729, 274] width 501 height 454
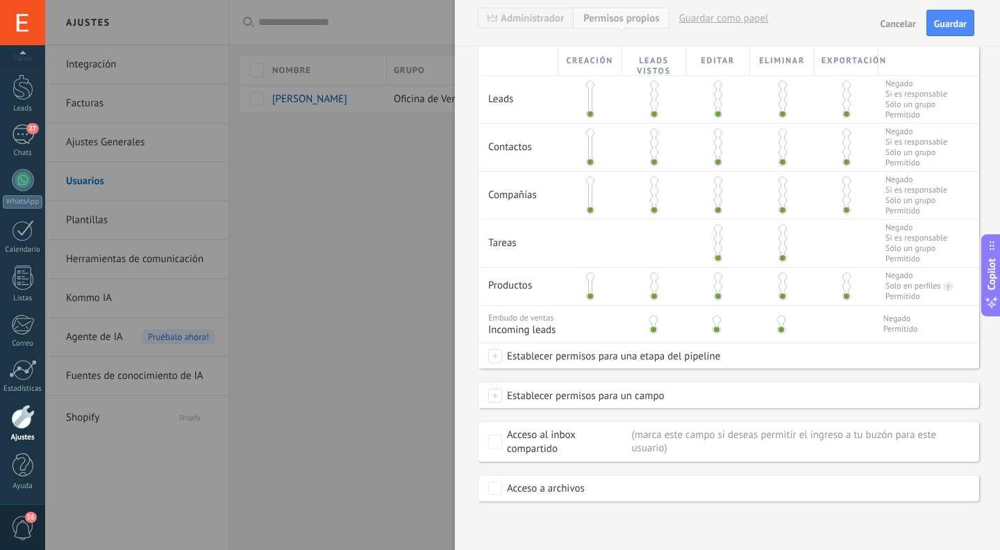
click at [948, 24] on span "Guardar" at bounding box center [950, 24] width 33 height 10
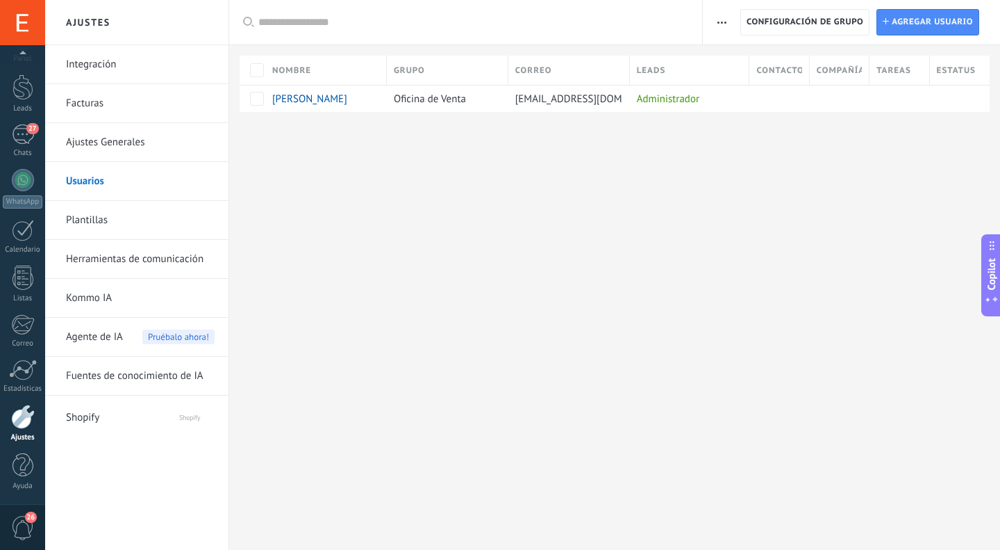
scroll to position [0, 0]
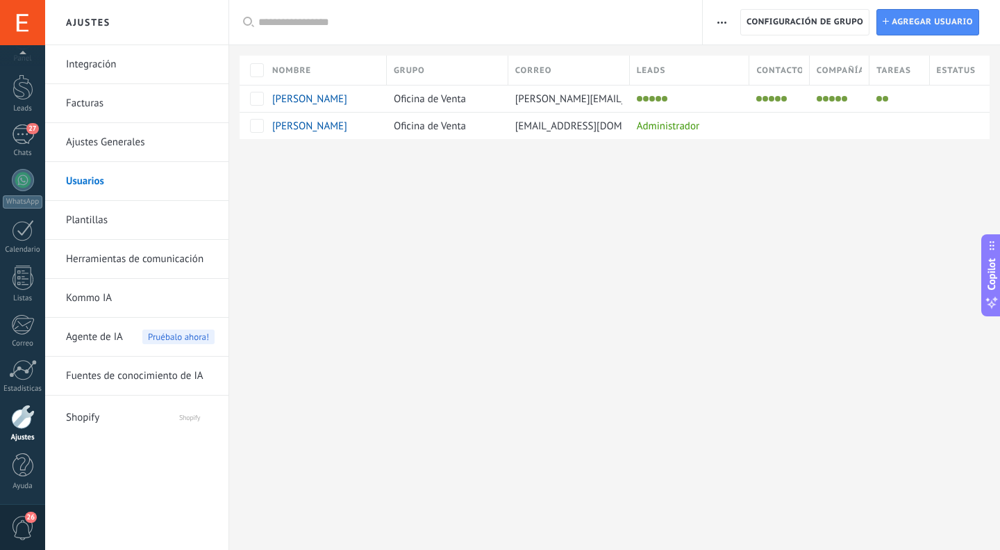
click at [22, 138] on div "27" at bounding box center [23, 134] width 22 height 20
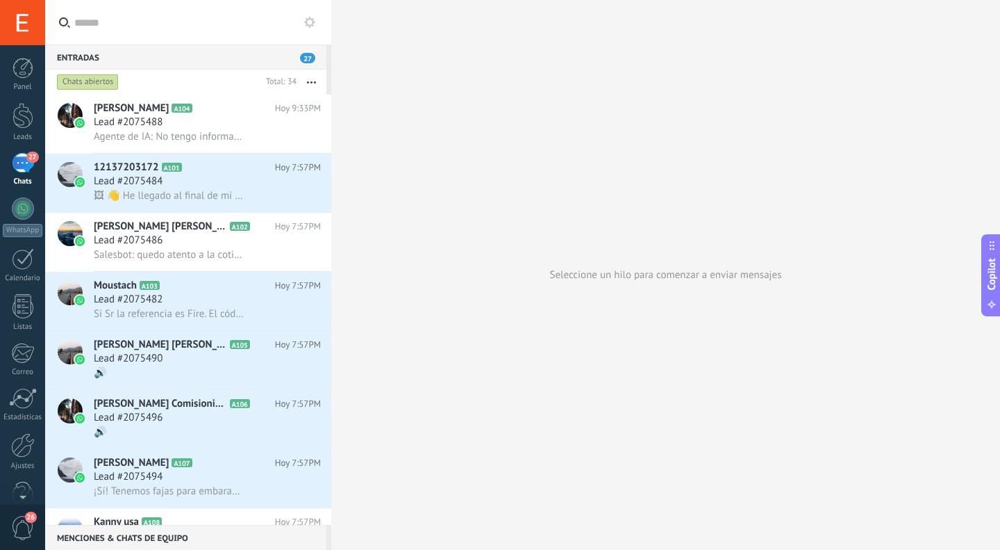
click at [26, 77] on div at bounding box center [23, 68] width 21 height 21
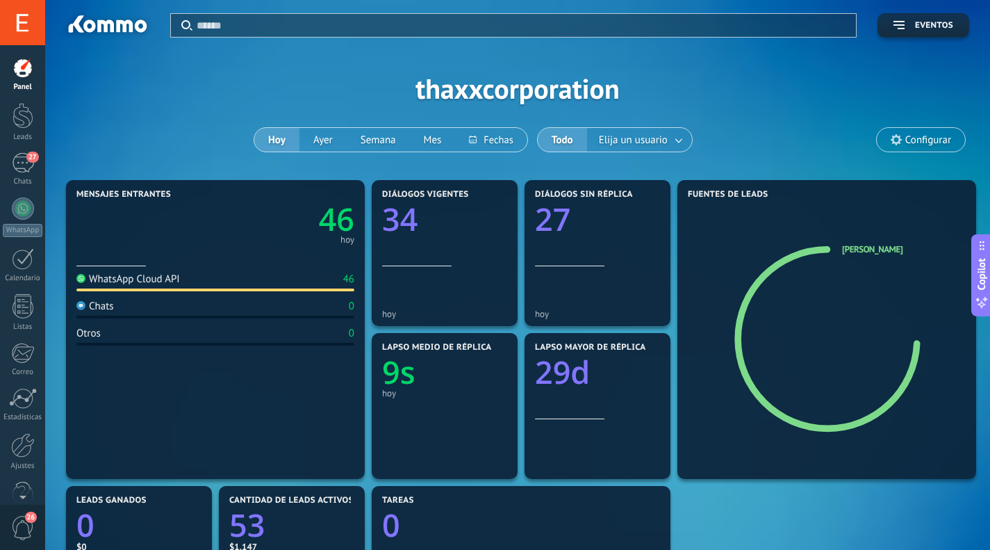
click at [20, 166] on div "27" at bounding box center [23, 163] width 22 height 20
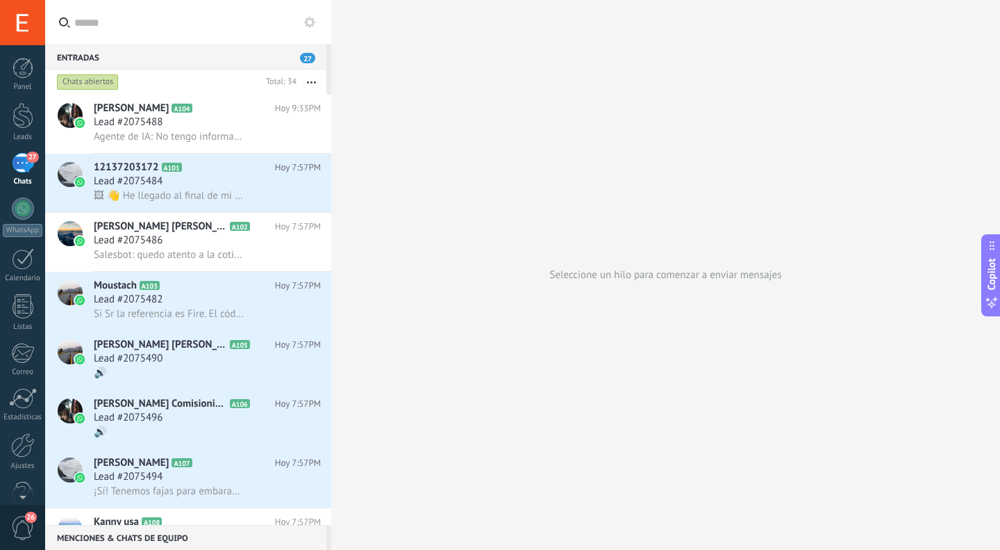
click at [17, 125] on div at bounding box center [23, 116] width 21 height 26
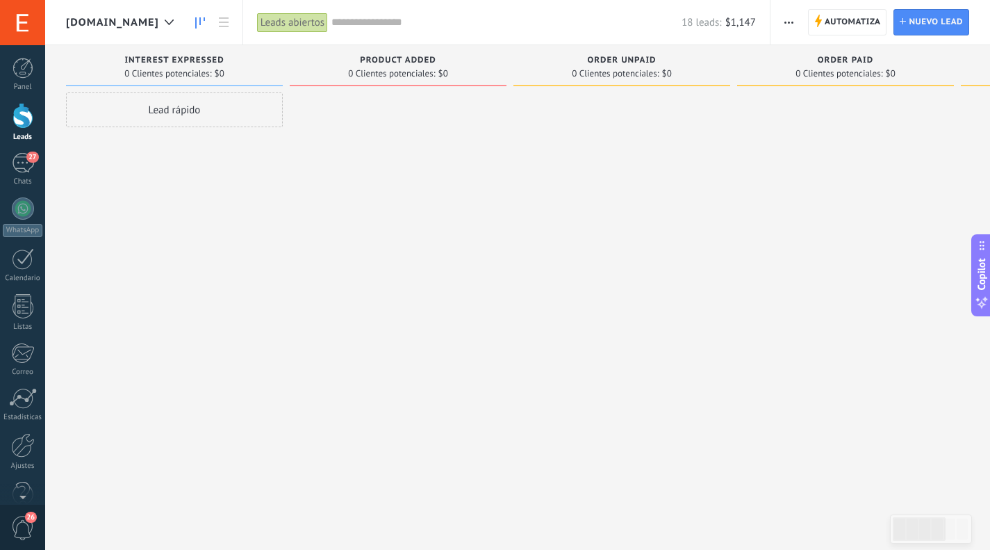
click at [23, 76] on div at bounding box center [23, 68] width 21 height 21
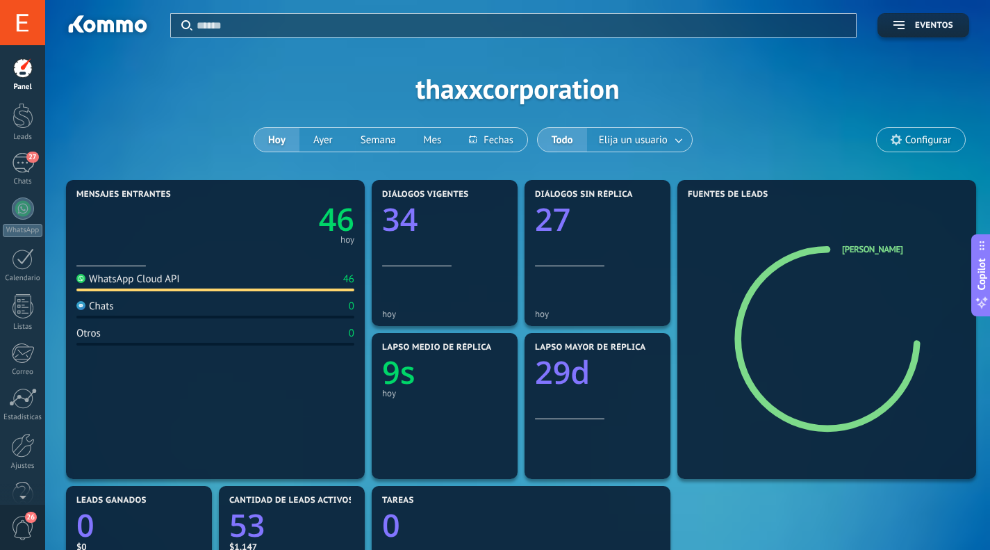
click at [24, 68] on div at bounding box center [23, 68] width 21 height 21
click at [920, 23] on span "Eventos" at bounding box center [934, 26] width 38 height 10
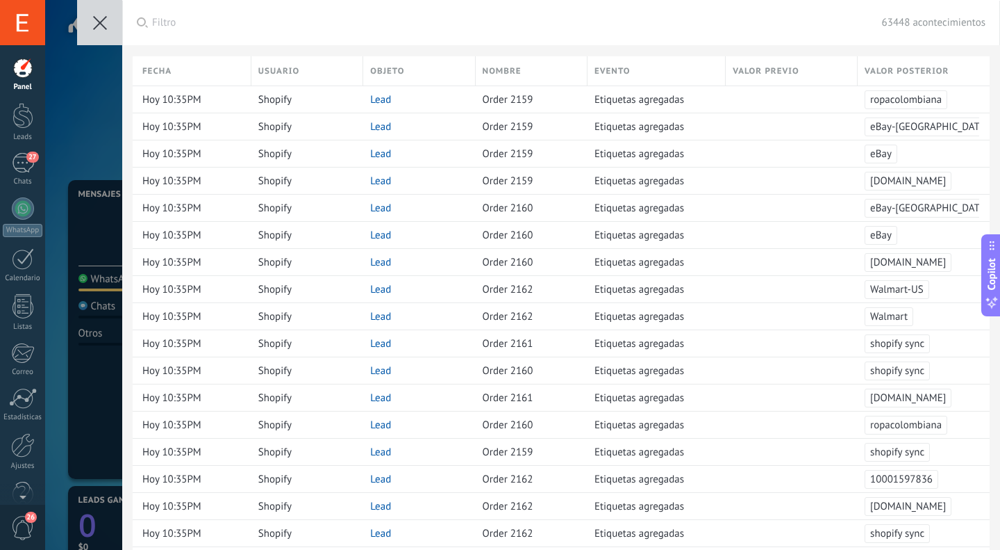
click at [93, 13] on button at bounding box center [99, 22] width 45 height 45
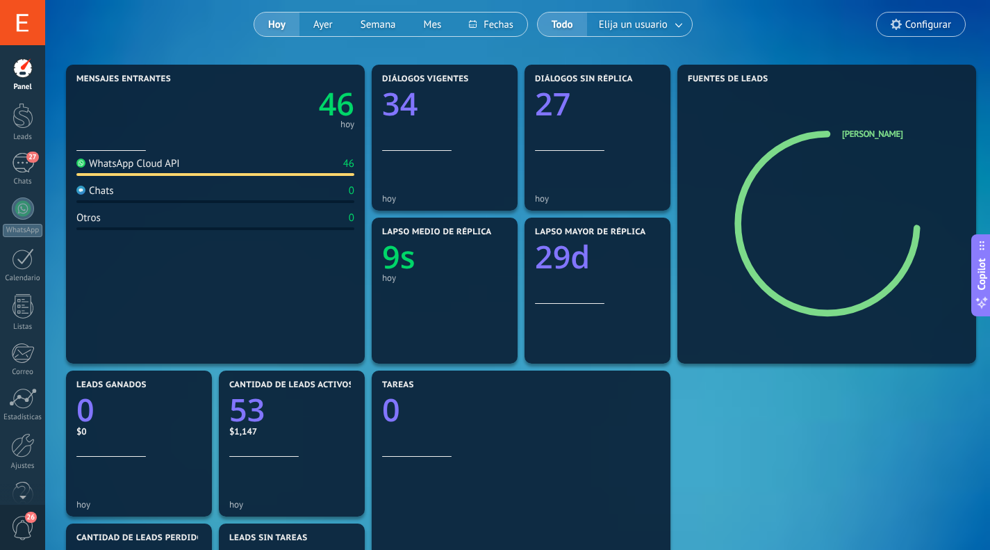
scroll to position [122, 0]
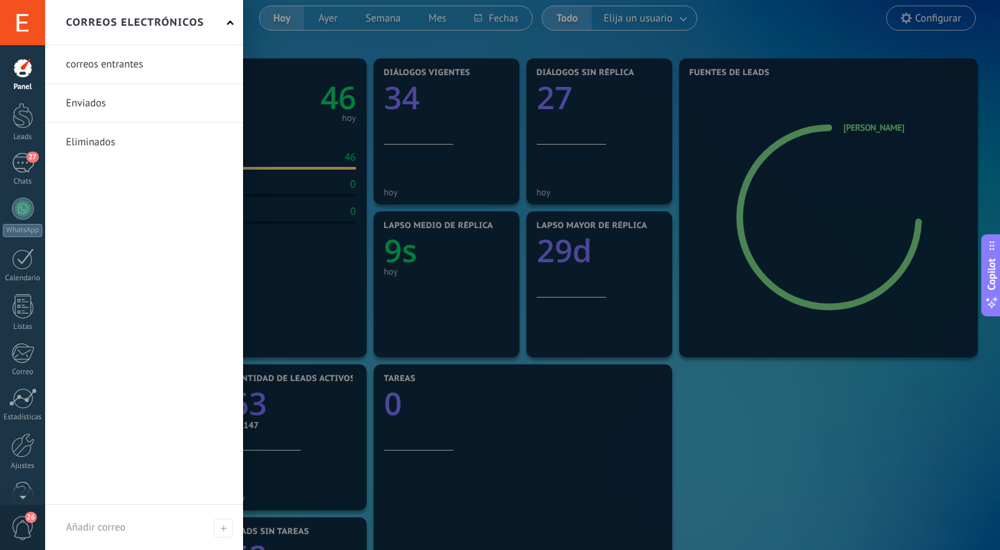
click at [25, 346] on div at bounding box center [22, 352] width 23 height 21
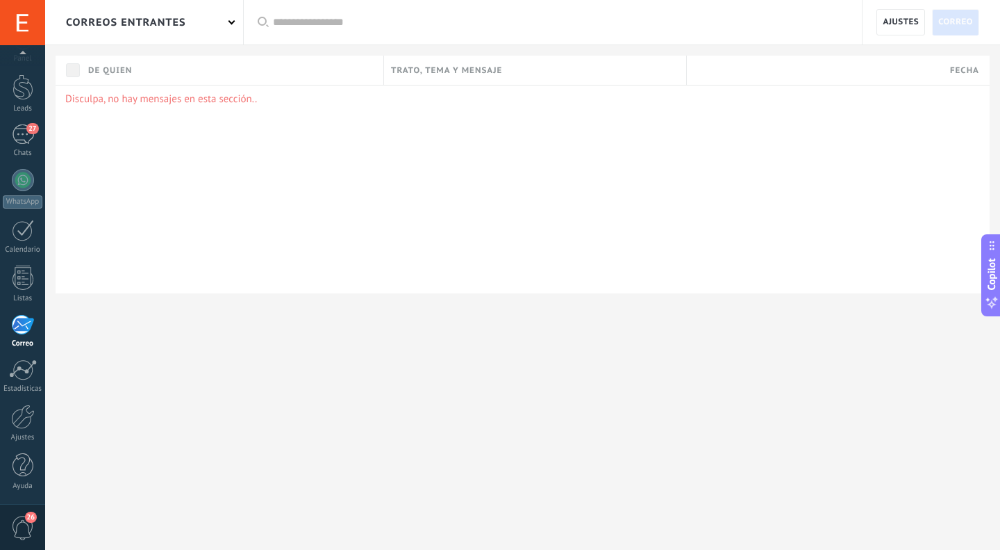
click at [24, 370] on div at bounding box center [23, 369] width 28 height 21
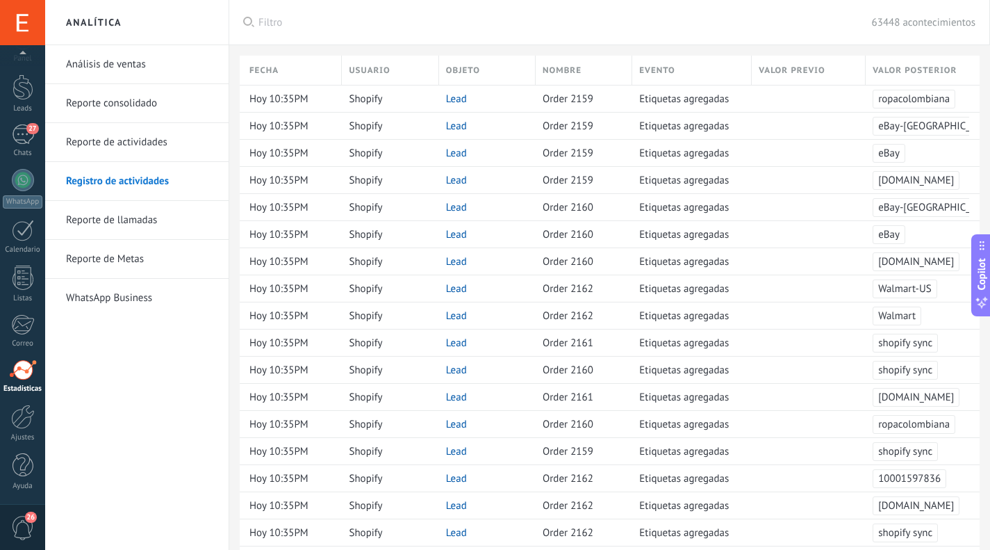
click at [24, 370] on div at bounding box center [23, 369] width 28 height 21
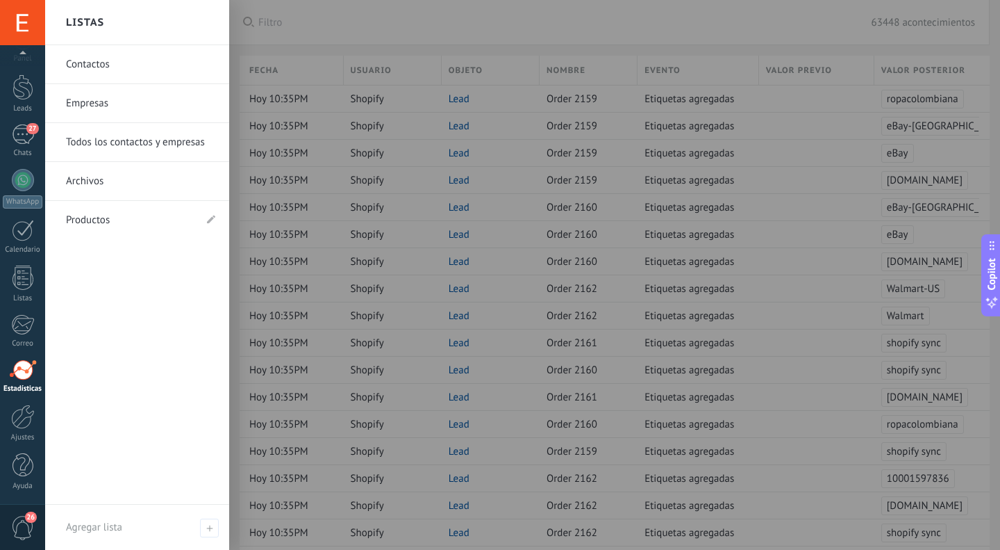
click at [24, 283] on div at bounding box center [23, 277] width 21 height 24
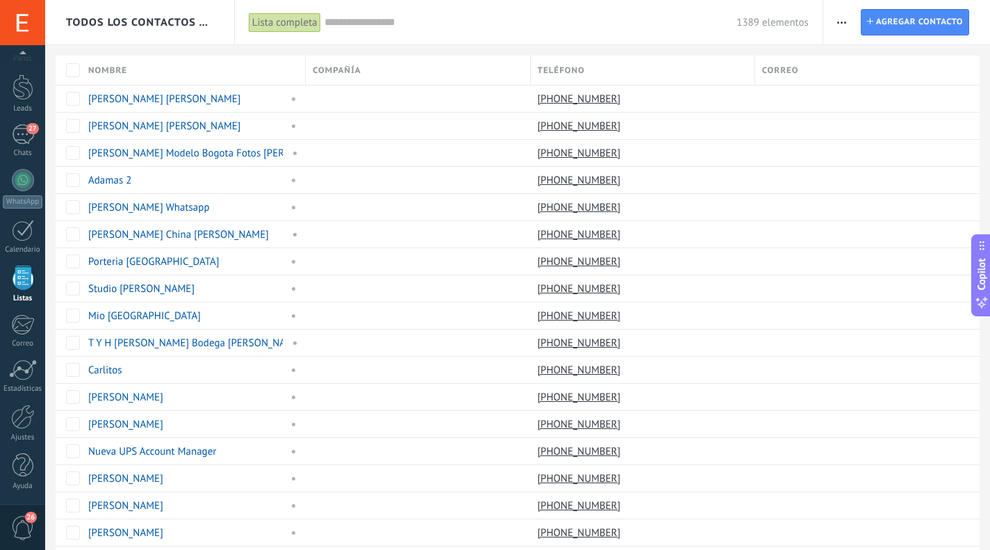
click at [23, 137] on div "27" at bounding box center [23, 134] width 22 height 20
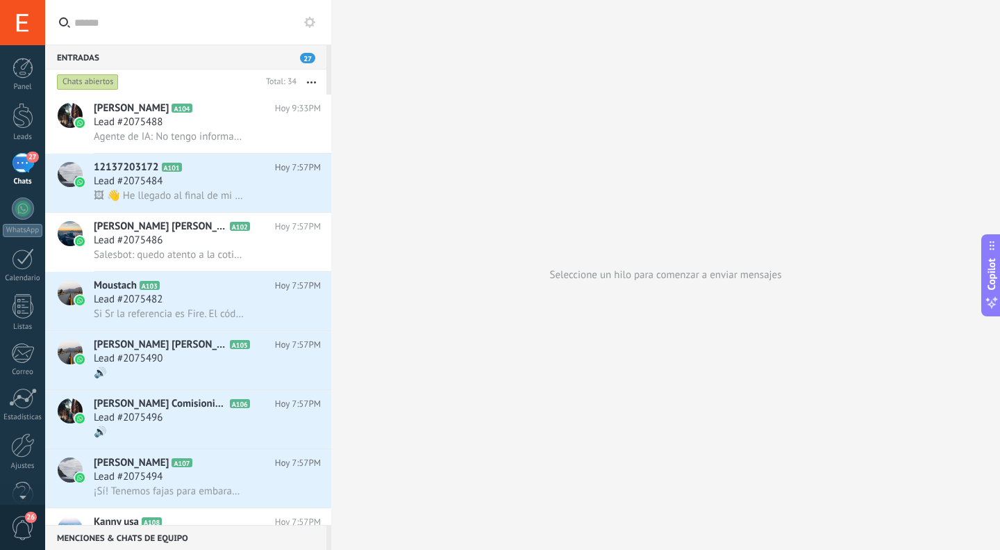
click at [311, 53] on span "27" at bounding box center [307, 58] width 15 height 10
click at [308, 21] on icon at bounding box center [309, 22] width 11 height 11
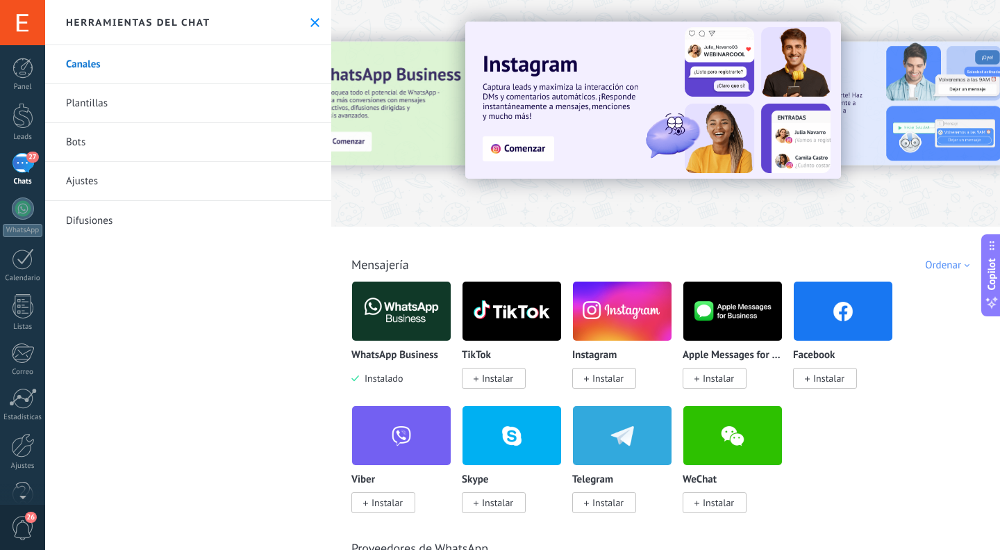
click at [309, 17] on button at bounding box center [315, 23] width 12 height 12
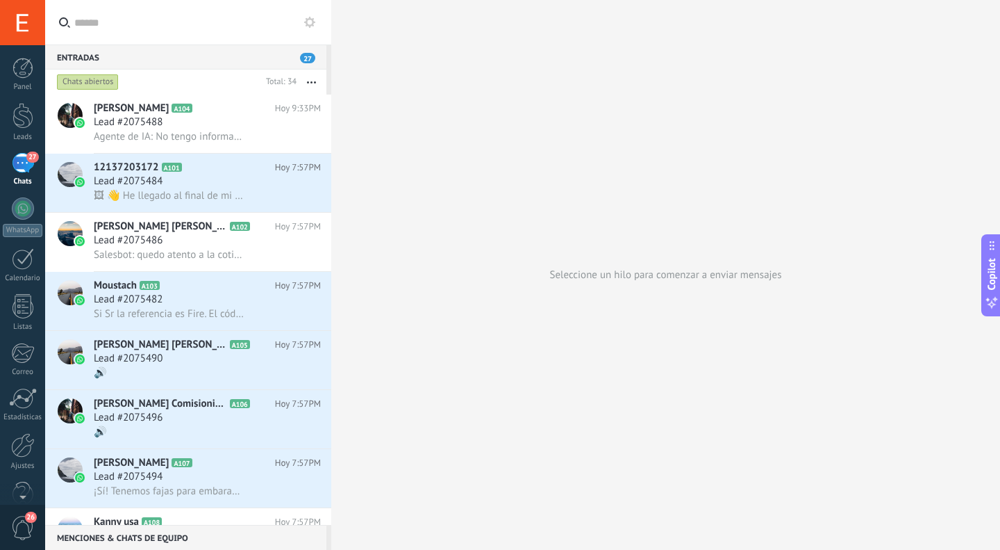
click at [26, 262] on div at bounding box center [23, 259] width 22 height 22
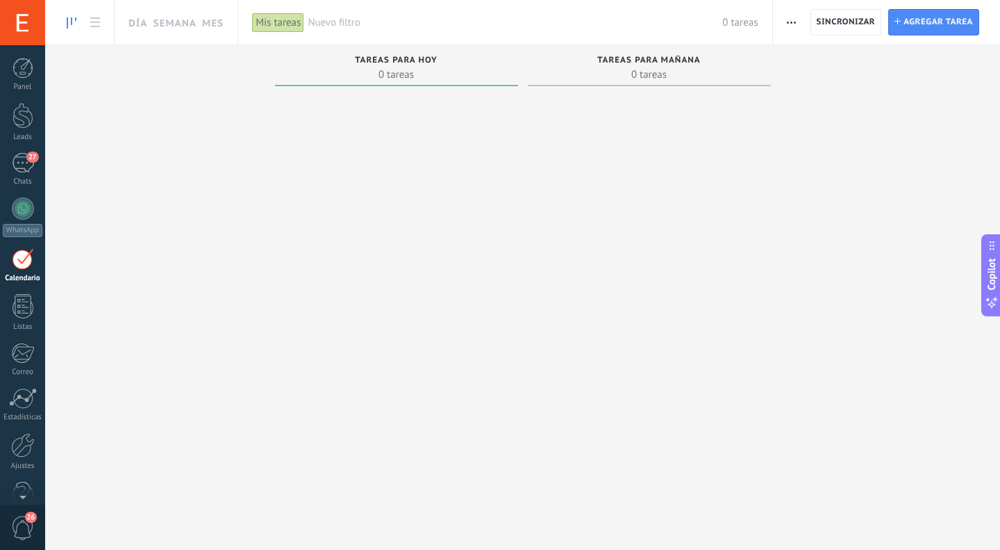
click at [21, 23] on div at bounding box center [22, 22] width 45 height 45
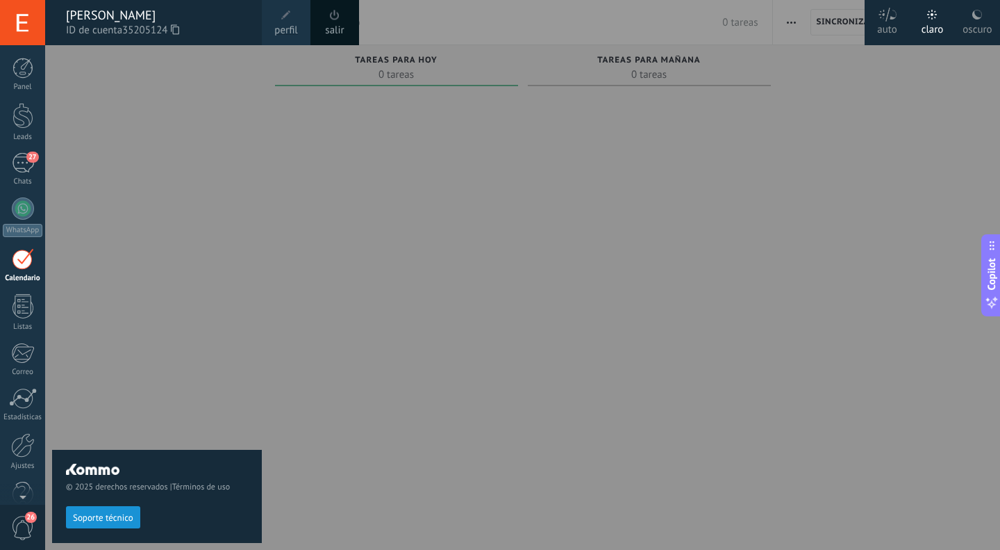
click at [298, 355] on div at bounding box center [545, 275] width 1000 height 550
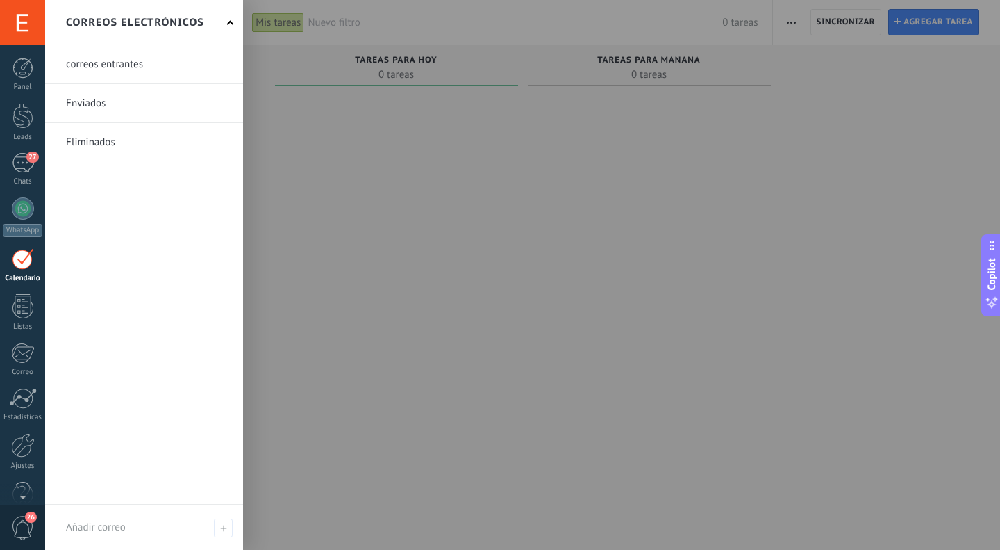
scroll to position [28, 0]
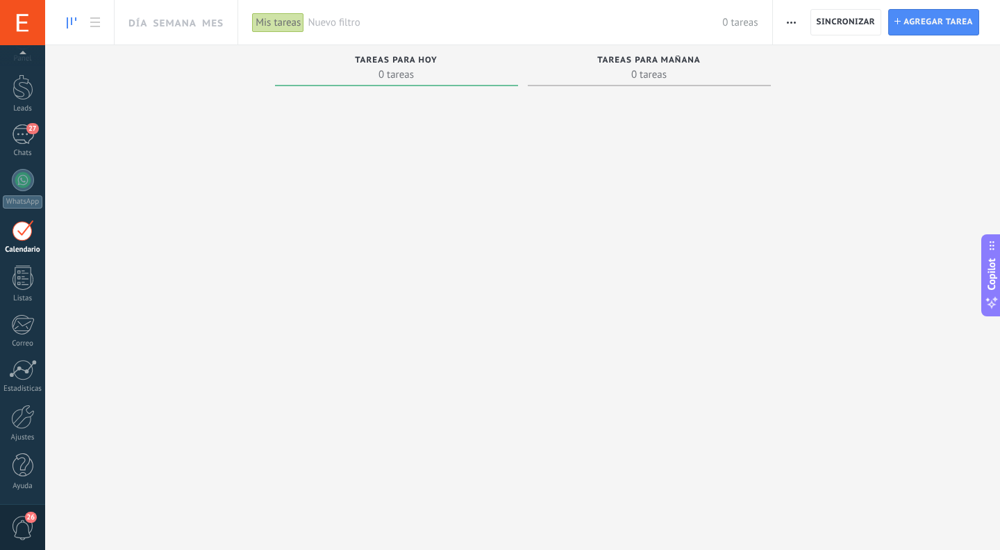
click at [30, 418] on div at bounding box center [23, 416] width 24 height 24
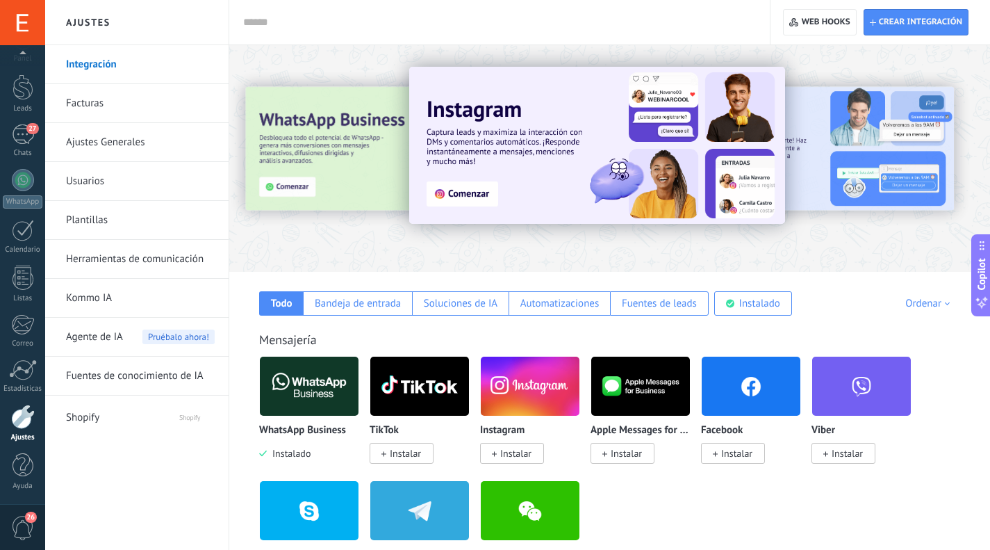
click at [117, 257] on link "Herramientas de comunicación" at bounding box center [140, 259] width 149 height 39
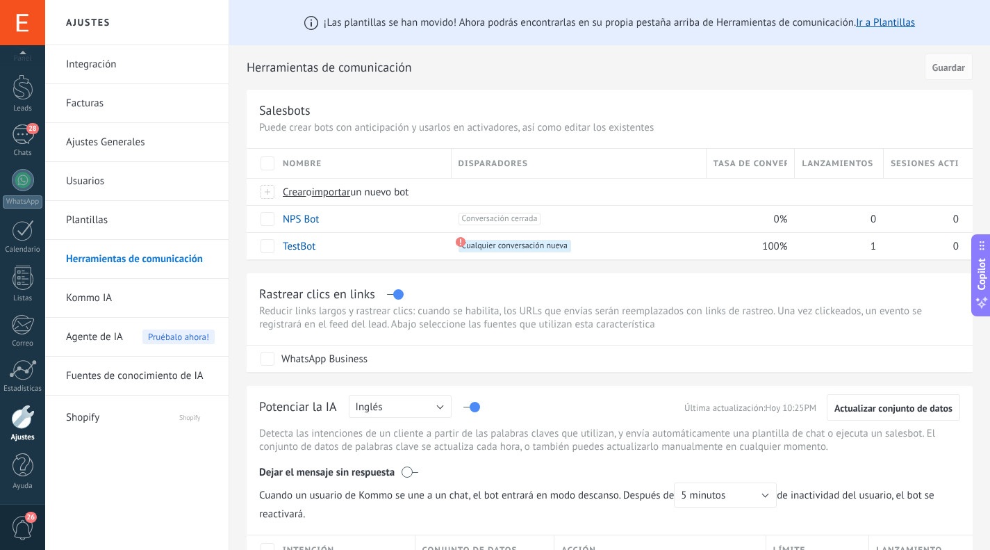
click at [21, 147] on link "28 Chats" at bounding box center [22, 140] width 45 height 33
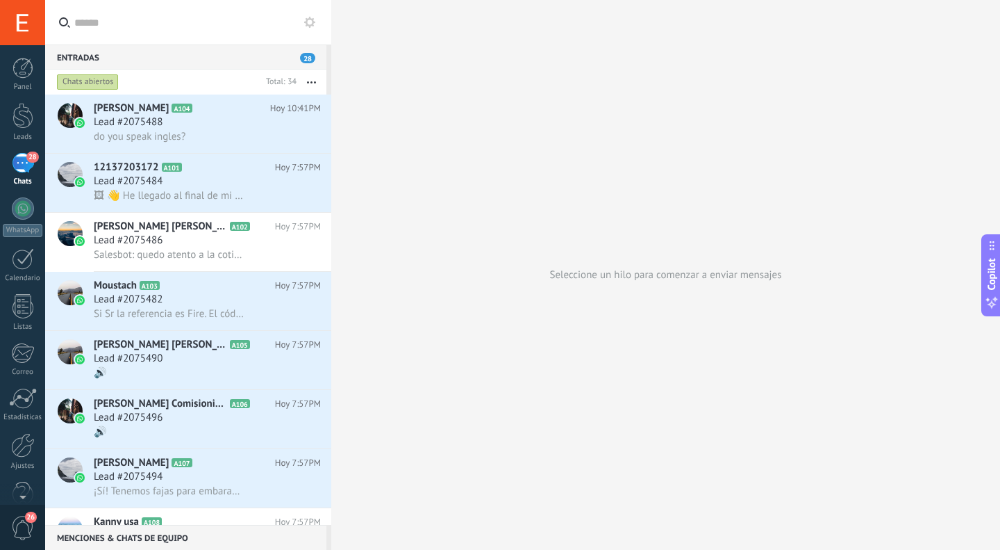
click at [210, 122] on div "Lead #2075488" at bounding box center [207, 122] width 227 height 14
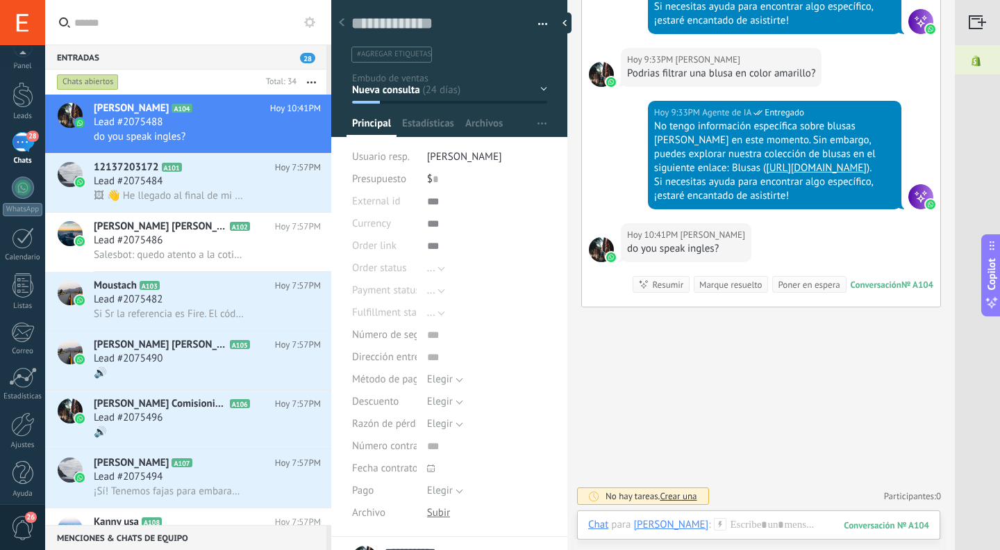
scroll to position [28, 0]
click at [27, 519] on span "26" at bounding box center [31, 516] width 12 height 11
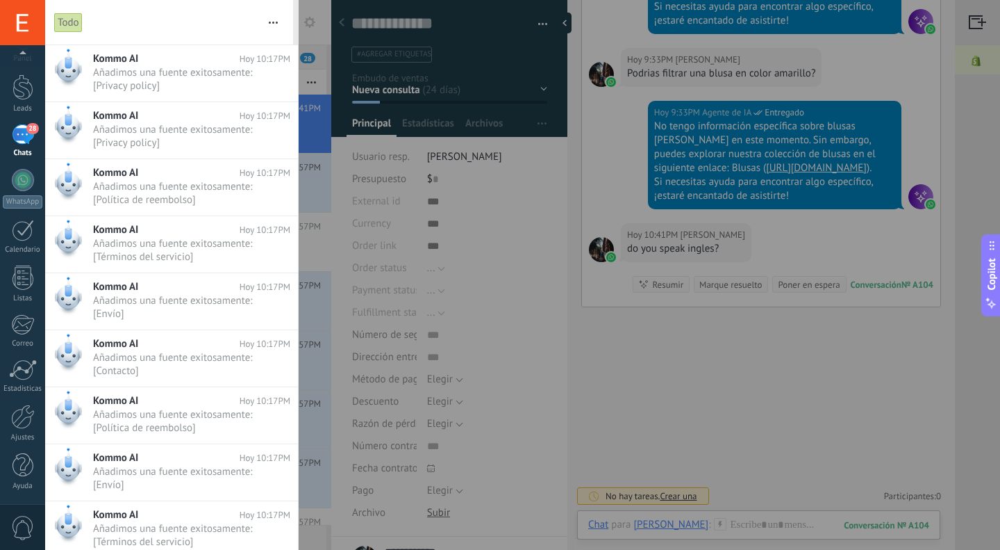
scroll to position [0, 0]
click at [26, 167] on div "28" at bounding box center [23, 163] width 22 height 20
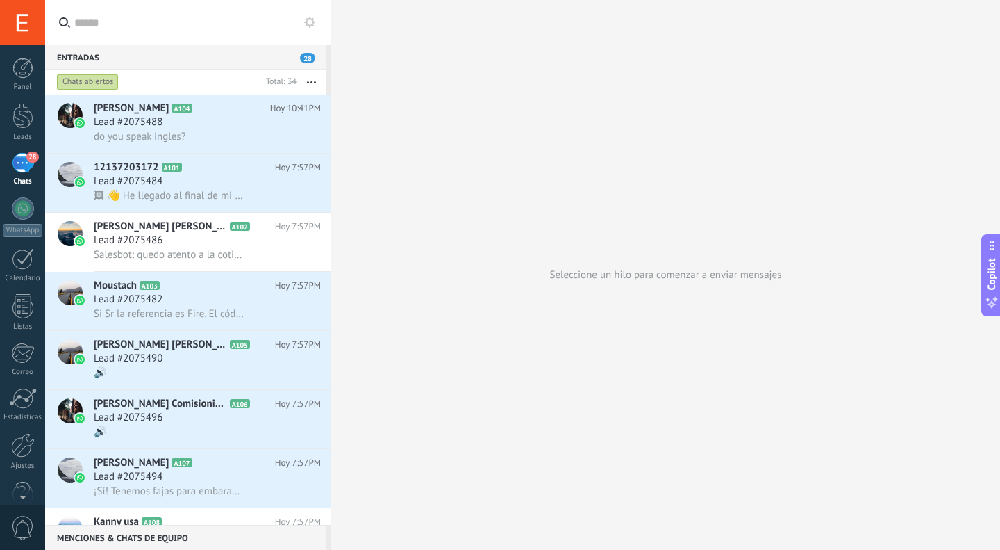
click at [22, 449] on div at bounding box center [23, 445] width 24 height 24
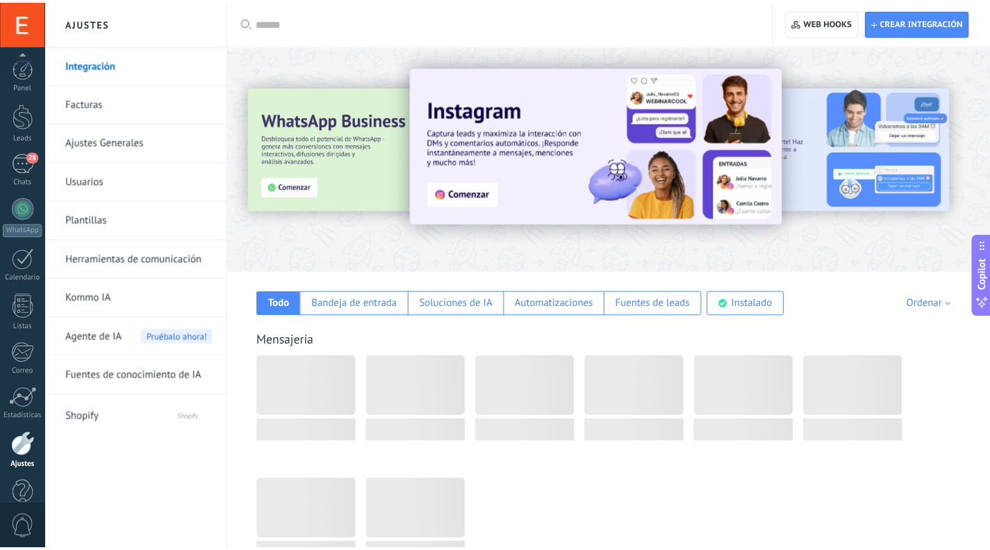
scroll to position [28, 0]
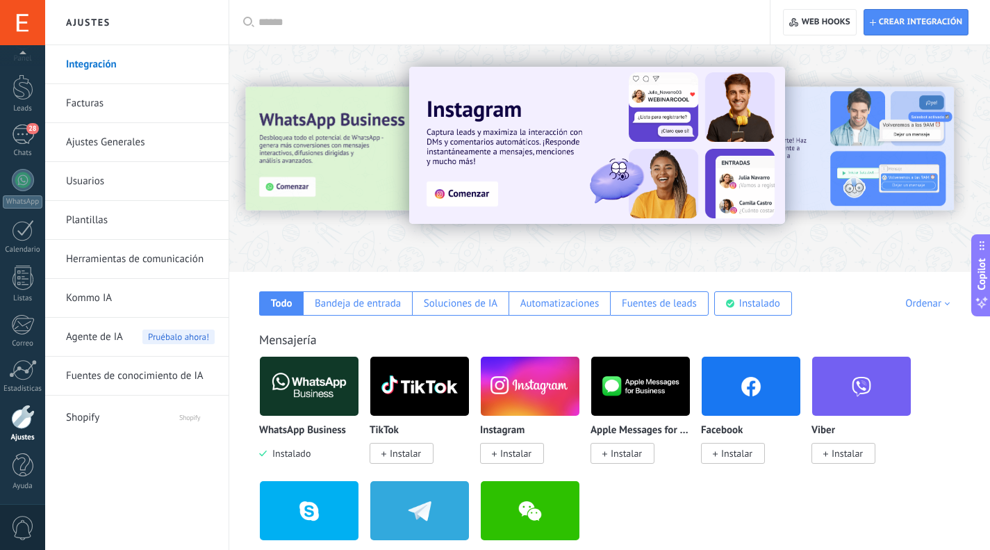
click at [102, 334] on span "Agente de IA" at bounding box center [94, 336] width 57 height 39
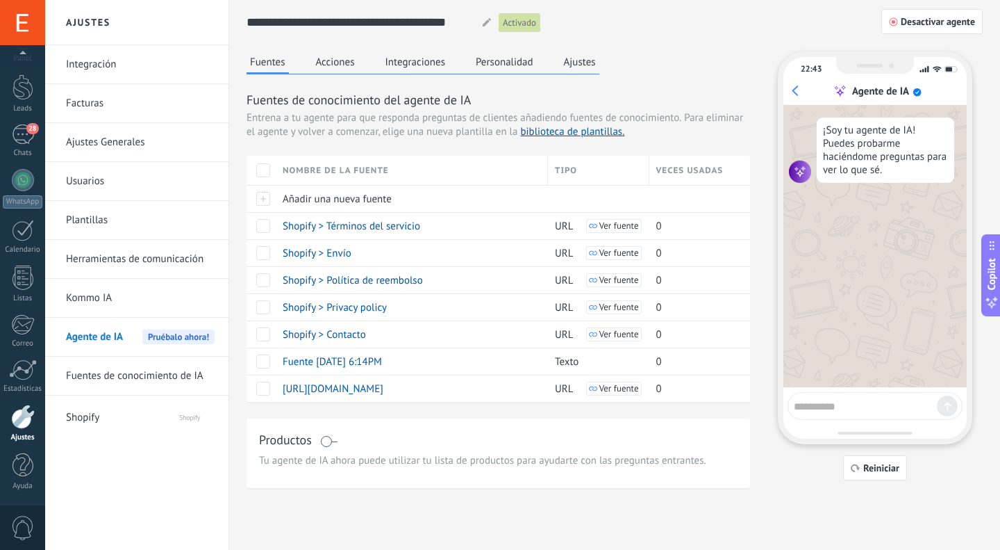
click at [864, 465] on span "Reiniciar" at bounding box center [882, 468] width 36 height 10
click at [339, 64] on button "Acciones" at bounding box center [336, 61] width 46 height 21
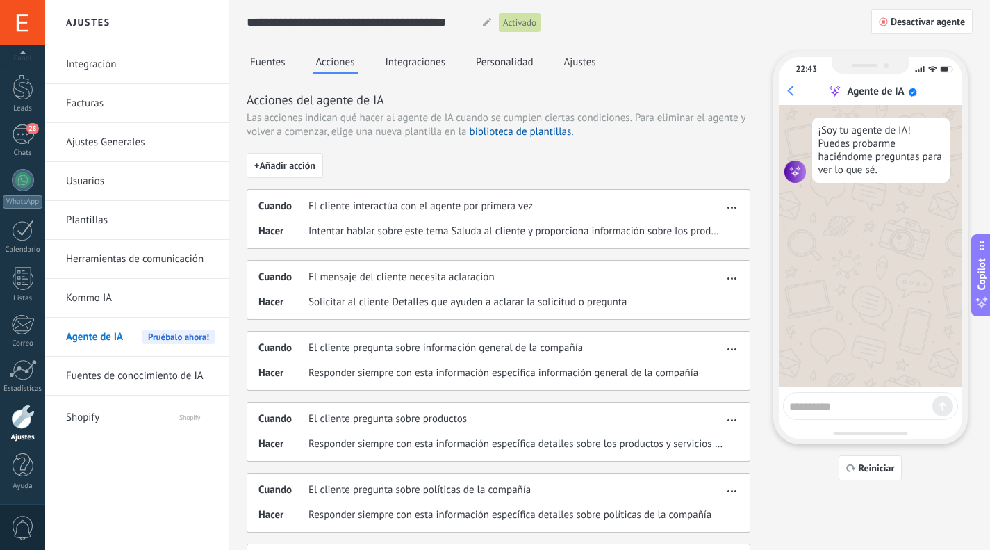
click at [424, 59] on button "Integraciones" at bounding box center [415, 61] width 67 height 21
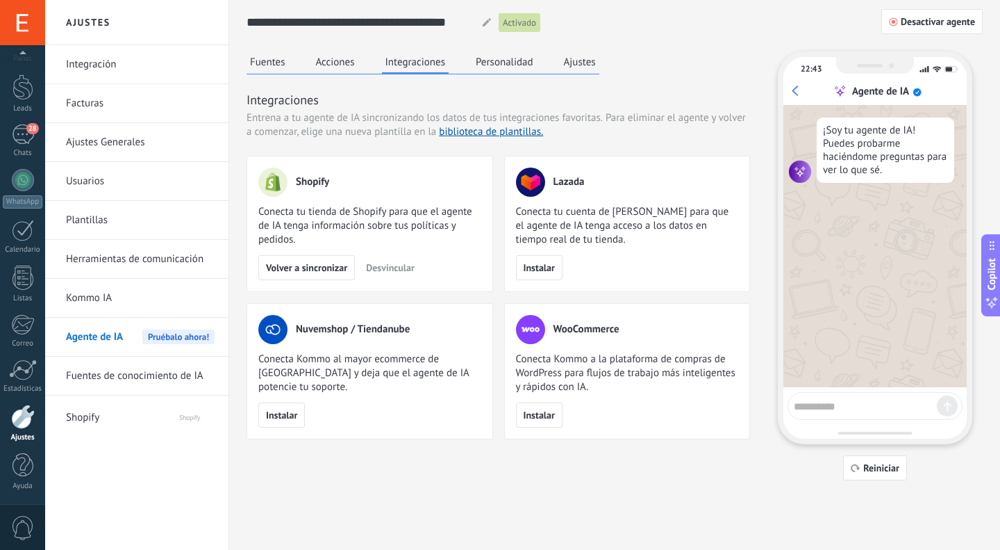
click at [509, 63] on button "Personalidad" at bounding box center [504, 61] width 65 height 21
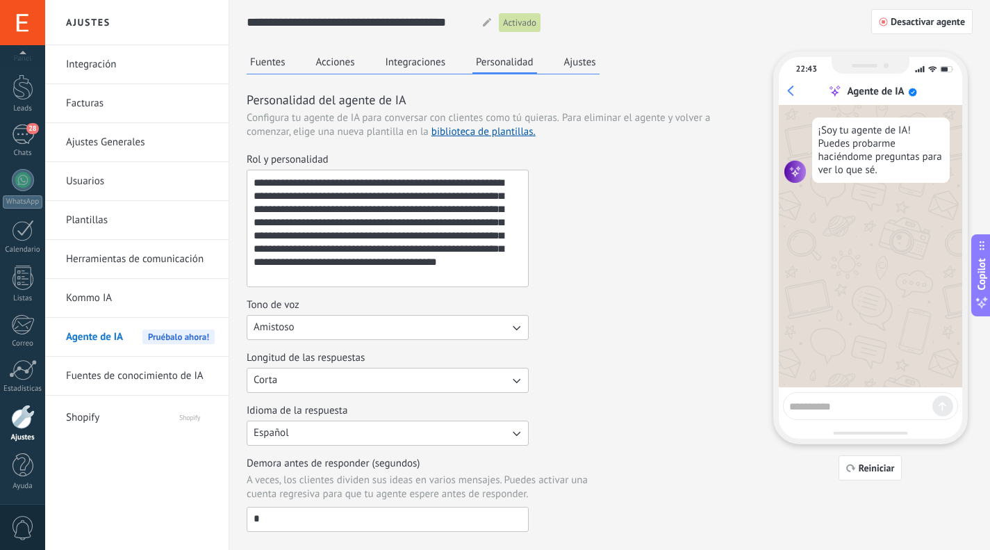
click at [590, 64] on button "Ajustes" at bounding box center [580, 61] width 39 height 21
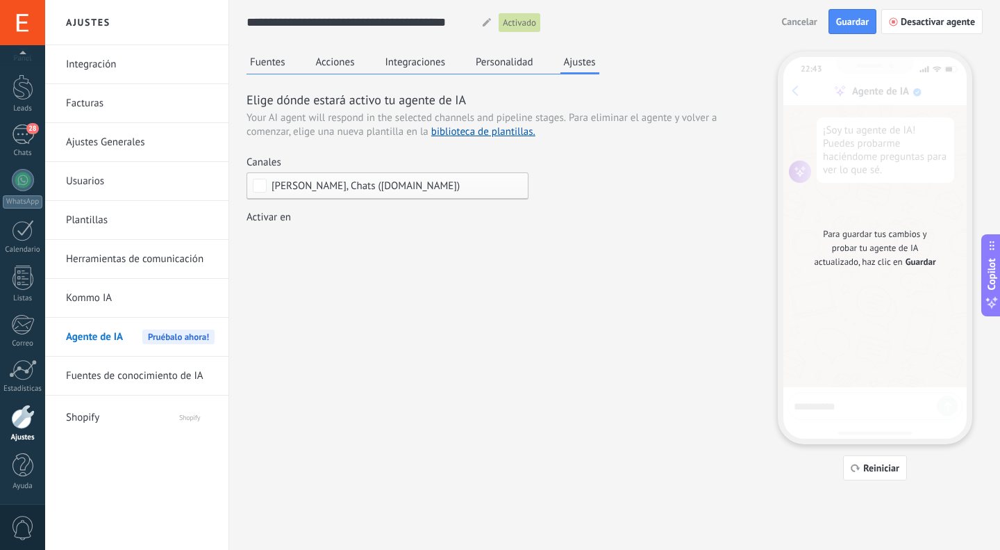
click at [405, 187] on span "Edwin Ardila, Chats (thaxxoutlet.myshopify.com)" at bounding box center [366, 186] width 188 height 10
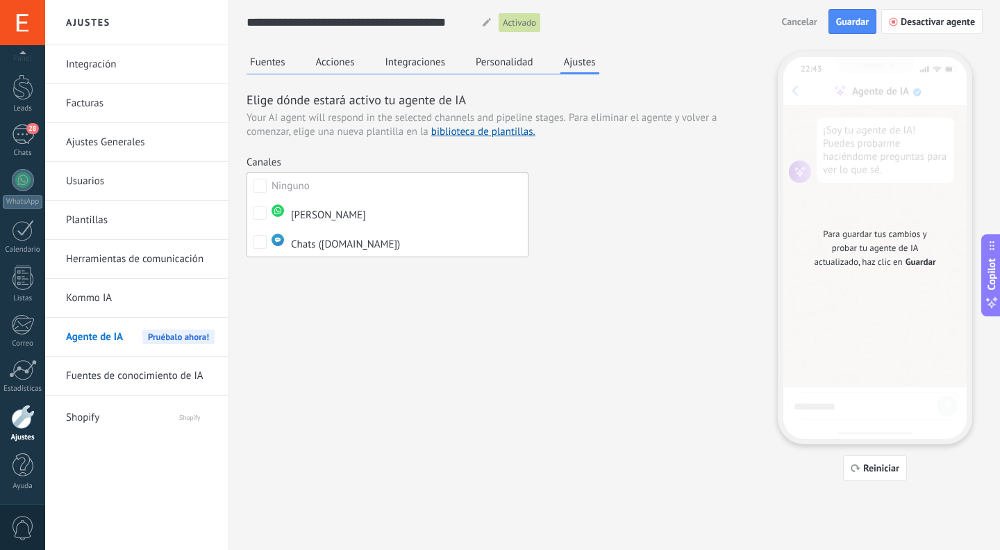
click at [832, 19] on button "Guardar" at bounding box center [853, 21] width 48 height 25
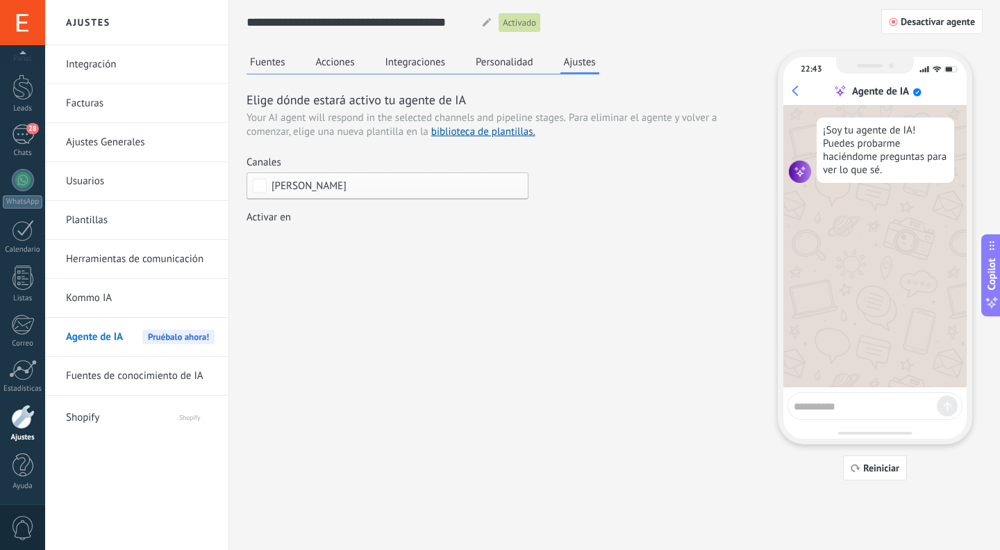
click at [24, 142] on div "28" at bounding box center [23, 134] width 22 height 20
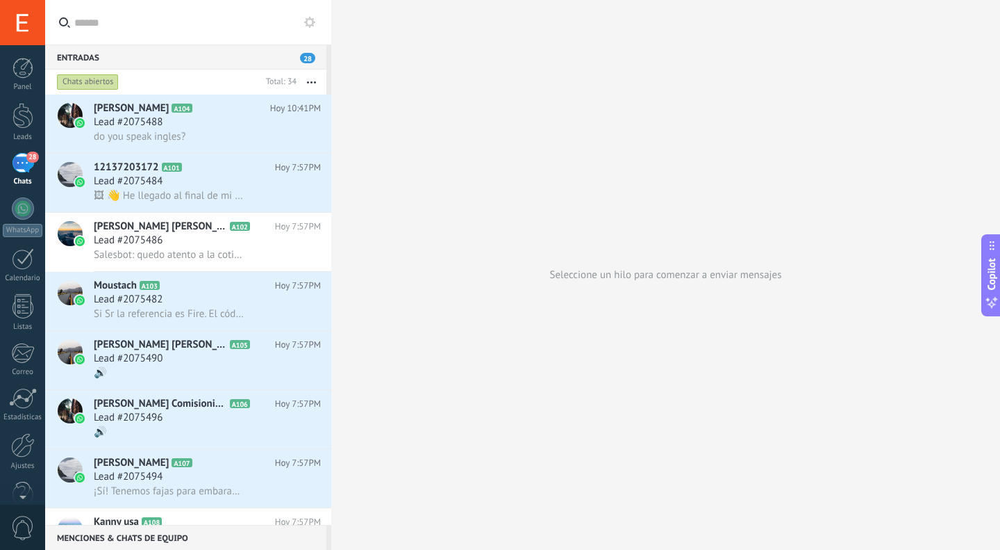
click at [147, 129] on span "Lead #2075488" at bounding box center [128, 122] width 69 height 14
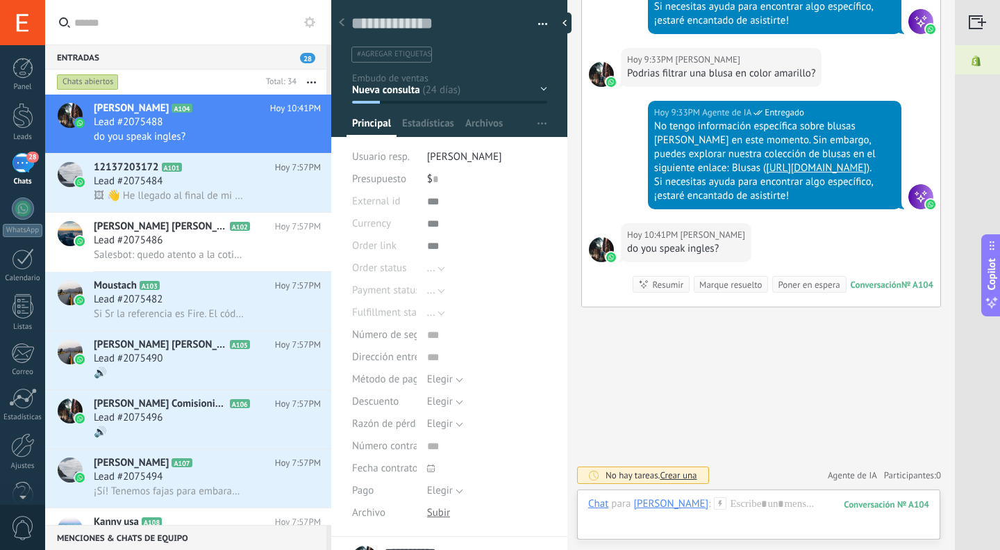
scroll to position [2777, 0]
click at [852, 476] on span "Agente de IA" at bounding box center [852, 475] width 49 height 14
click at [745, 513] on div at bounding box center [758, 518] width 341 height 42
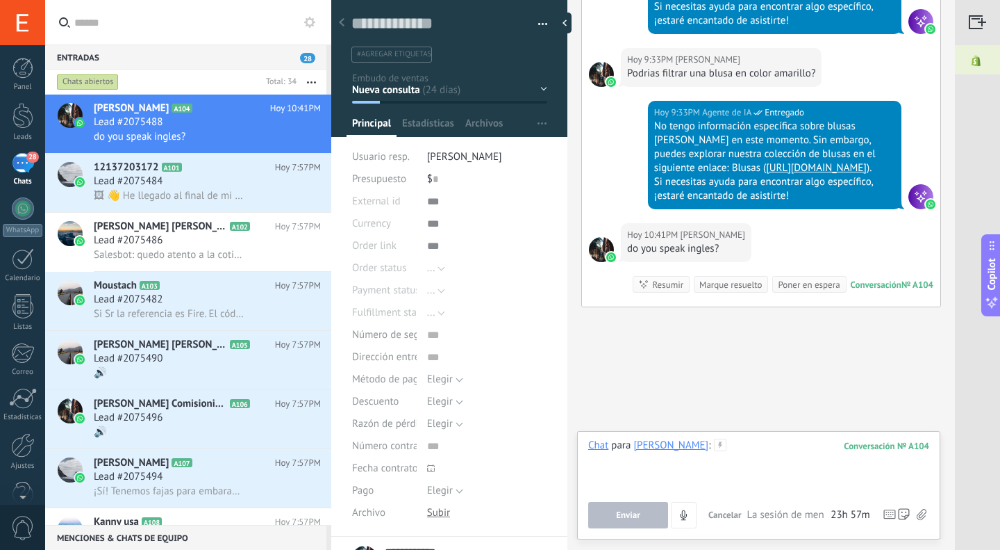
click at [755, 469] on div at bounding box center [758, 464] width 341 height 53
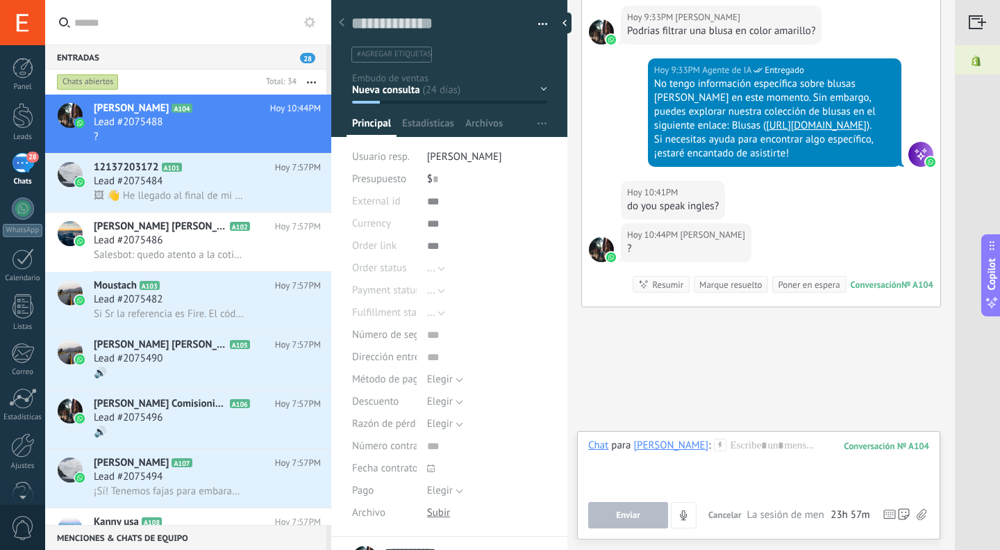
scroll to position [2819, 0]
click at [569, 22] on div at bounding box center [565, 23] width 14 height 21
type textarea "**********"
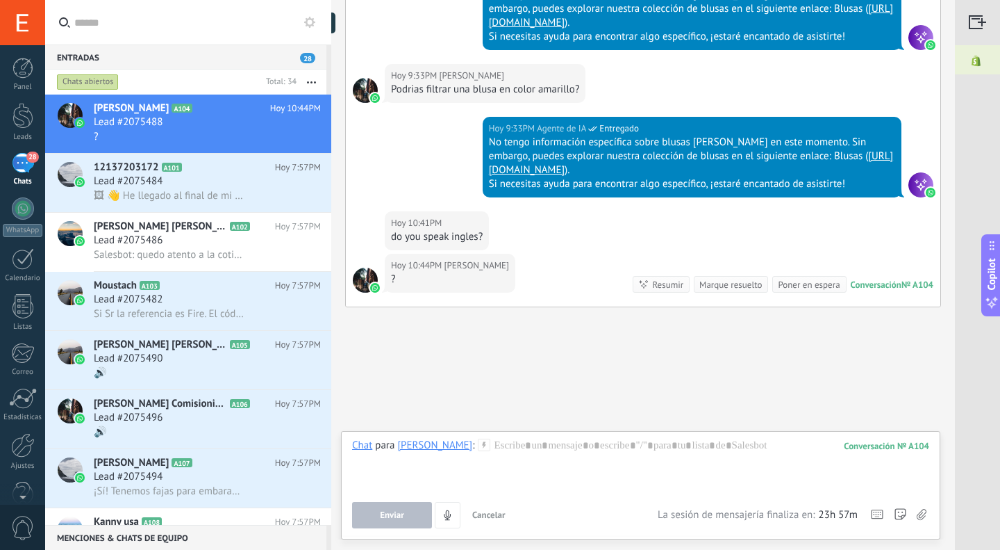
scroll to position [13, 0]
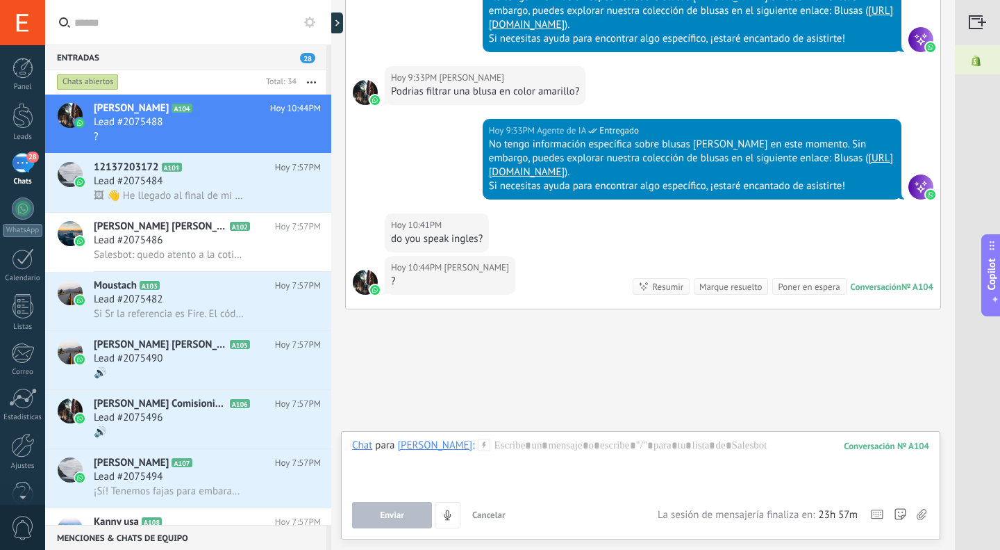
click at [308, 57] on span "28" at bounding box center [307, 58] width 15 height 10
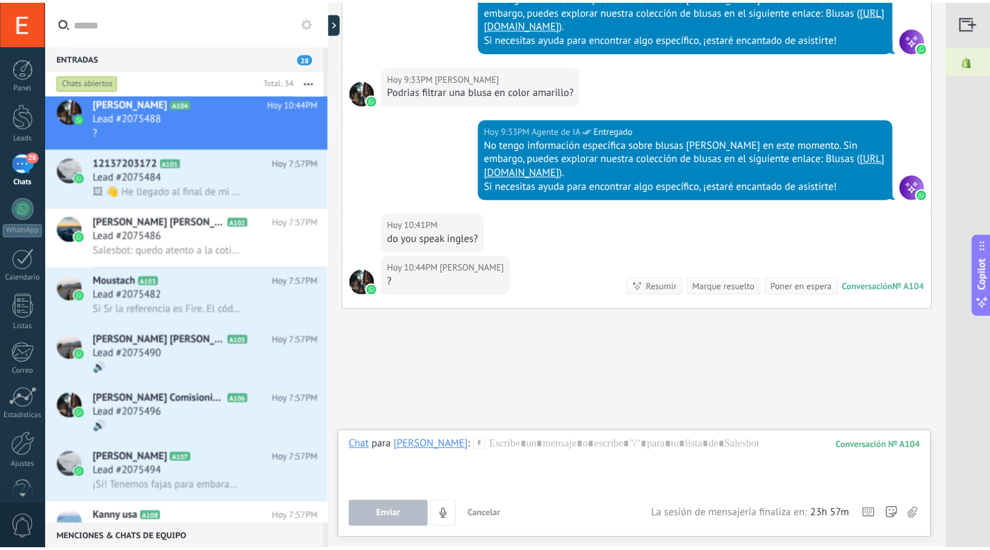
scroll to position [0, 0]
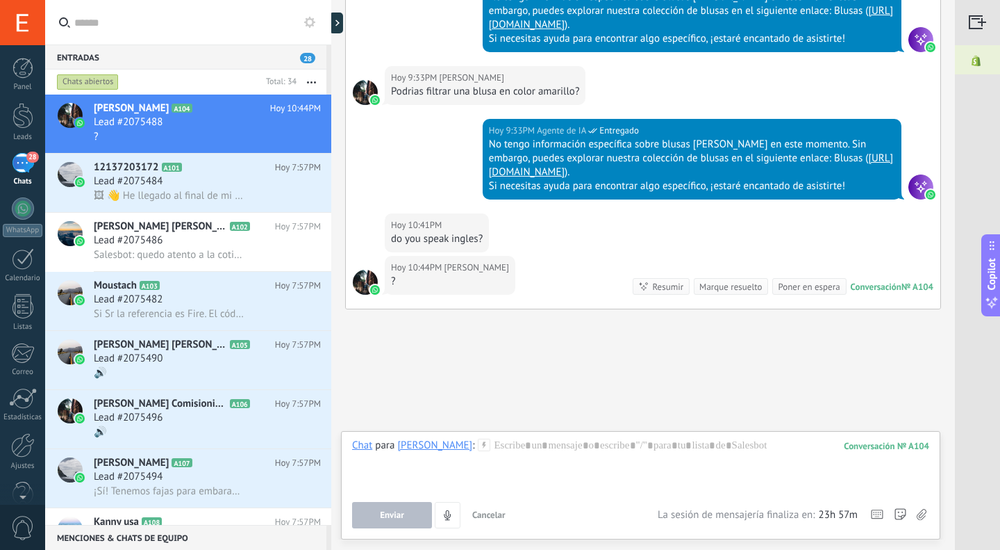
click at [35, 129] on link "Leads" at bounding box center [22, 122] width 45 height 39
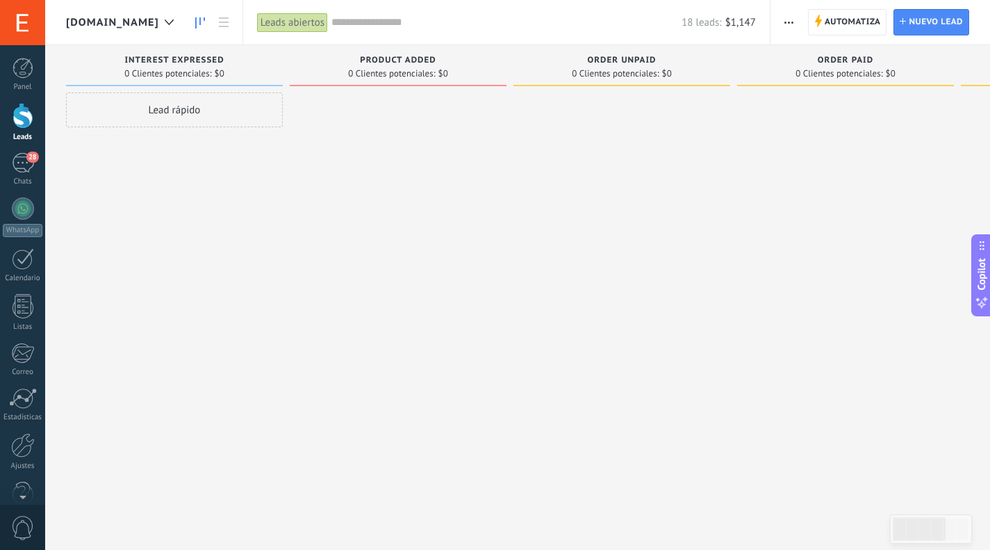
click at [35, 129] on link "Leads" at bounding box center [22, 122] width 45 height 39
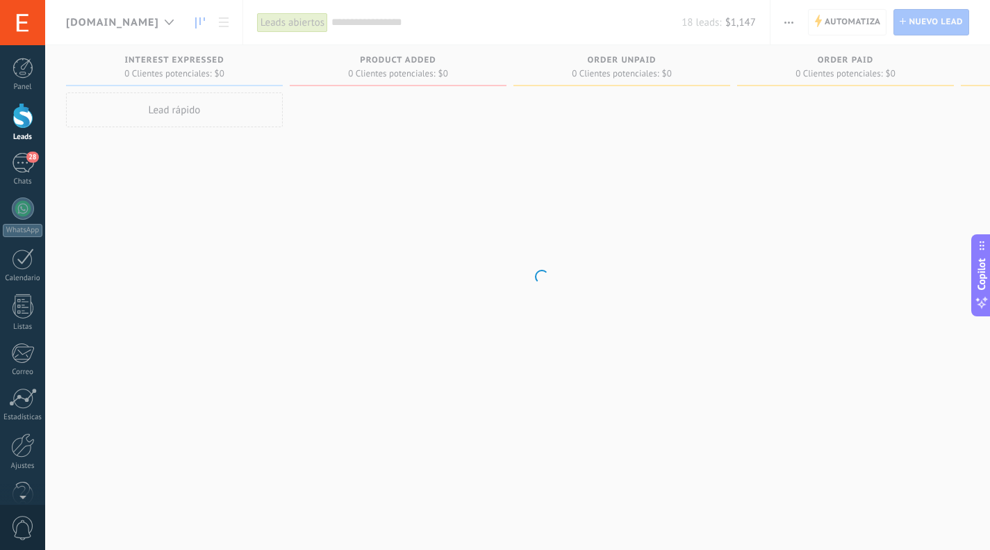
click at [35, 129] on link "Leads" at bounding box center [22, 122] width 45 height 39
